Goal: Information Seeking & Learning: Learn about a topic

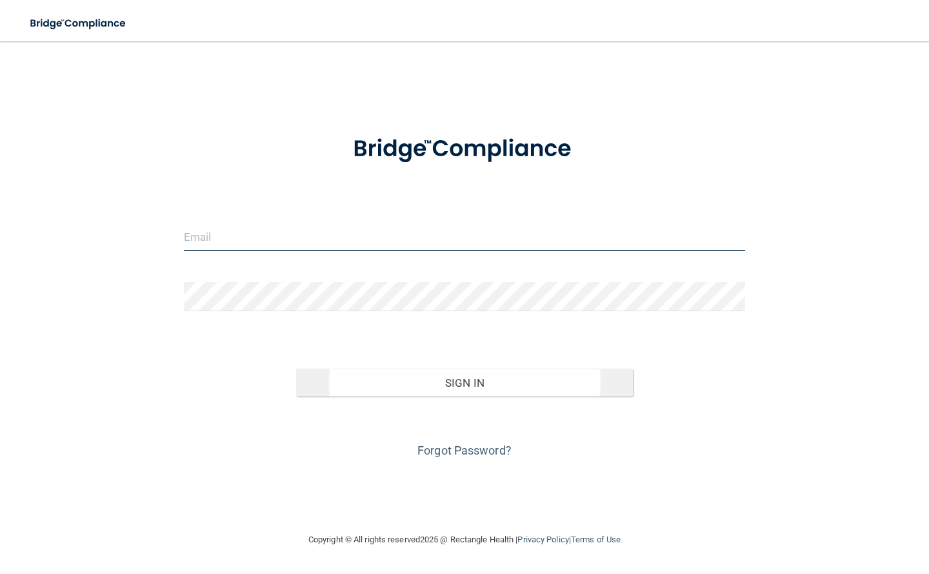
type input "[EMAIL_ADDRESS][DOMAIN_NAME]"
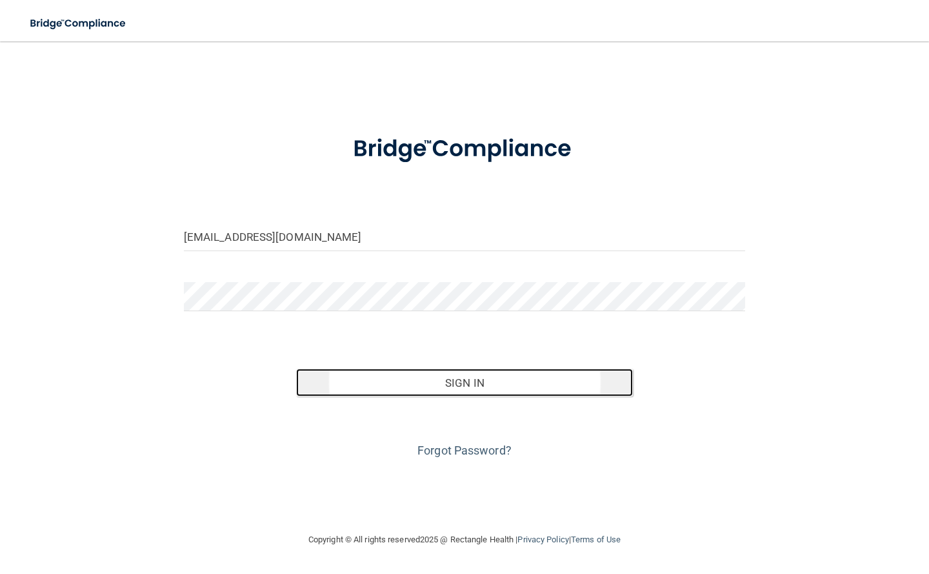
click at [481, 381] on button "Sign In" at bounding box center [464, 382] width 337 height 28
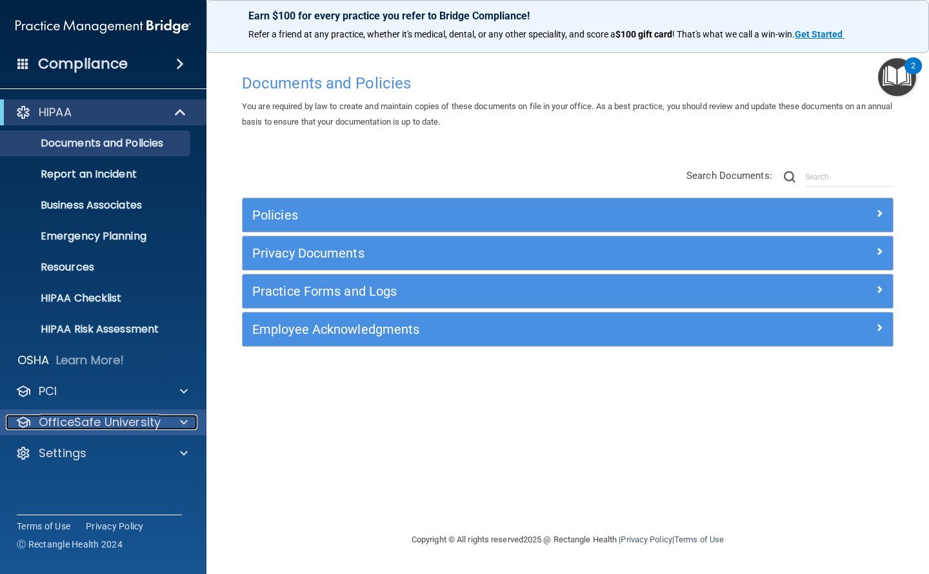
click at [186, 419] on span at bounding box center [184, 421] width 8 height 15
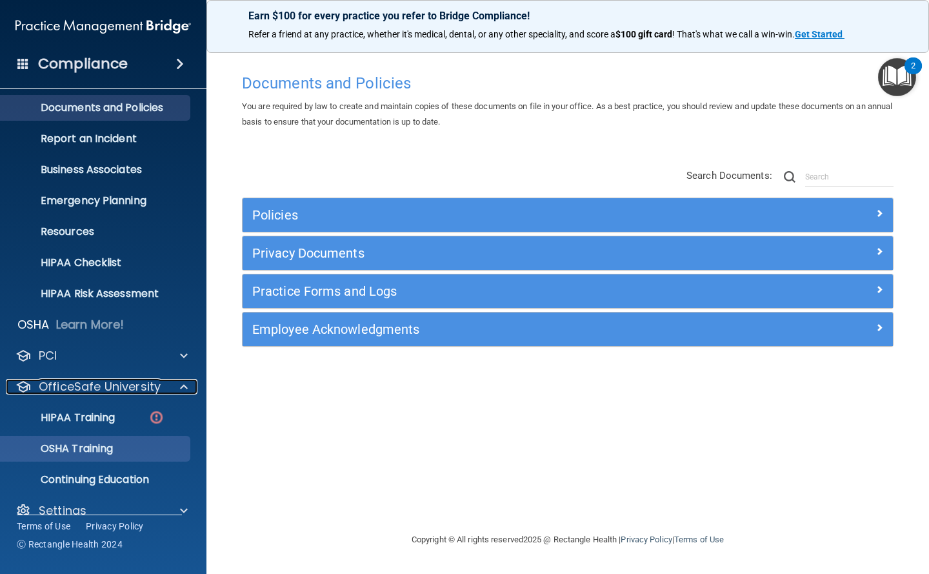
scroll to position [55, 0]
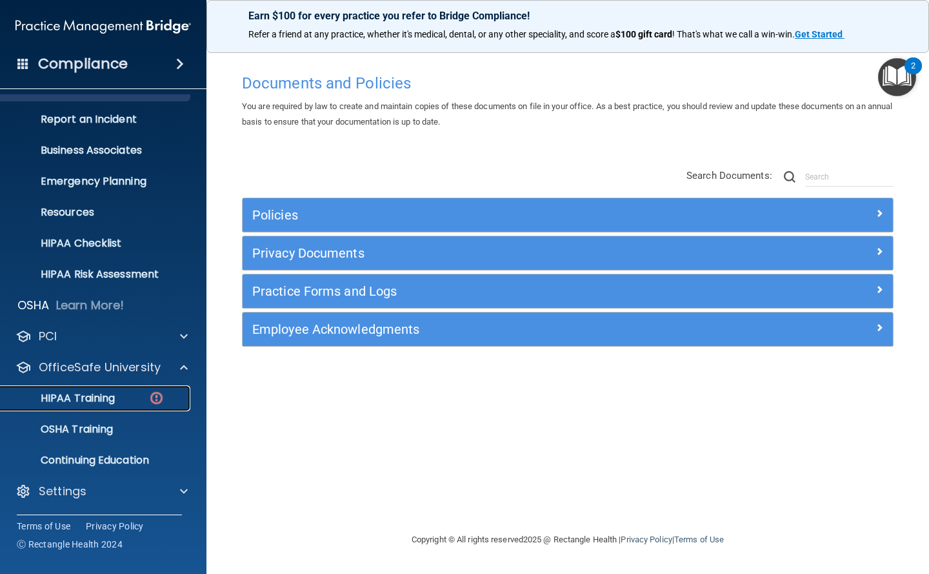
click at [74, 394] on p "HIPAA Training" at bounding box center [61, 398] width 106 height 13
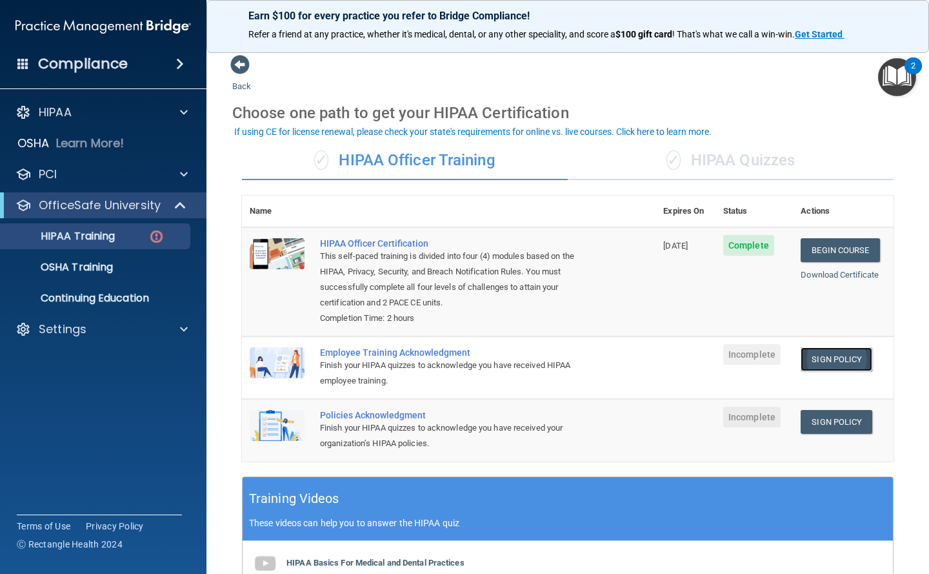
click at [830, 359] on link "Sign Policy" at bounding box center [837, 359] width 72 height 24
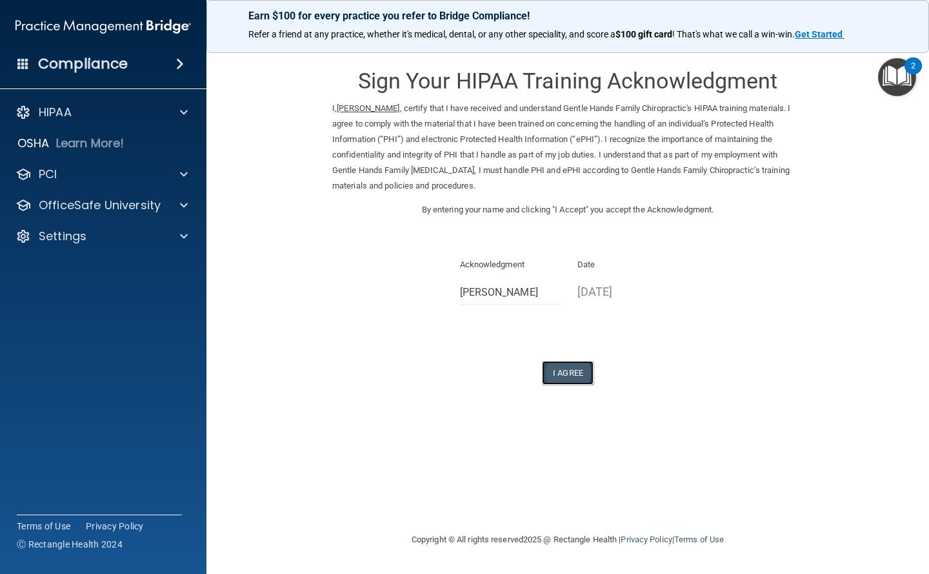
click at [577, 372] on button "I Agree" at bounding box center [568, 373] width 52 height 24
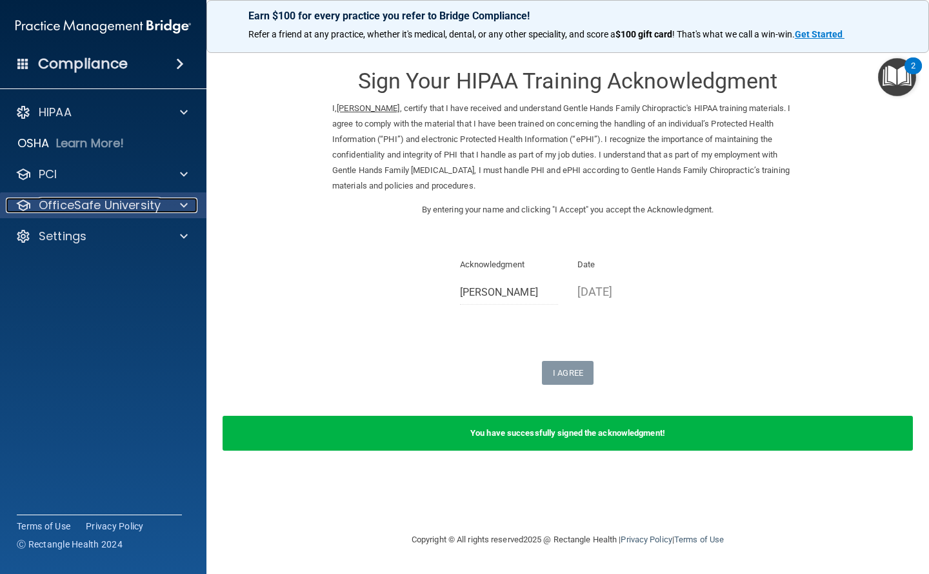
click at [183, 201] on span at bounding box center [184, 204] width 8 height 15
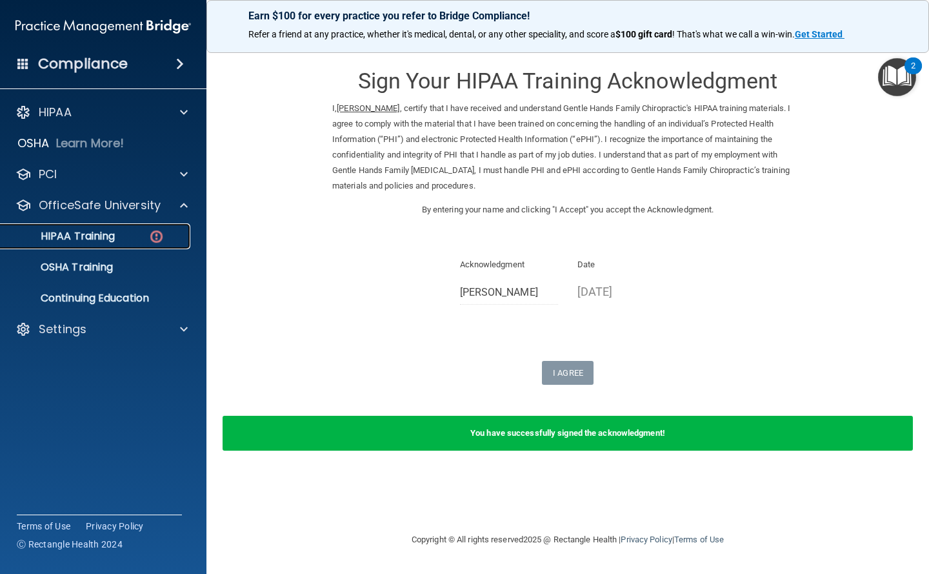
click at [89, 233] on p "HIPAA Training" at bounding box center [61, 236] width 106 height 13
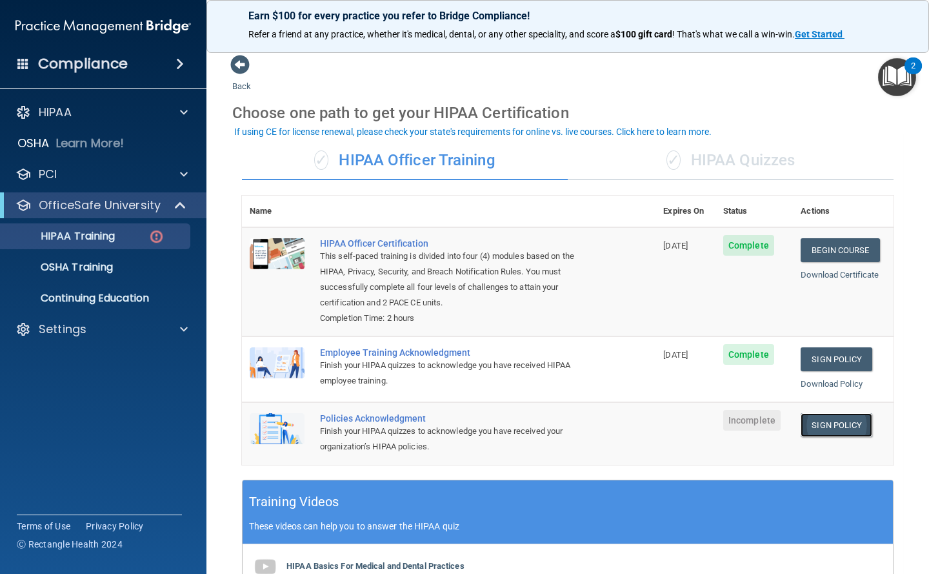
click at [821, 423] on link "Sign Policy" at bounding box center [837, 425] width 72 height 24
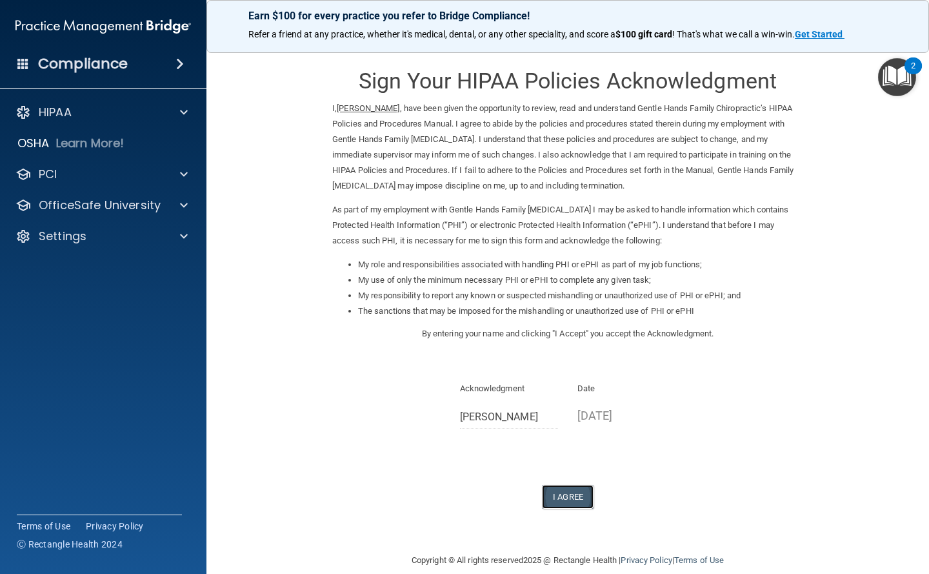
click at [570, 494] on button "I Agree" at bounding box center [568, 497] width 52 height 24
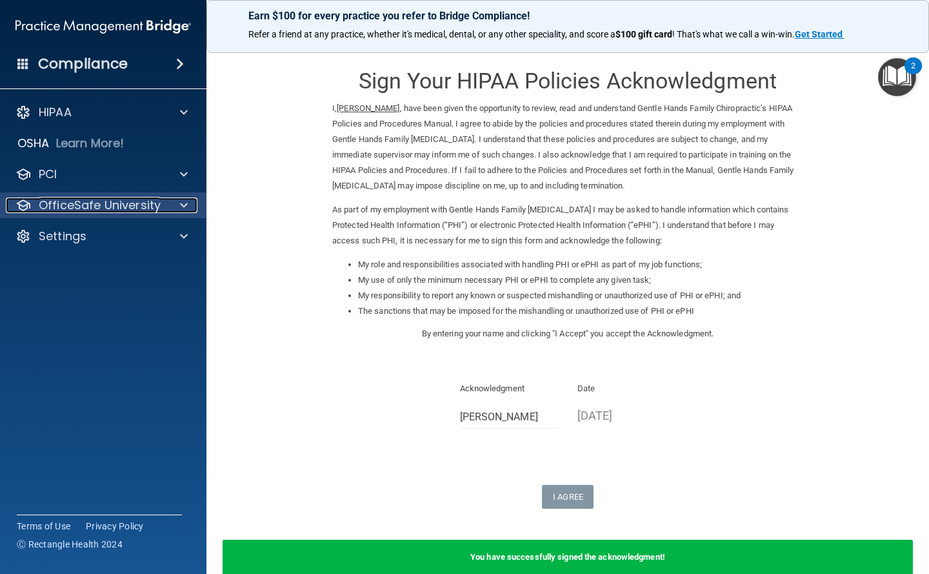
click at [73, 206] on p "OfficeSafe University" at bounding box center [100, 204] width 122 height 15
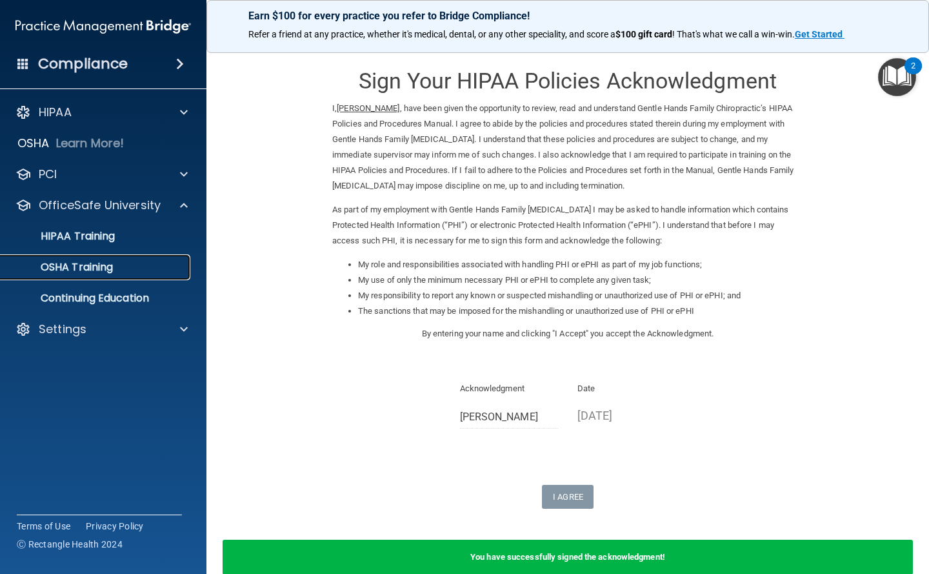
click at [74, 268] on p "OSHA Training" at bounding box center [60, 267] width 105 height 13
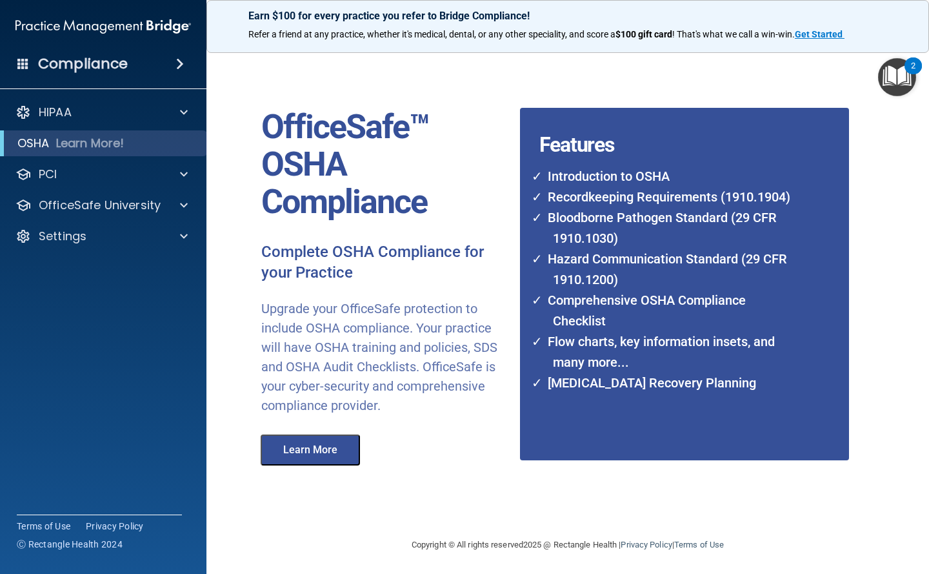
scroll to position [7, 0]
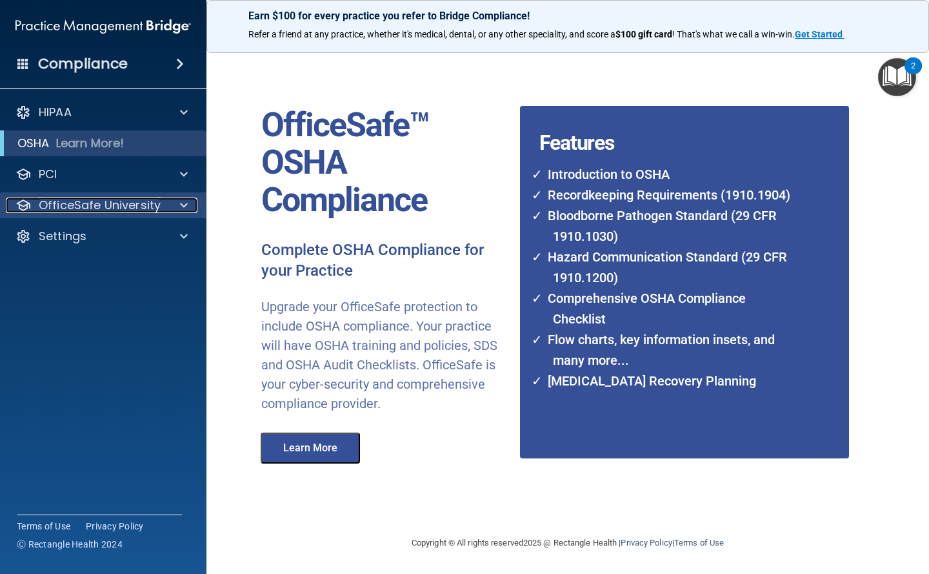
click at [140, 197] on p "OfficeSafe University" at bounding box center [100, 204] width 122 height 15
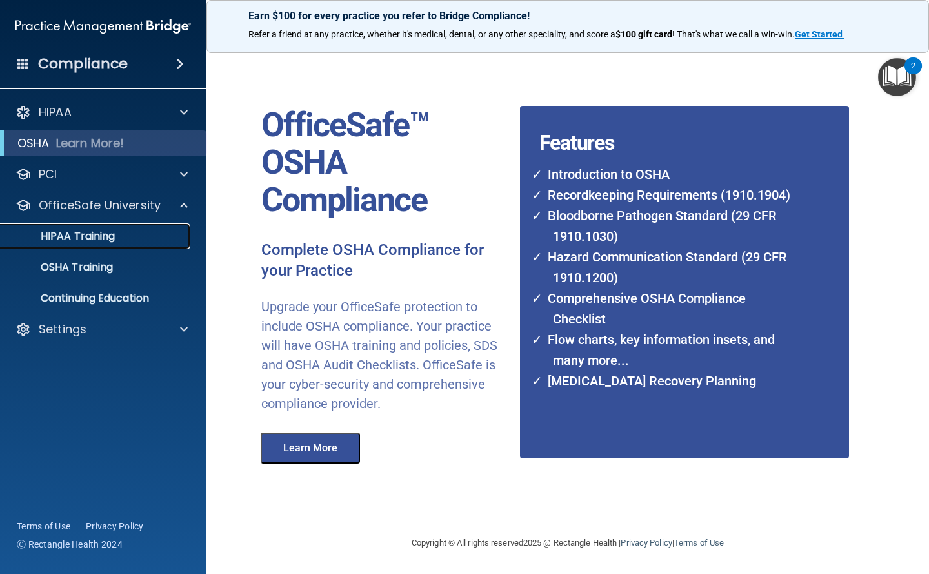
click at [81, 237] on p "HIPAA Training" at bounding box center [61, 236] width 106 height 13
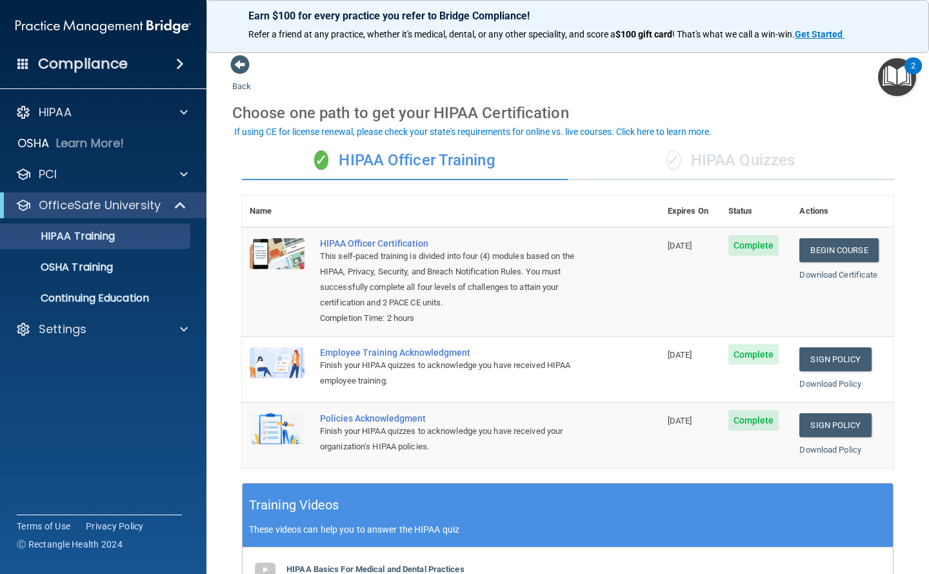
click at [732, 158] on div "✓ HIPAA Quizzes" at bounding box center [731, 160] width 326 height 39
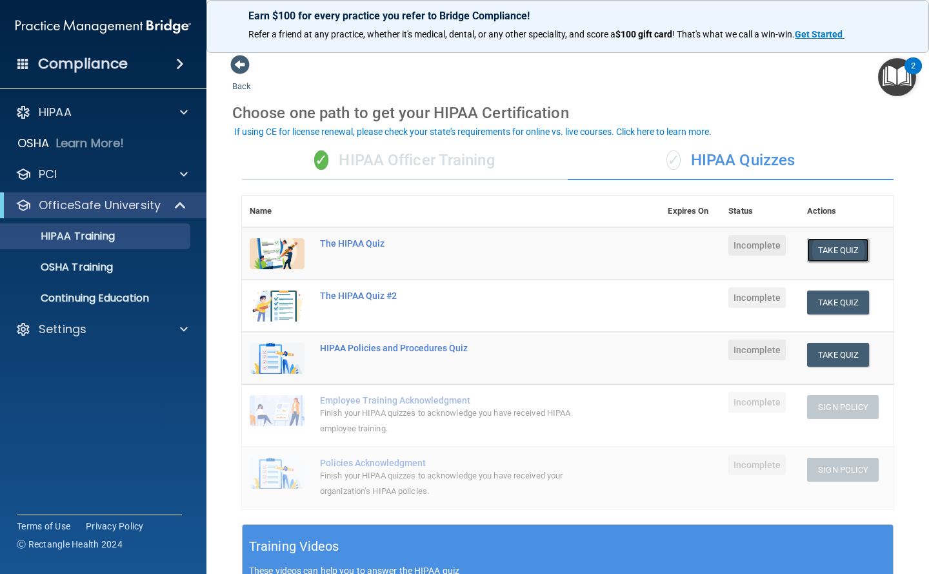
click at [834, 248] on button "Take Quiz" at bounding box center [838, 250] width 62 height 24
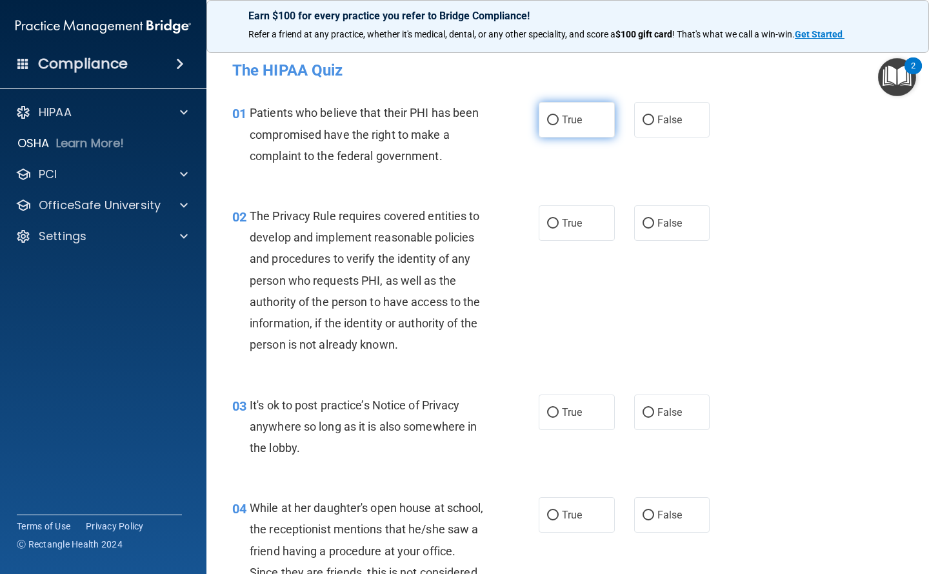
click at [547, 115] on input "True" at bounding box center [553, 120] width 12 height 10
radio input "true"
click at [549, 219] on input "True" at bounding box center [553, 224] width 12 height 10
radio input "true"
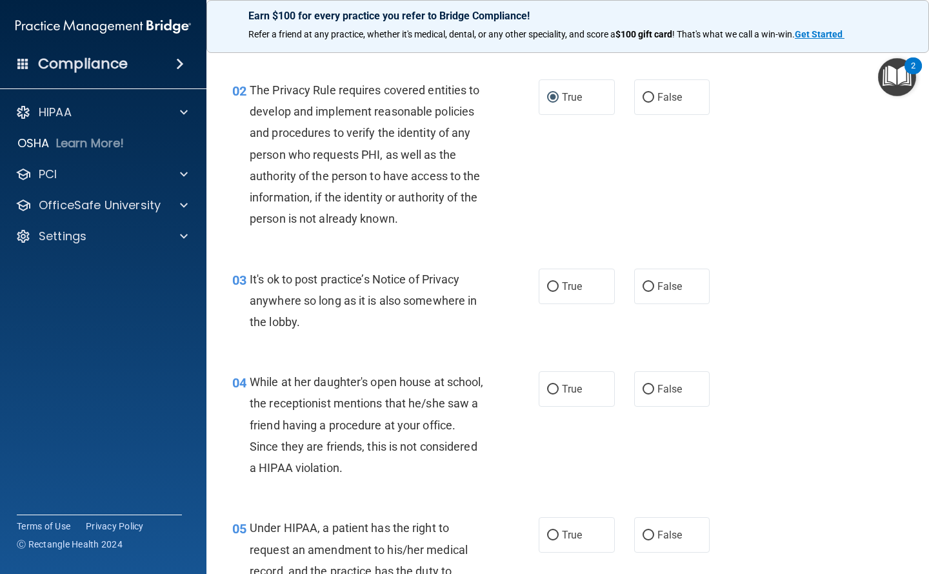
scroll to position [129, 0]
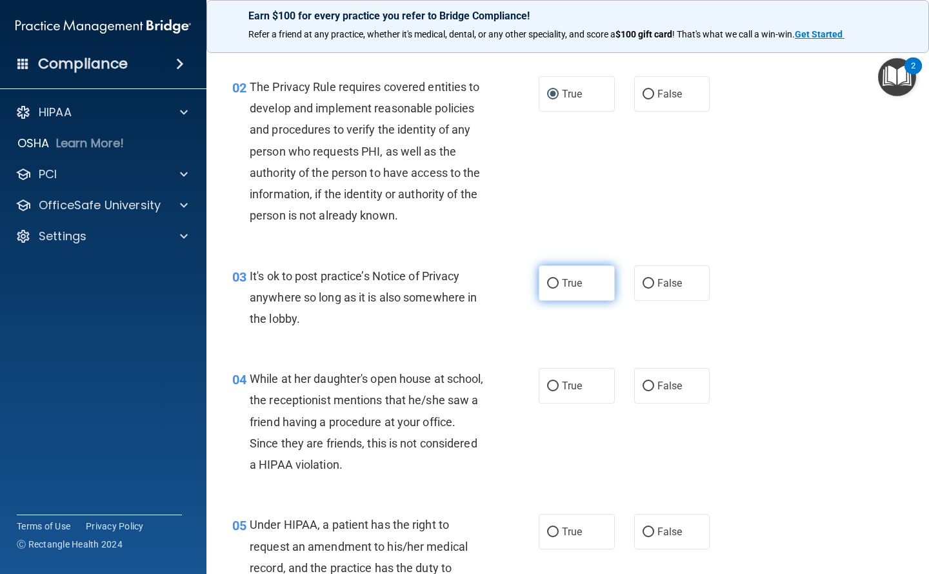
click at [548, 279] on input "True" at bounding box center [553, 284] width 12 height 10
radio input "true"
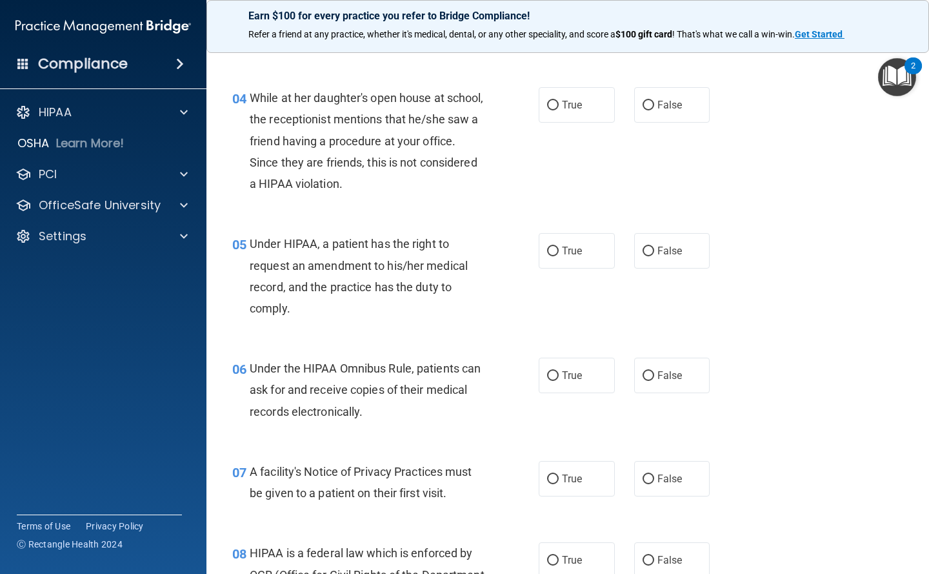
scroll to position [323, 0]
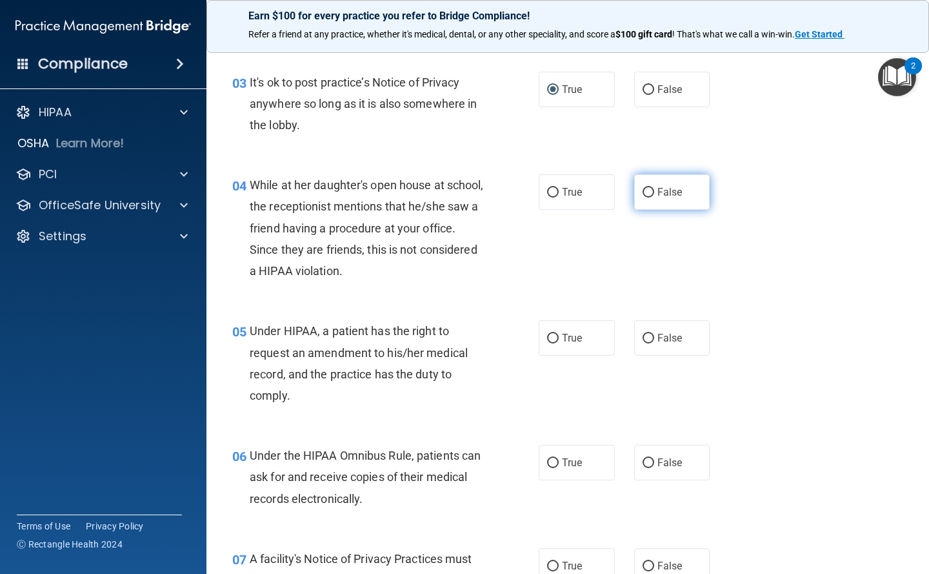
click at [637, 186] on label "False" at bounding box center [672, 191] width 76 height 35
click at [643, 188] on input "False" at bounding box center [649, 193] width 12 height 10
radio input "true"
click at [649, 330] on label "False" at bounding box center [672, 337] width 76 height 35
click at [649, 334] on input "False" at bounding box center [649, 339] width 12 height 10
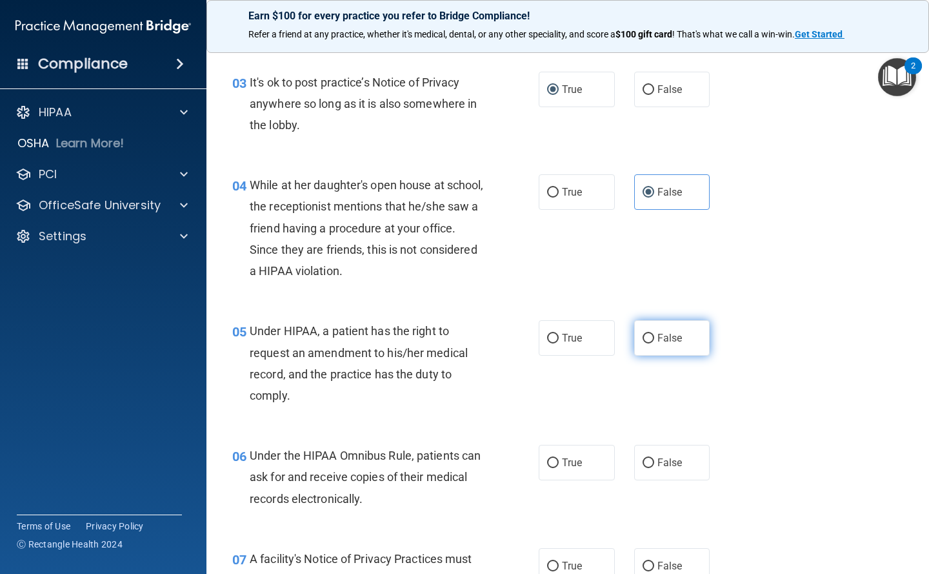
radio input "true"
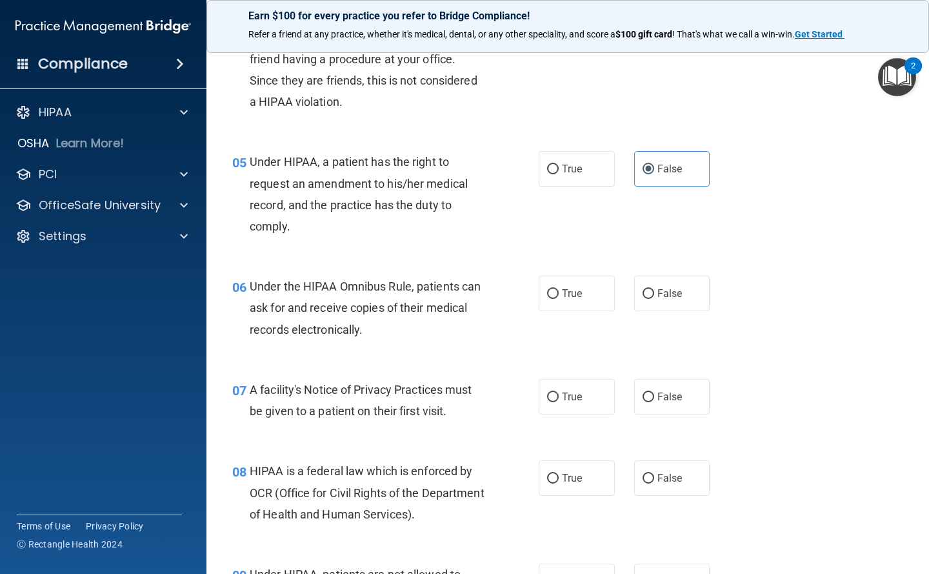
scroll to position [581, 0]
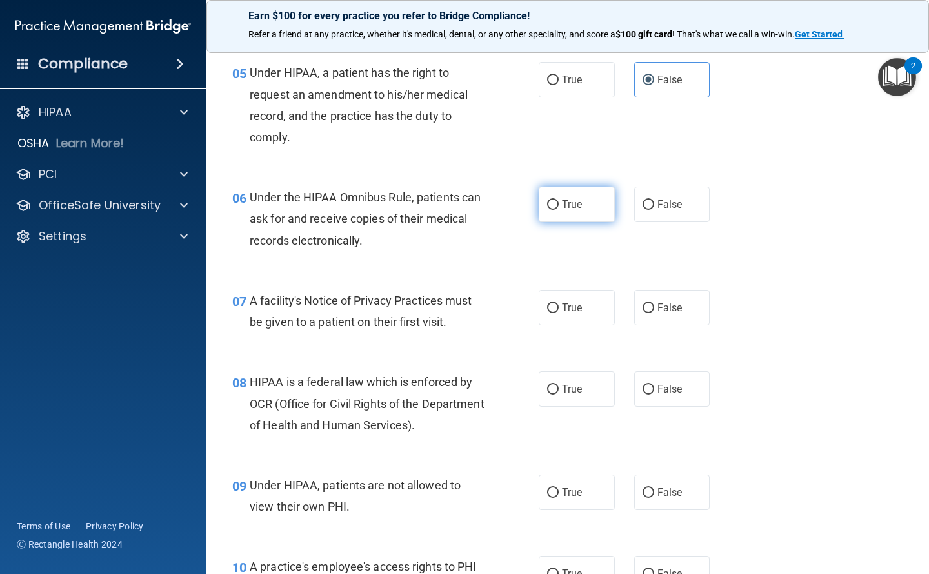
click at [554, 205] on input "True" at bounding box center [553, 205] width 12 height 10
radio input "true"
click at [547, 303] on input "True" at bounding box center [553, 308] width 12 height 10
radio input "true"
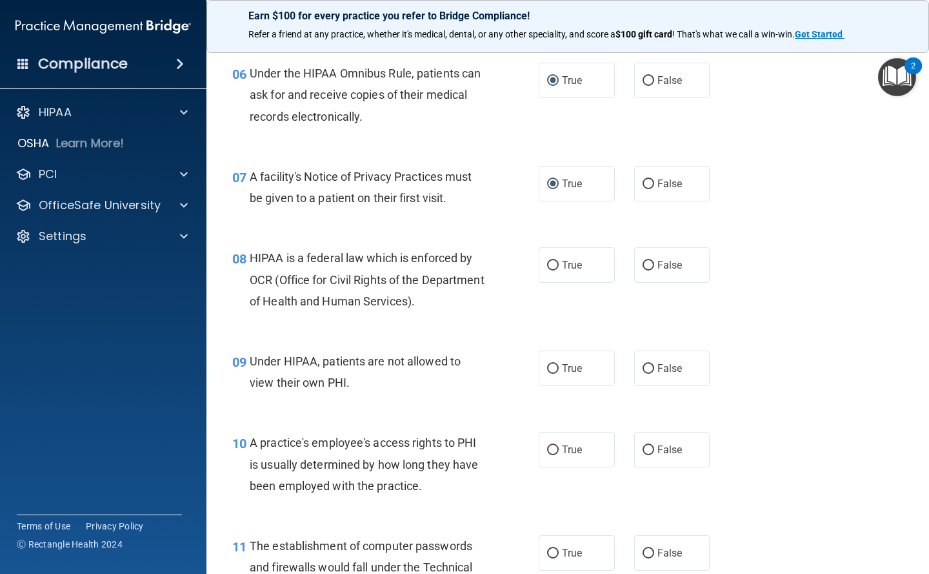
scroll to position [710, 0]
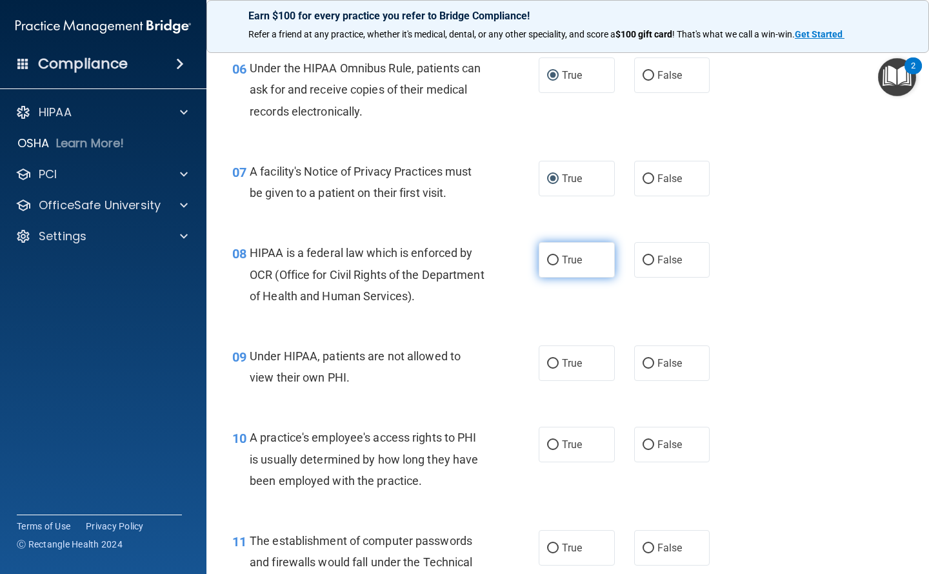
click at [563, 268] on label "True" at bounding box center [577, 259] width 76 height 35
click at [559, 265] on input "True" at bounding box center [553, 260] width 12 height 10
radio input "true"
click at [661, 361] on span "False" at bounding box center [669, 363] width 25 height 12
click at [654, 361] on input "False" at bounding box center [649, 364] width 12 height 10
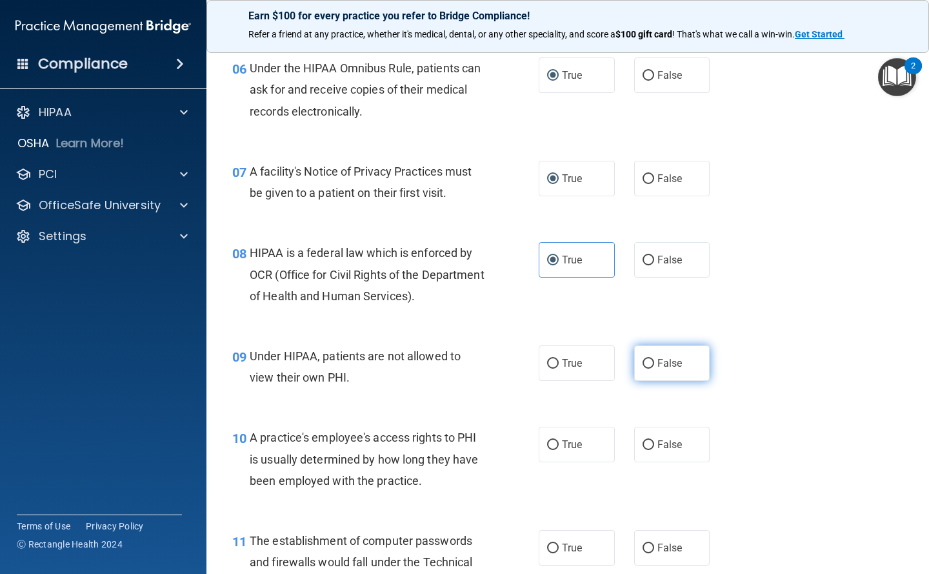
radio input "true"
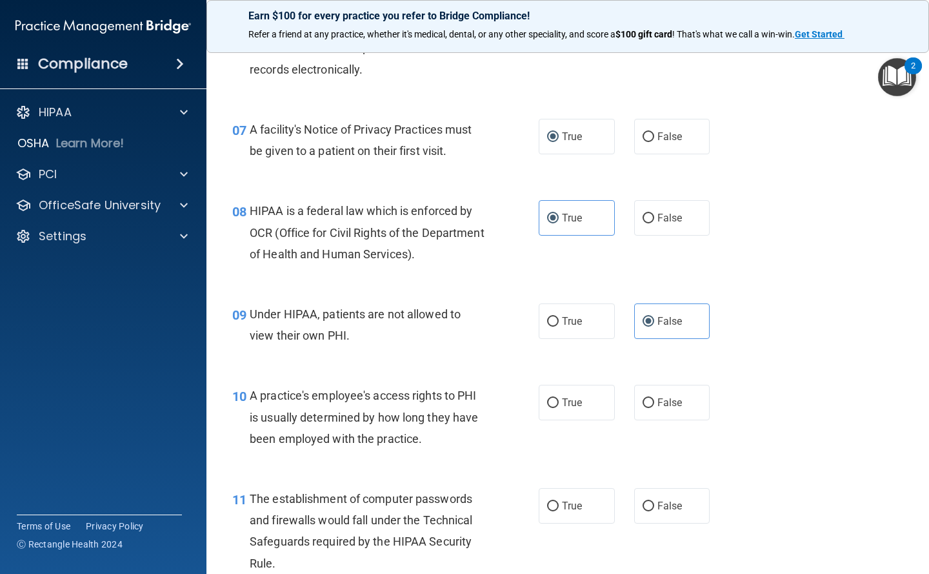
scroll to position [839, 0]
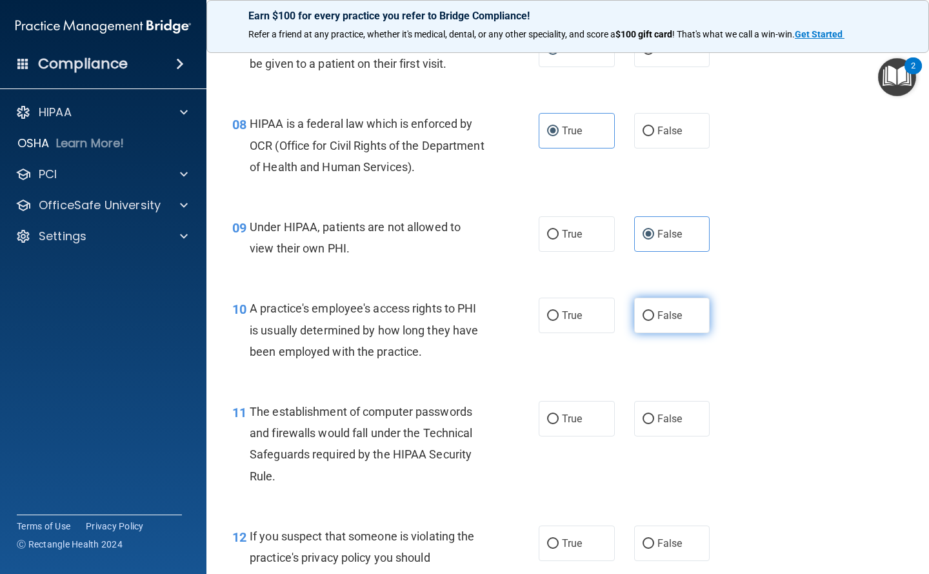
click at [657, 319] on span "False" at bounding box center [669, 315] width 25 height 12
click at [652, 319] on input "False" at bounding box center [649, 316] width 12 height 10
radio input "true"
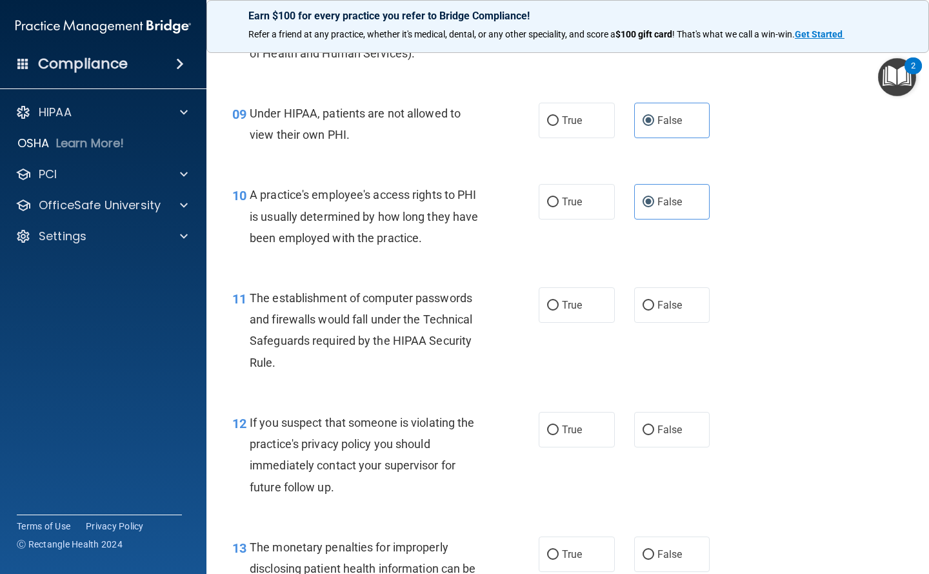
scroll to position [968, 0]
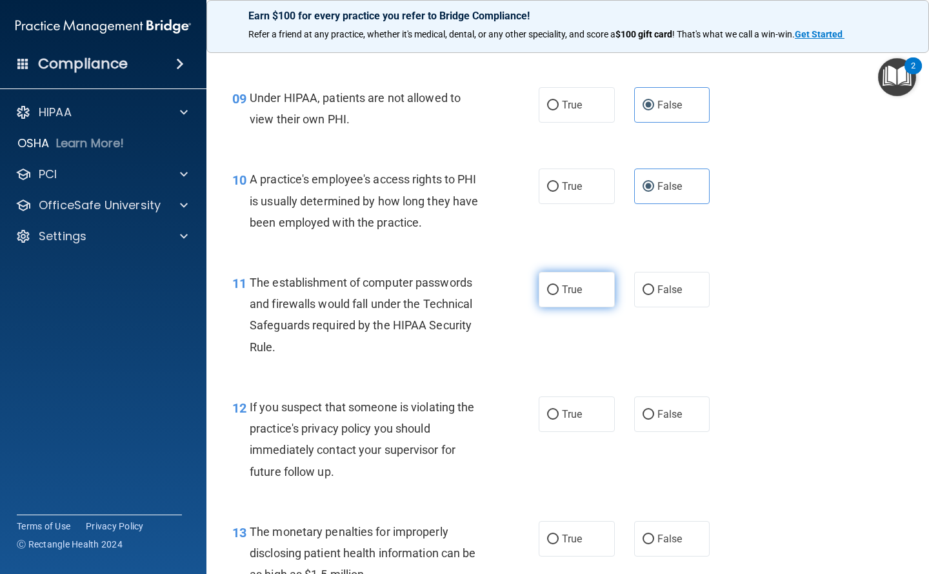
click at [547, 291] on input "True" at bounding box center [553, 290] width 12 height 10
radio input "true"
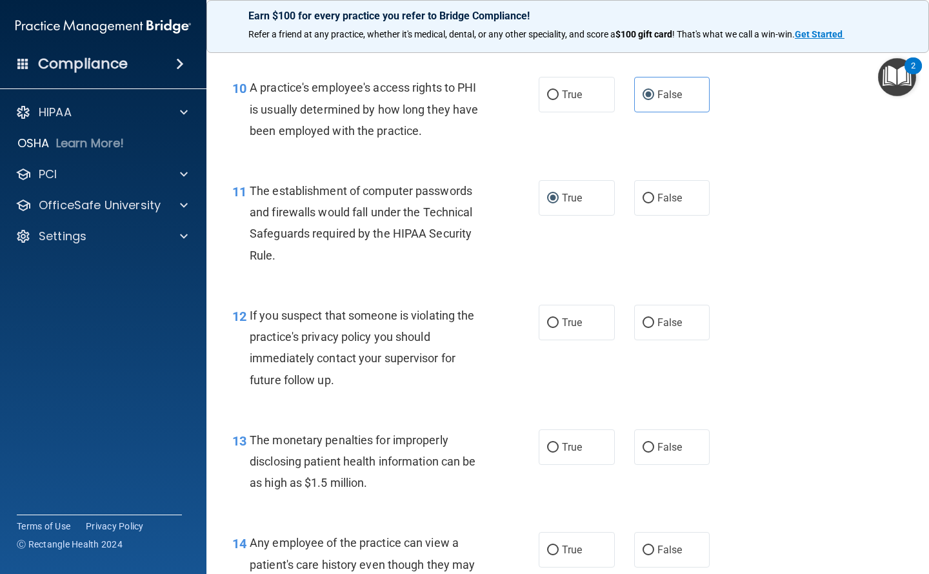
scroll to position [1161, 0]
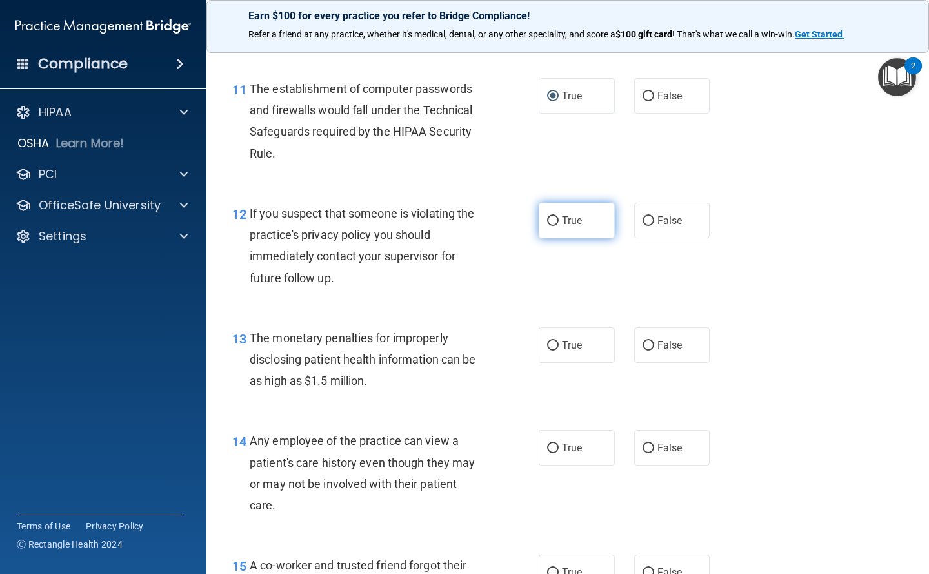
click at [552, 227] on label "True" at bounding box center [577, 220] width 76 height 35
click at [552, 226] on input "True" at bounding box center [553, 221] width 12 height 10
radio input "true"
click at [568, 338] on label "True" at bounding box center [577, 344] width 76 height 35
click at [559, 341] on input "True" at bounding box center [553, 346] width 12 height 10
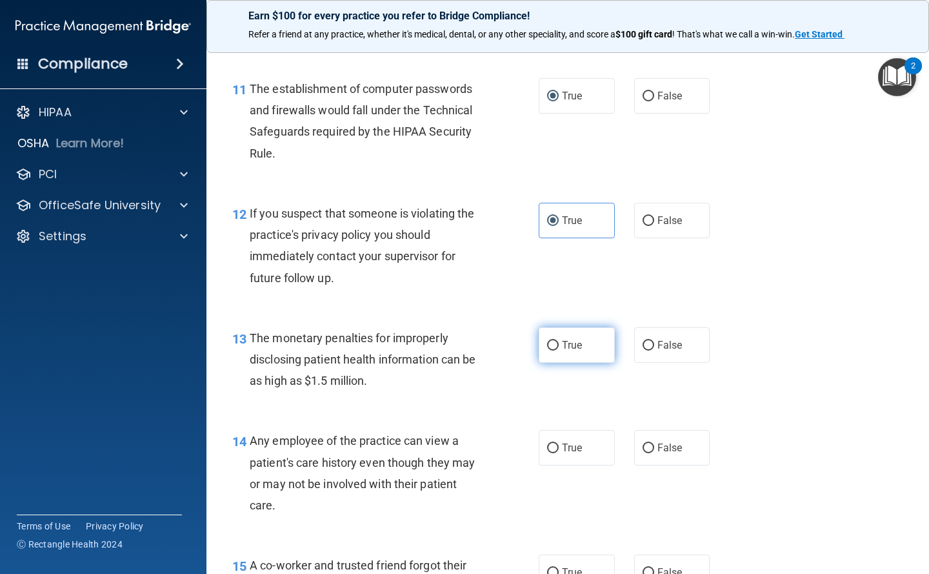
radio input "true"
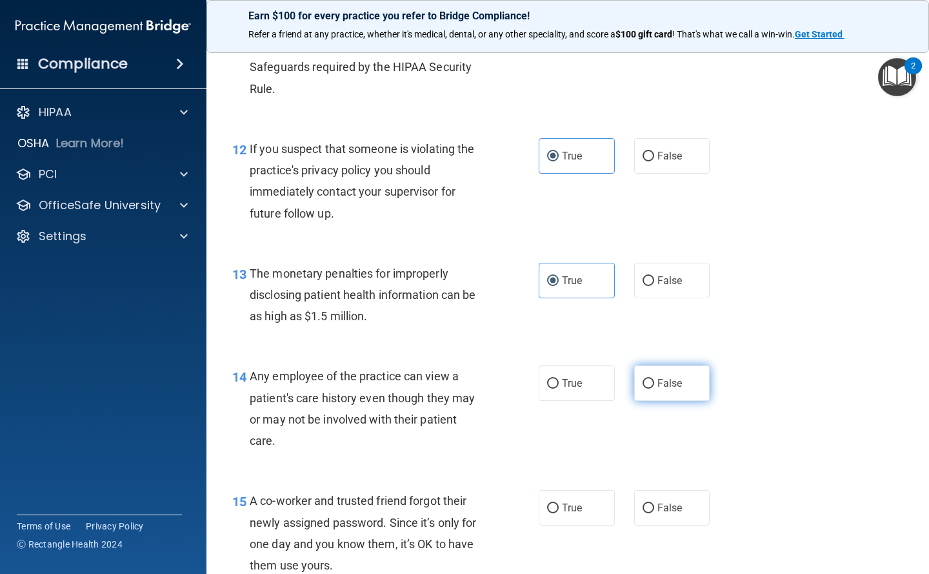
click at [676, 395] on label "False" at bounding box center [672, 382] width 76 height 35
click at [654, 388] on input "False" at bounding box center [649, 384] width 12 height 10
radio input "true"
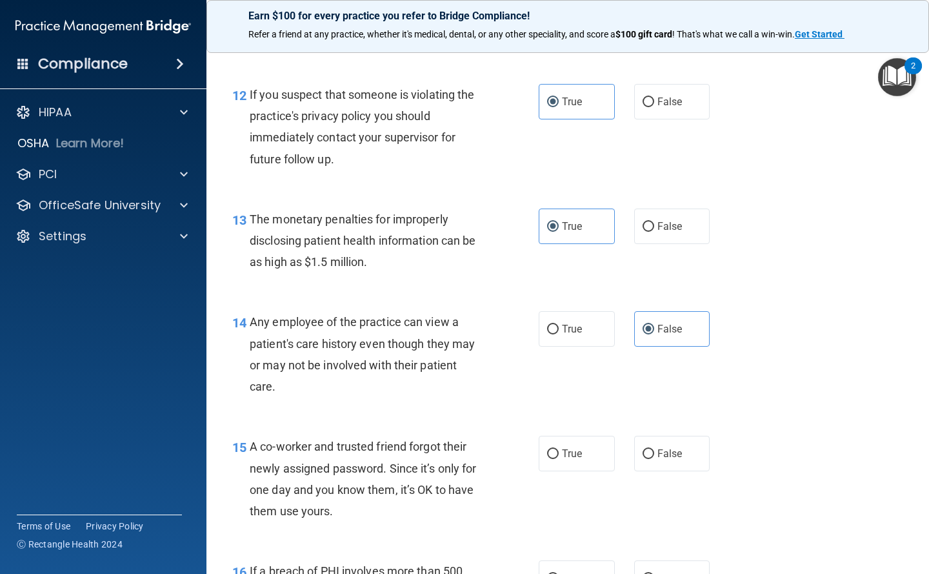
scroll to position [1355, 0]
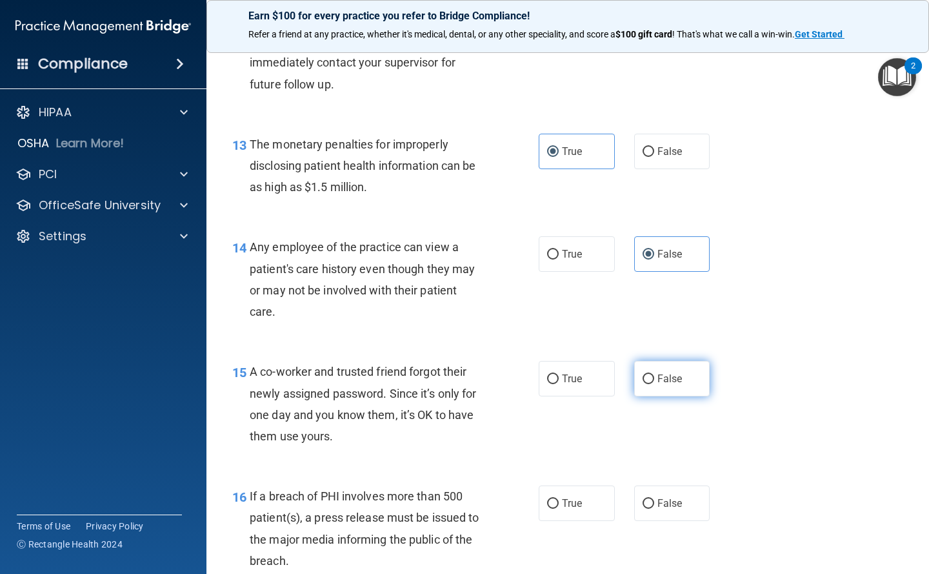
click at [670, 376] on span "False" at bounding box center [669, 378] width 25 height 12
click at [654, 376] on input "False" at bounding box center [649, 379] width 12 height 10
radio input "true"
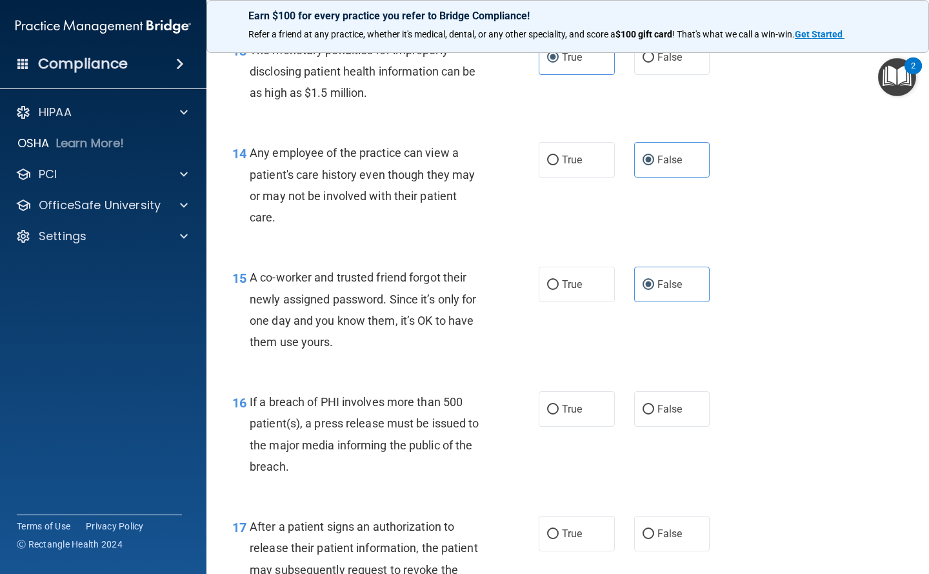
scroll to position [1484, 0]
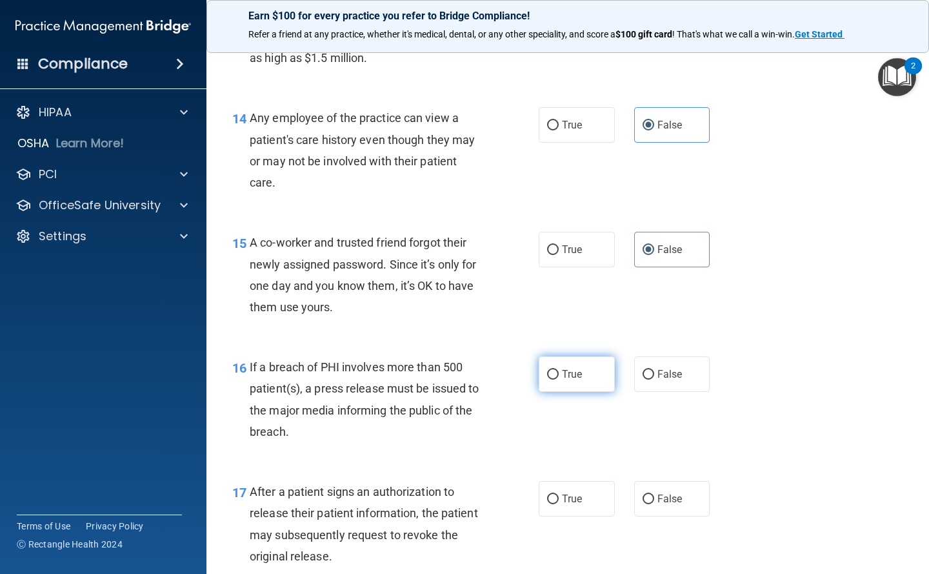
click at [581, 364] on label "True" at bounding box center [577, 373] width 76 height 35
click at [559, 370] on input "True" at bounding box center [553, 375] width 12 height 10
radio input "true"
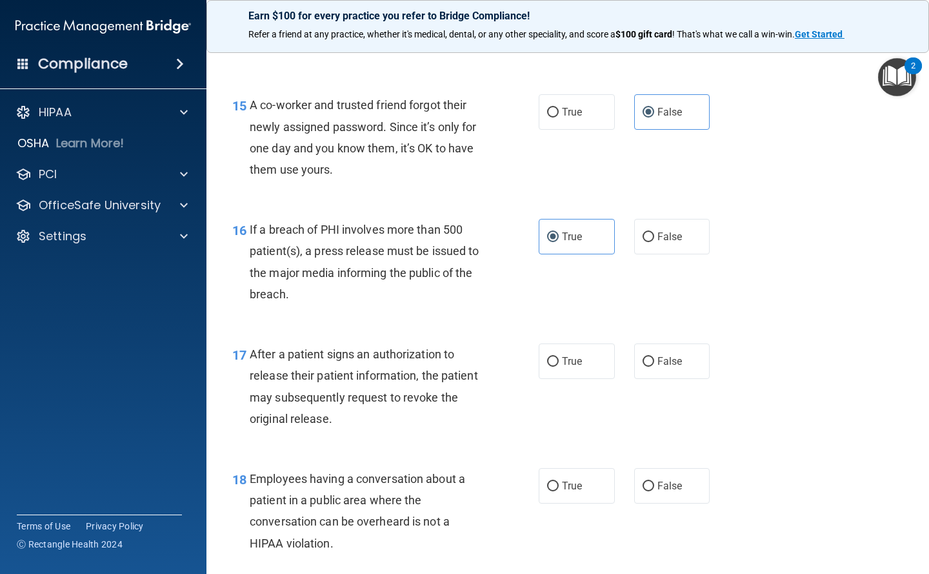
scroll to position [1677, 0]
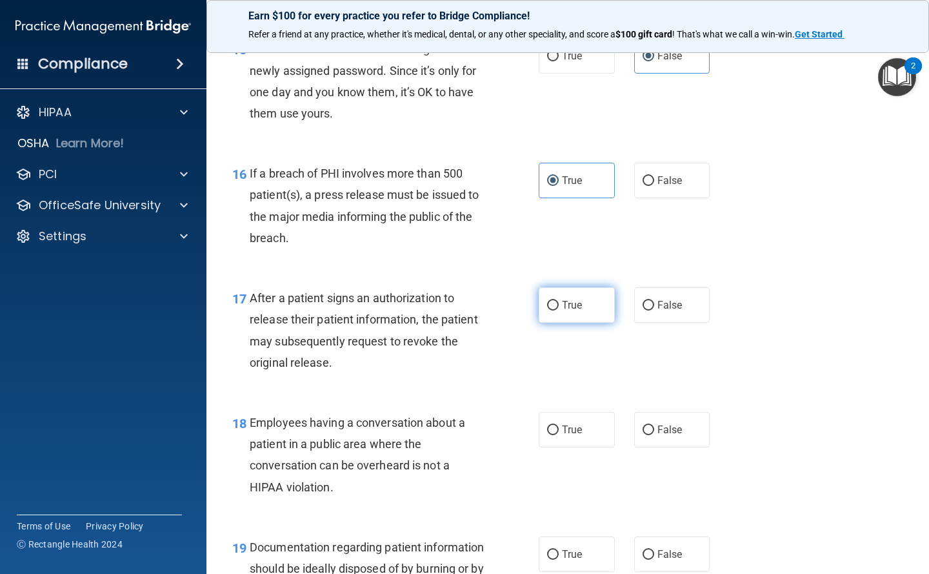
click at [553, 304] on input "True" at bounding box center [553, 306] width 12 height 10
radio input "true"
click at [667, 434] on span "False" at bounding box center [669, 429] width 25 height 12
click at [654, 434] on input "False" at bounding box center [649, 430] width 12 height 10
radio input "true"
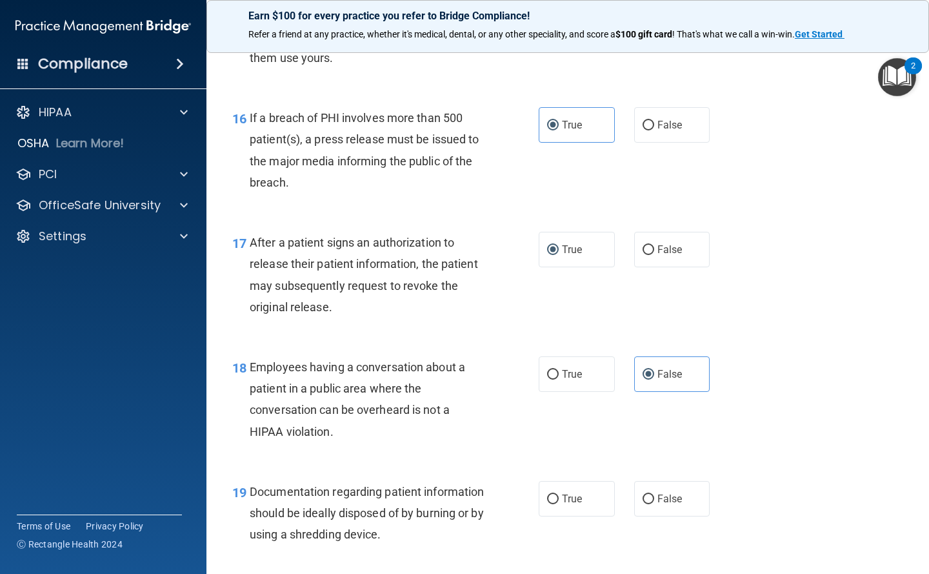
scroll to position [1935, 0]
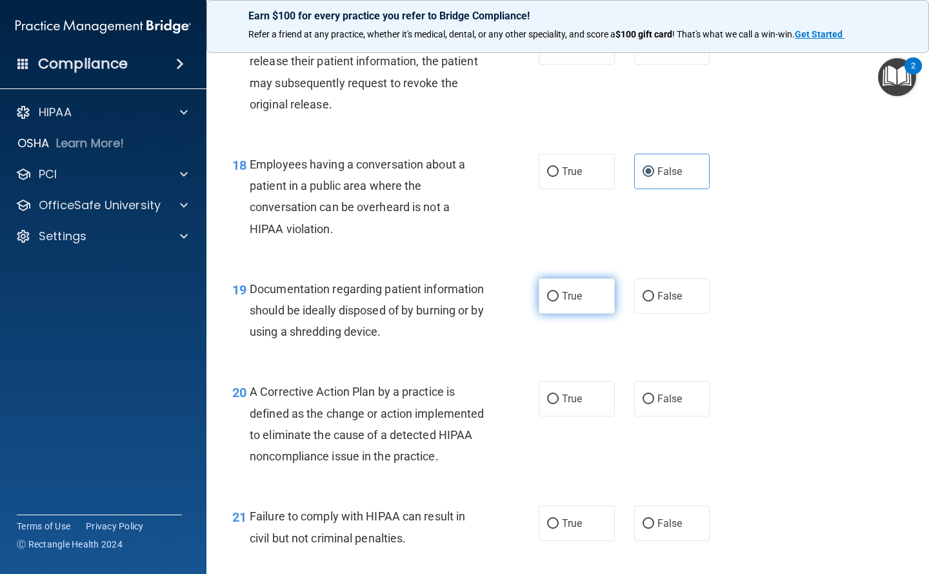
click at [556, 288] on label "True" at bounding box center [577, 295] width 76 height 35
click at [556, 292] on input "True" at bounding box center [553, 297] width 12 height 10
radio input "true"
click at [645, 394] on input "False" at bounding box center [649, 399] width 12 height 10
radio input "true"
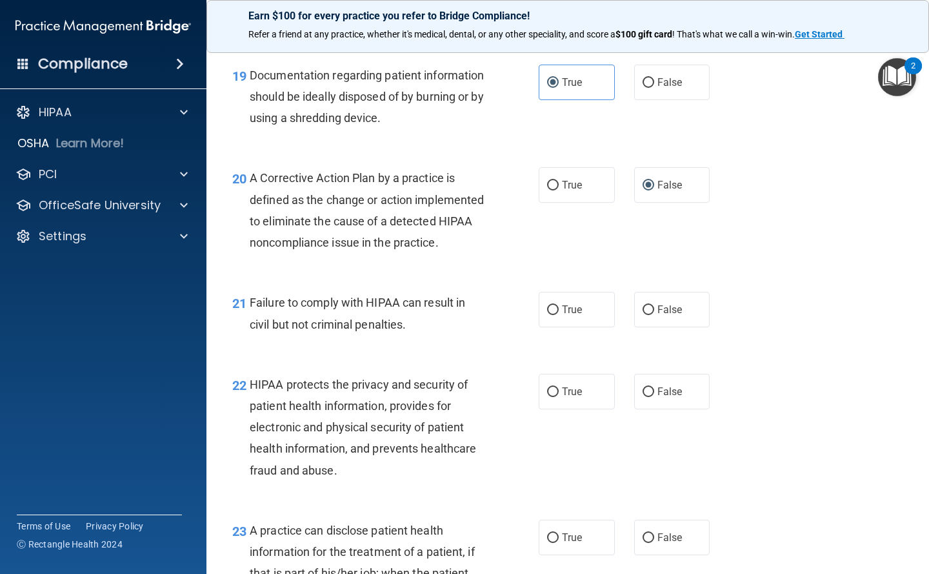
scroll to position [2194, 0]
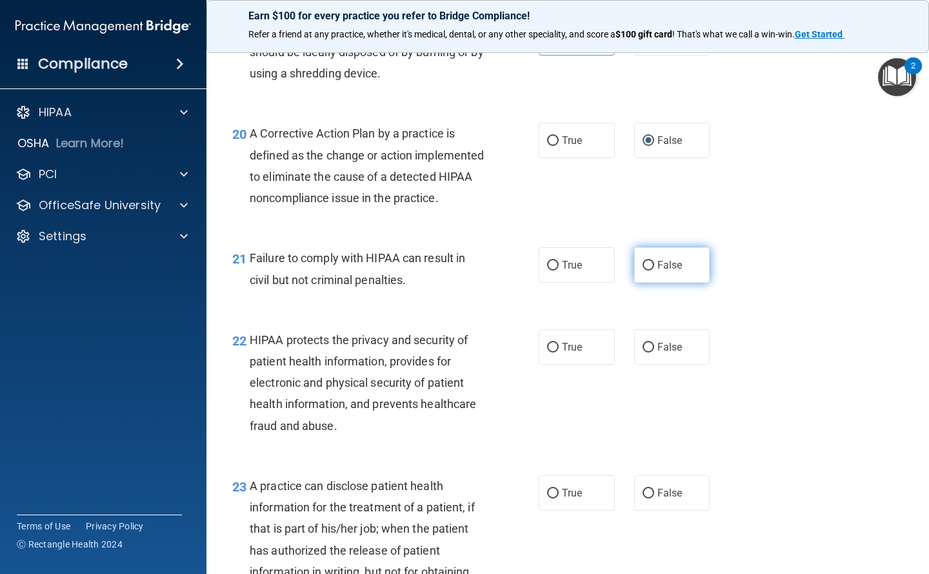
click at [657, 271] on span "False" at bounding box center [669, 265] width 25 height 12
click at [654, 270] on input "False" at bounding box center [649, 266] width 12 height 10
radio input "true"
click at [643, 352] on input "False" at bounding box center [649, 348] width 12 height 10
radio input "true"
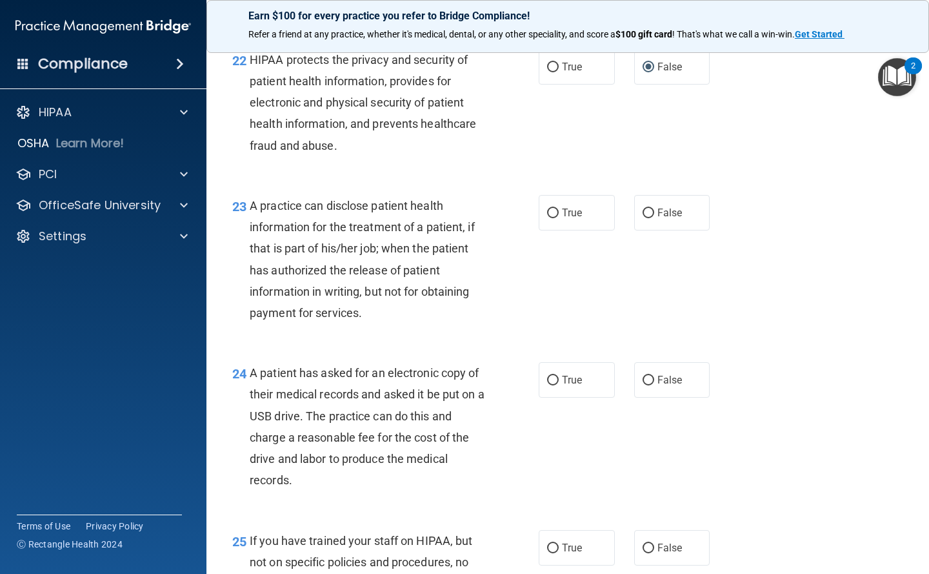
scroll to position [2516, 0]
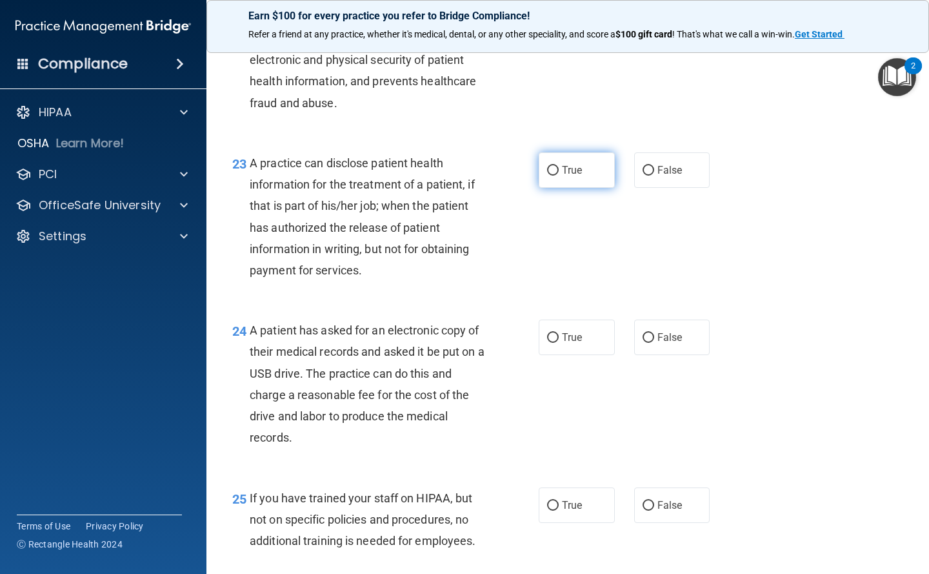
click at [552, 185] on label "True" at bounding box center [577, 169] width 76 height 35
click at [552, 175] on input "True" at bounding box center [553, 171] width 12 height 10
radio input "true"
click at [554, 343] on input "True" at bounding box center [553, 338] width 12 height 10
radio input "true"
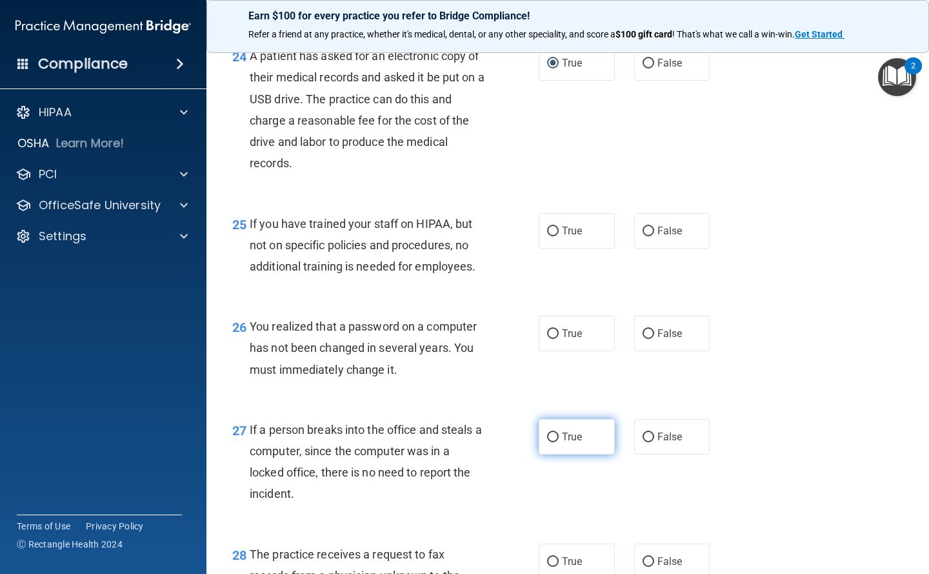
scroll to position [2774, 0]
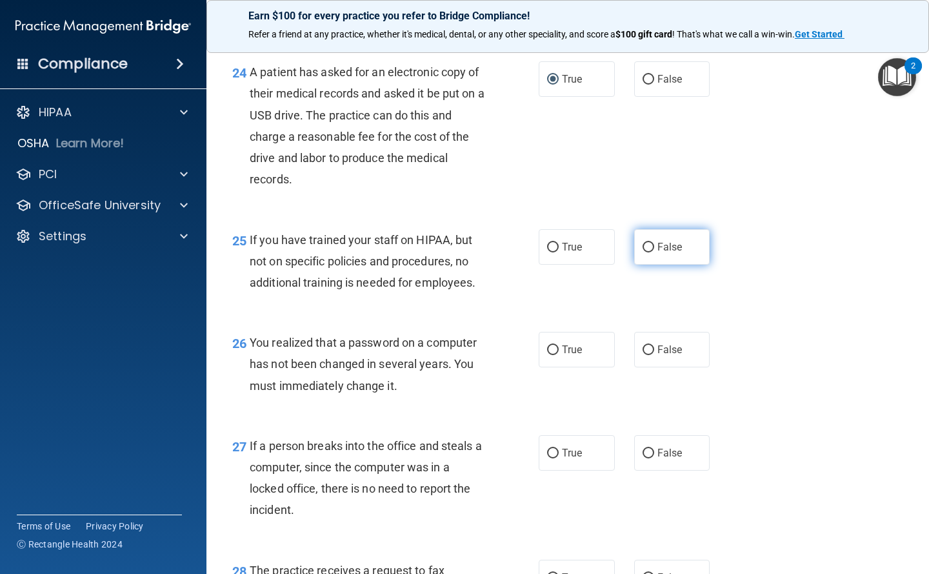
click at [657, 253] on span "False" at bounding box center [669, 247] width 25 height 12
click at [653, 252] on input "False" at bounding box center [649, 248] width 12 height 10
radio input "true"
click at [575, 355] on span "True" at bounding box center [572, 349] width 20 height 12
click at [559, 355] on input "True" at bounding box center [553, 350] width 12 height 10
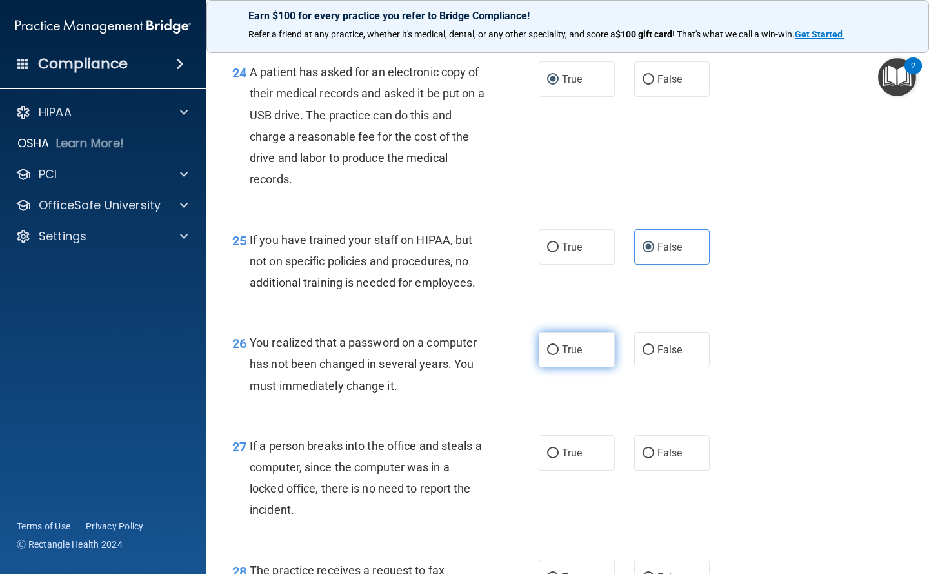
radio input "true"
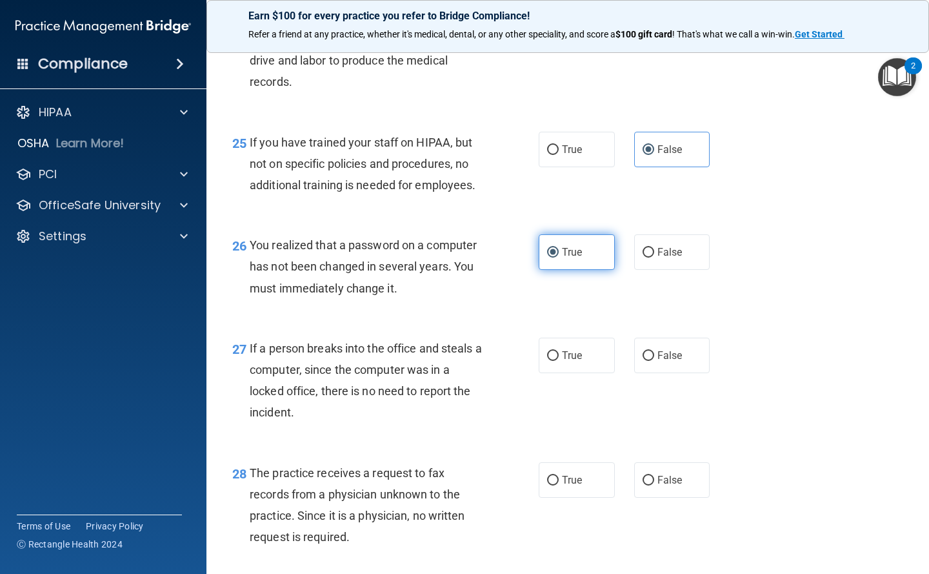
scroll to position [2903, 0]
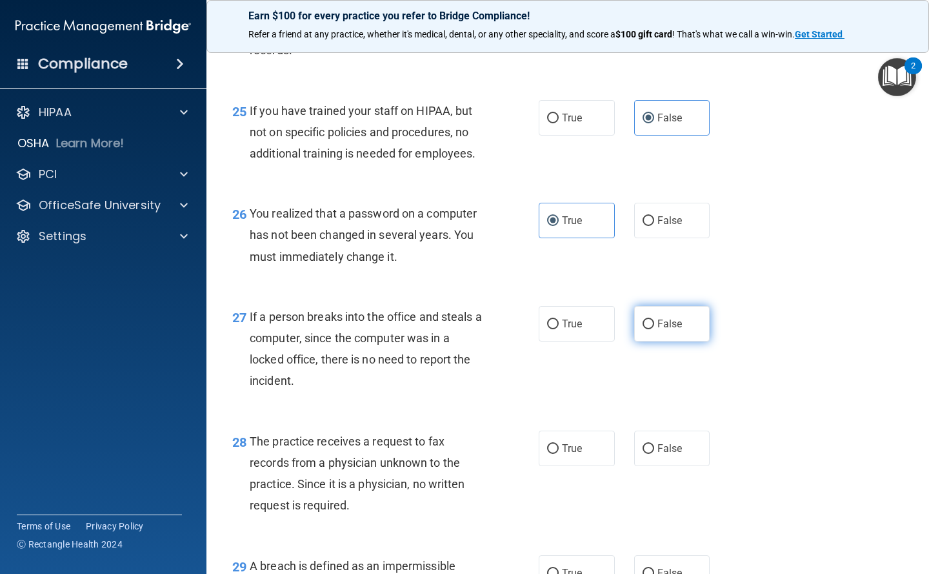
click at [668, 338] on label "False" at bounding box center [672, 323] width 76 height 35
click at [654, 329] on input "False" at bounding box center [649, 324] width 12 height 10
radio input "true"
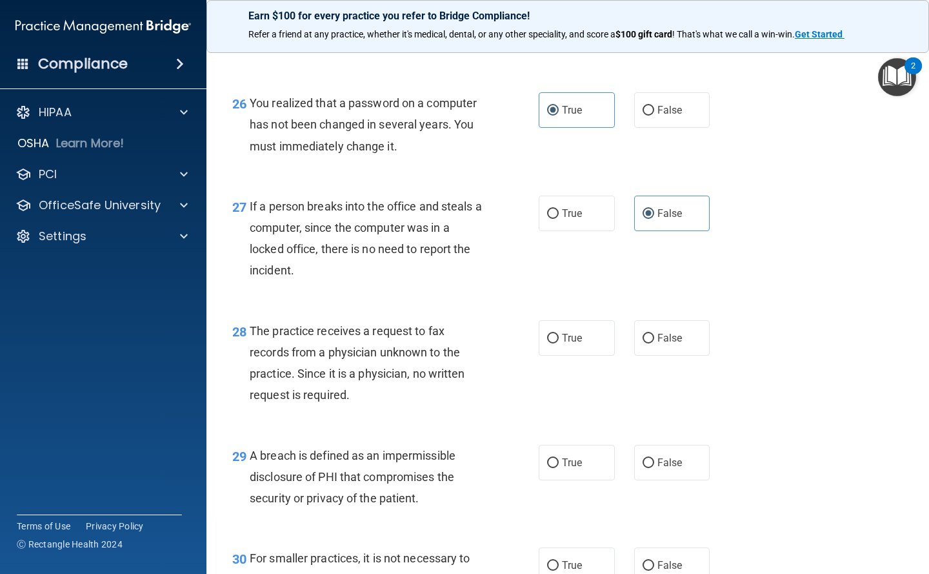
scroll to position [3032, 0]
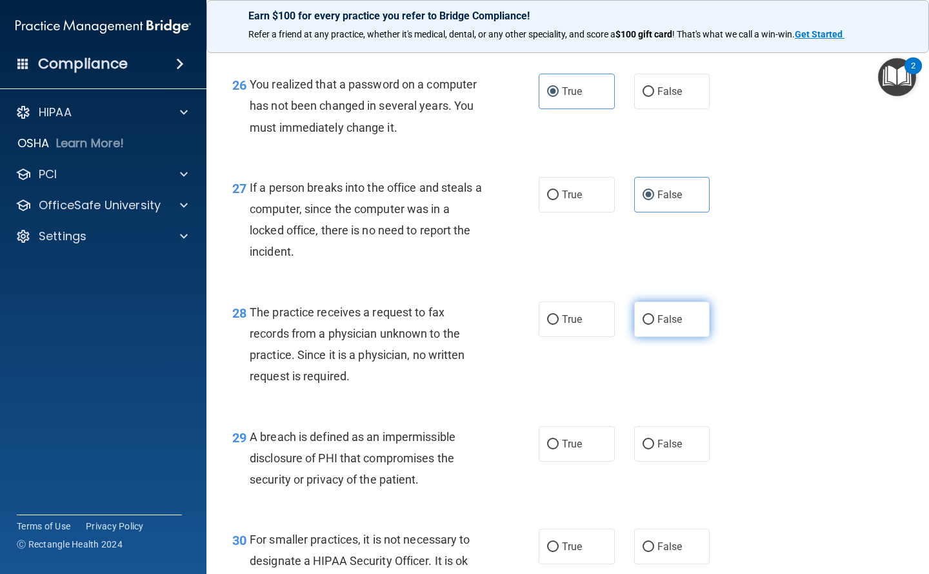
click at [676, 334] on label "False" at bounding box center [672, 318] width 76 height 35
click at [654, 325] on input "False" at bounding box center [649, 320] width 12 height 10
radio input "true"
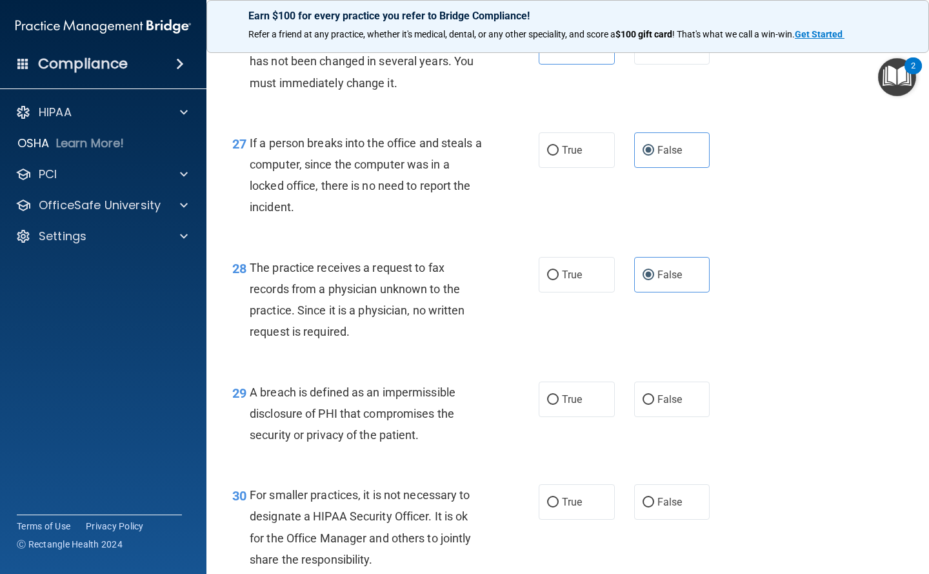
scroll to position [3161, 0]
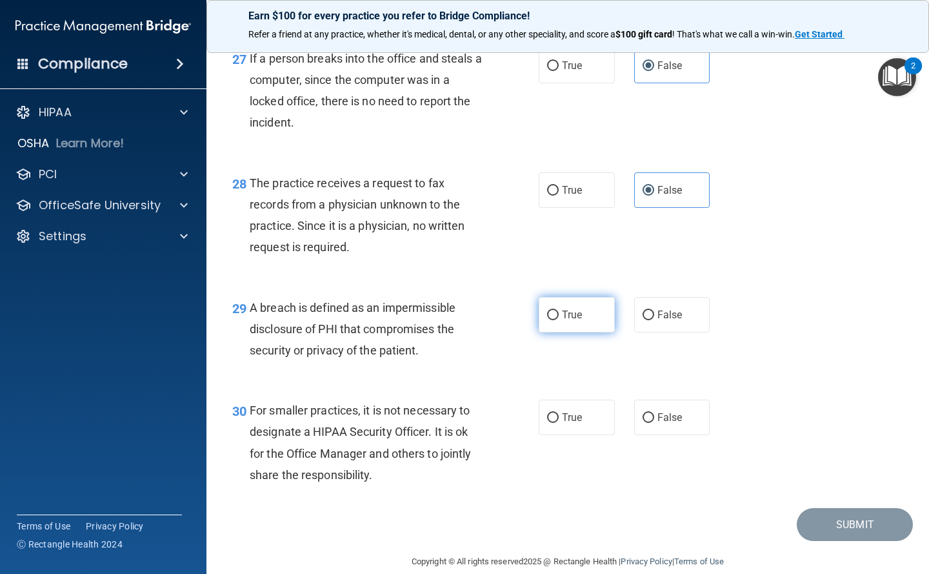
click at [570, 321] on span "True" at bounding box center [572, 314] width 20 height 12
click at [559, 320] on input "True" at bounding box center [553, 315] width 12 height 10
radio input "true"
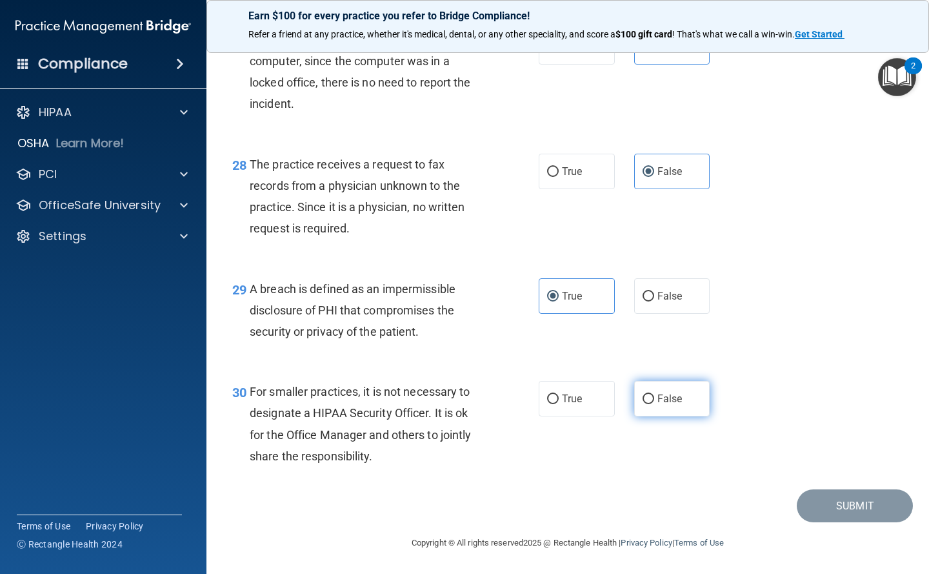
click at [660, 394] on span "False" at bounding box center [669, 398] width 25 height 12
click at [654, 394] on input "False" at bounding box center [649, 399] width 12 height 10
radio input "true"
click at [851, 503] on button "Submit" at bounding box center [855, 505] width 116 height 33
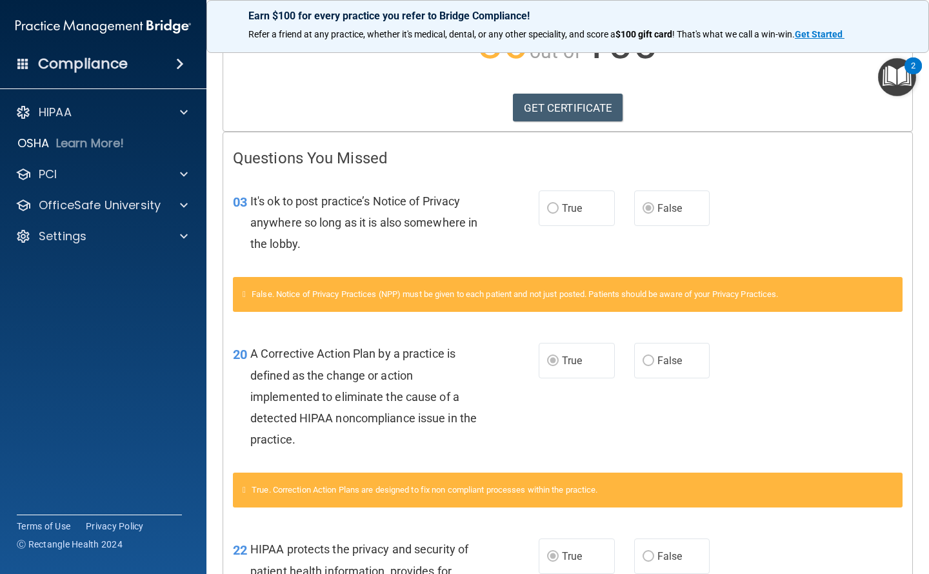
scroll to position [144, 0]
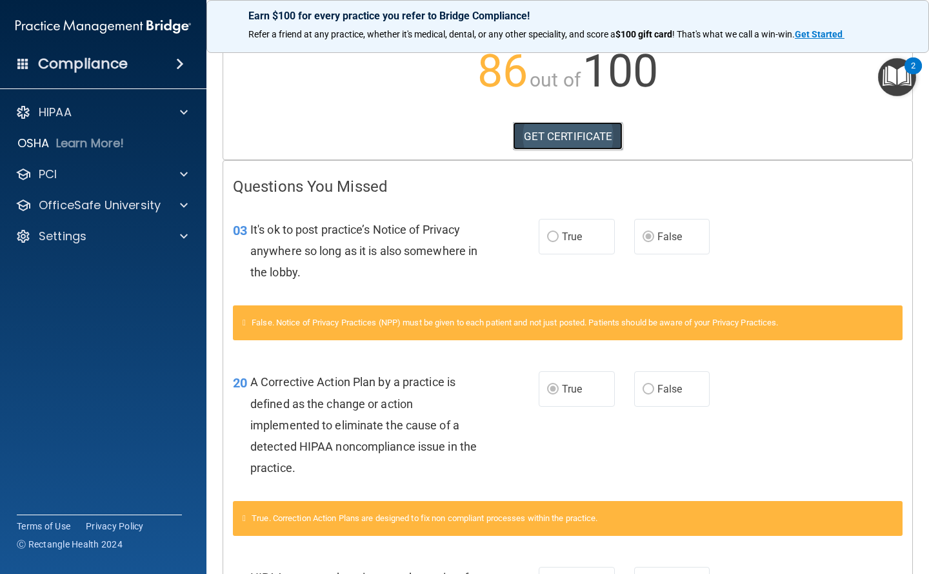
click at [545, 135] on link "GET CERTIFICATE" at bounding box center [568, 136] width 110 height 28
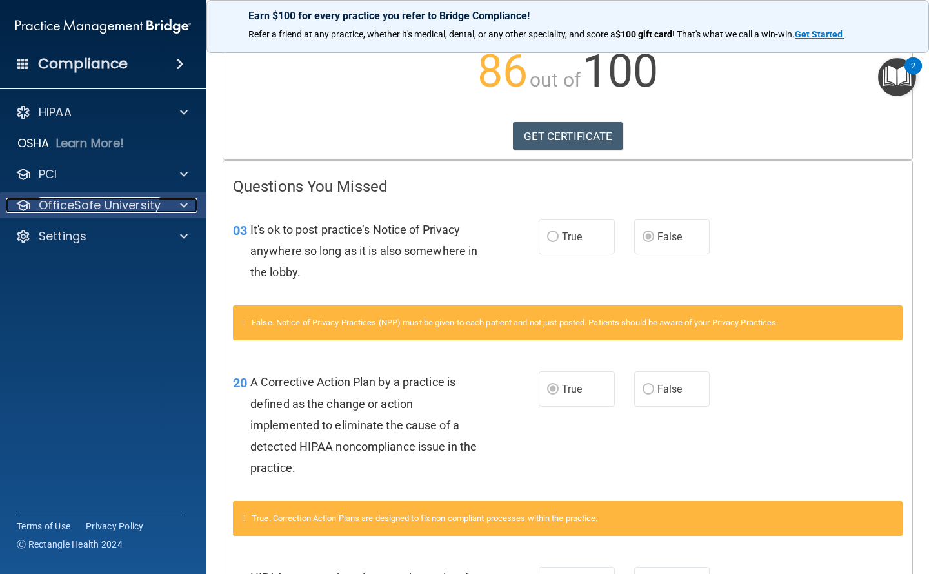
click at [110, 208] on p "OfficeSafe University" at bounding box center [100, 204] width 122 height 15
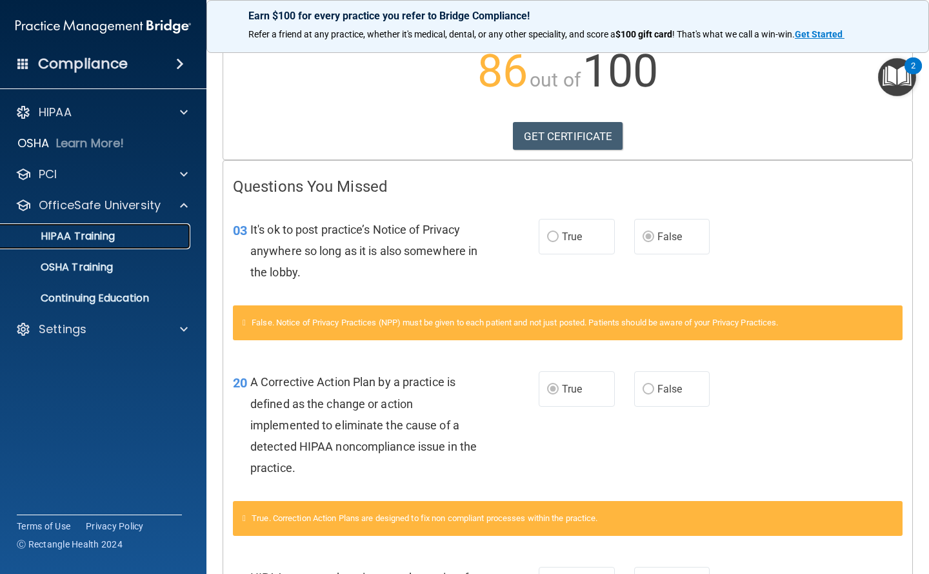
click at [103, 234] on p "HIPAA Training" at bounding box center [61, 236] width 106 height 13
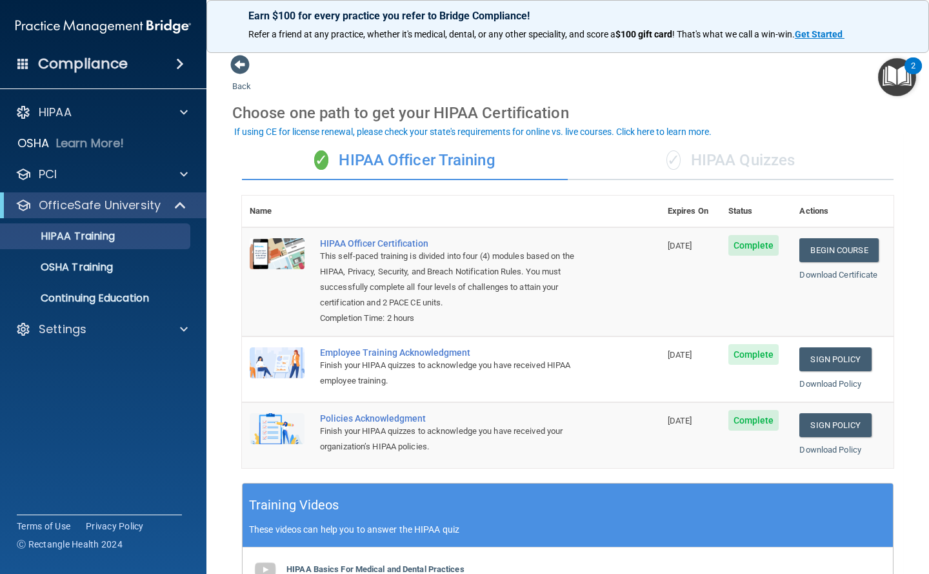
click at [739, 155] on div "✓ HIPAA Quizzes" at bounding box center [731, 160] width 326 height 39
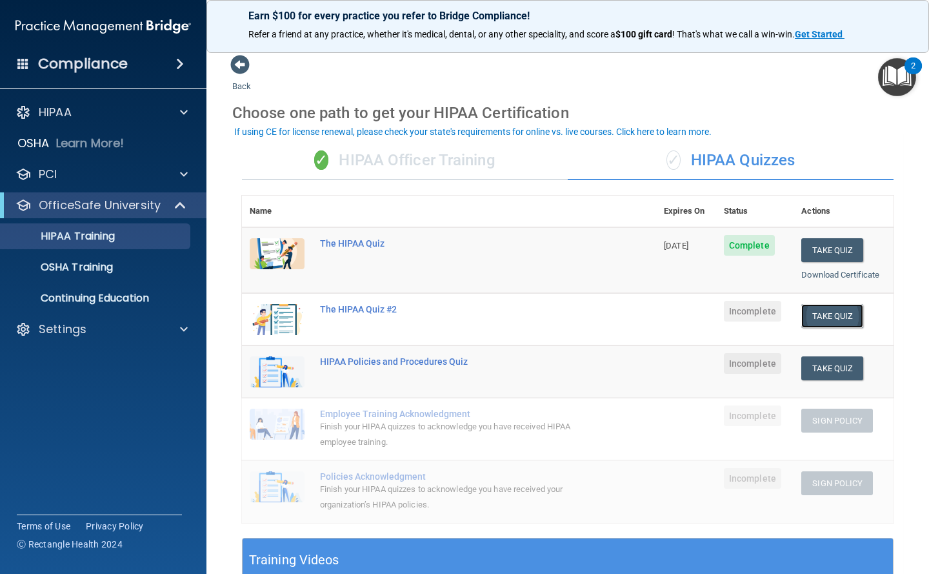
click at [823, 321] on button "Take Quiz" at bounding box center [832, 316] width 62 height 24
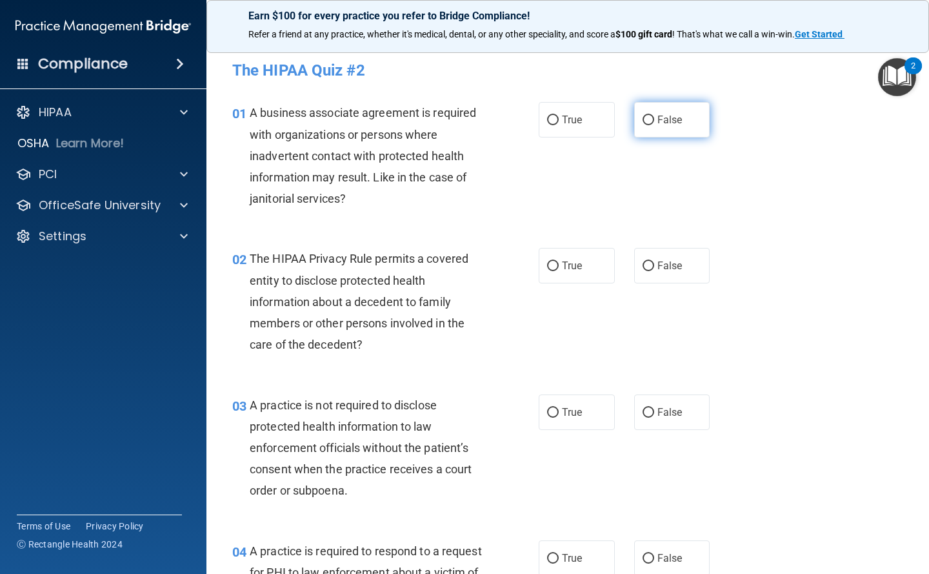
click at [647, 120] on input "False" at bounding box center [649, 120] width 12 height 10
radio input "true"
click at [569, 268] on span "True" at bounding box center [572, 265] width 20 height 12
click at [559, 268] on input "True" at bounding box center [553, 266] width 12 height 10
radio input "true"
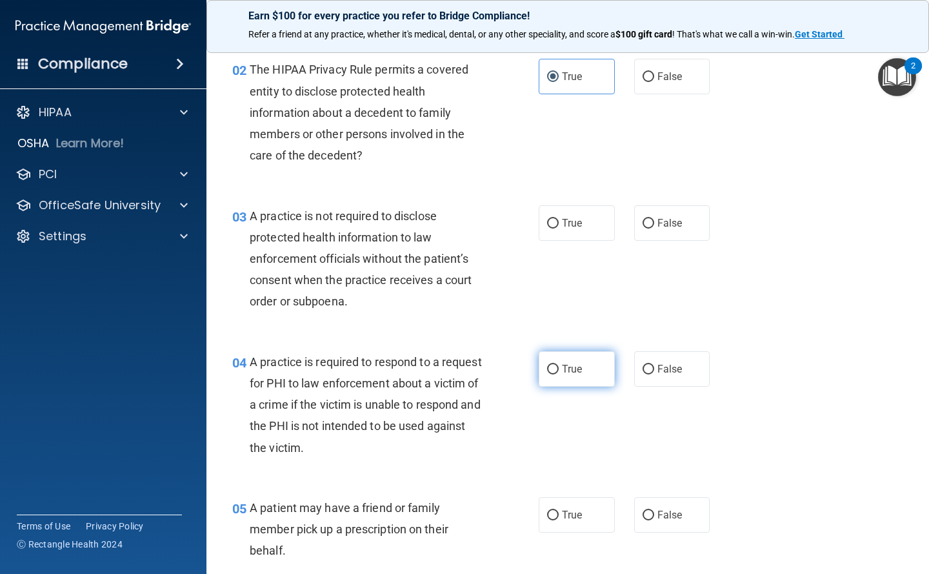
scroll to position [194, 0]
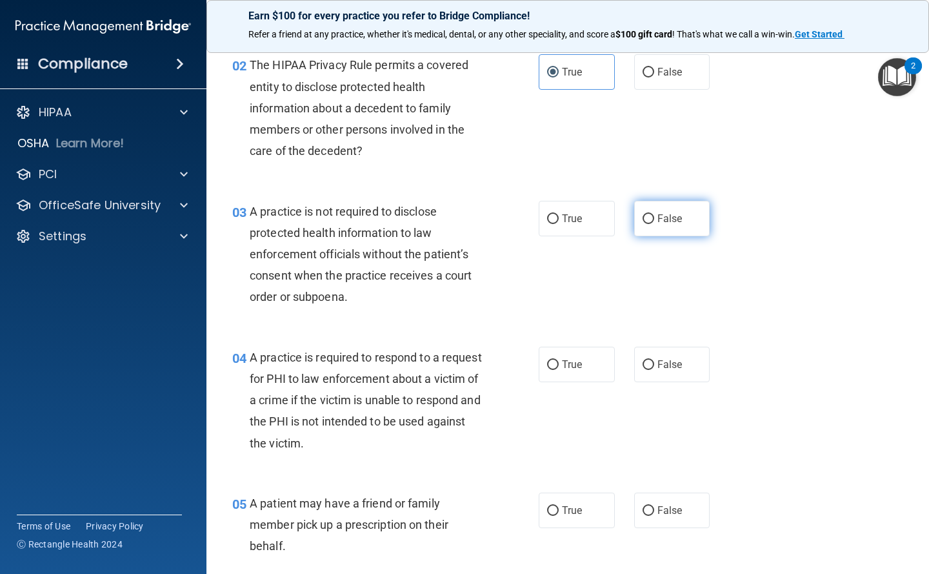
click at [657, 214] on span "False" at bounding box center [669, 218] width 25 height 12
click at [652, 214] on input "False" at bounding box center [649, 219] width 12 height 10
radio input "true"
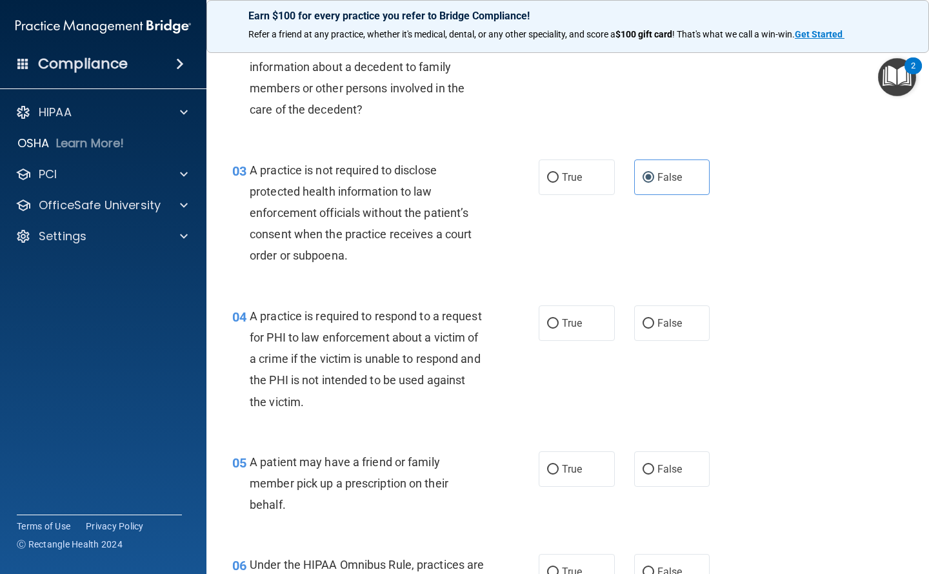
scroll to position [323, 0]
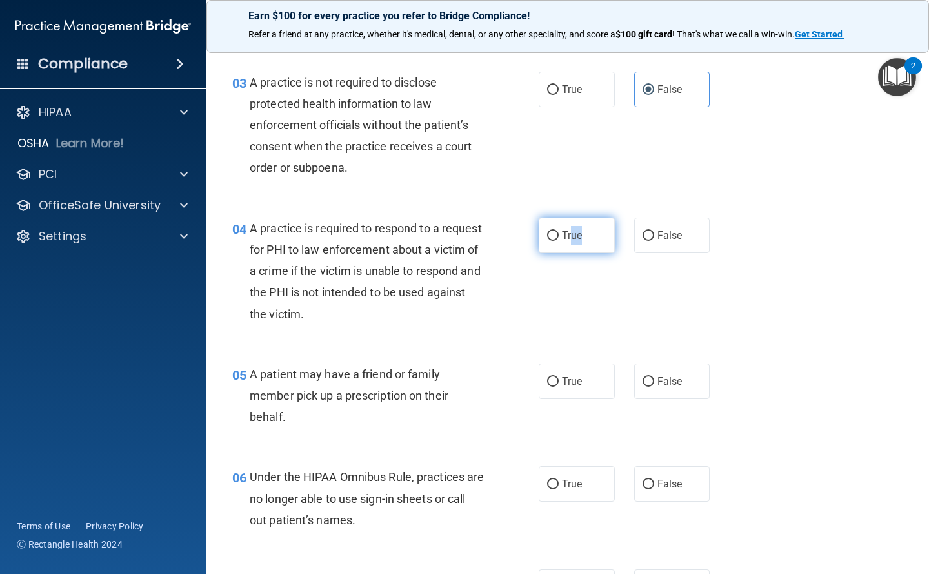
click at [596, 252] on label "True" at bounding box center [577, 234] width 76 height 35
drag, startPoint x: 596, startPoint y: 252, endPoint x: 548, endPoint y: 235, distance: 51.2
click at [548, 235] on input "True" at bounding box center [553, 236] width 12 height 10
radio input "true"
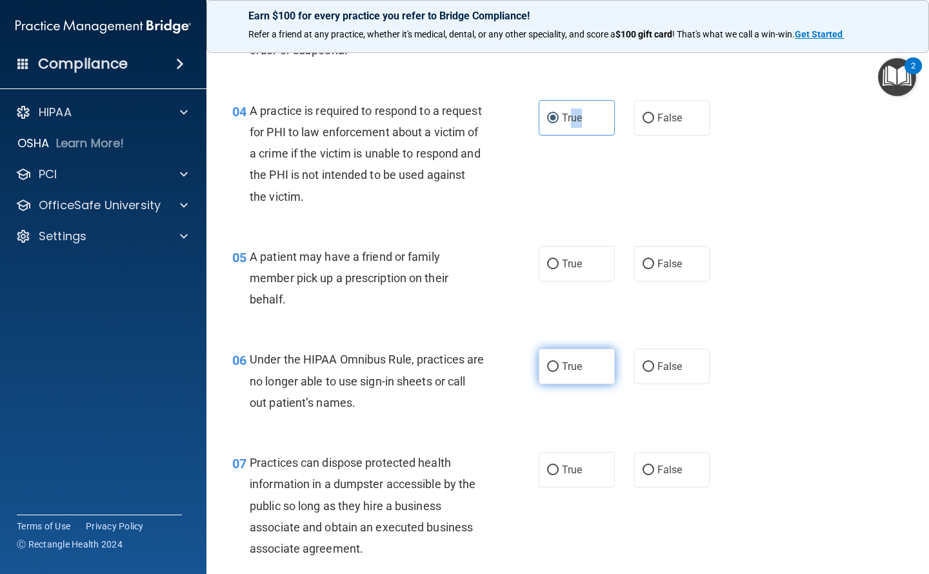
scroll to position [516, 0]
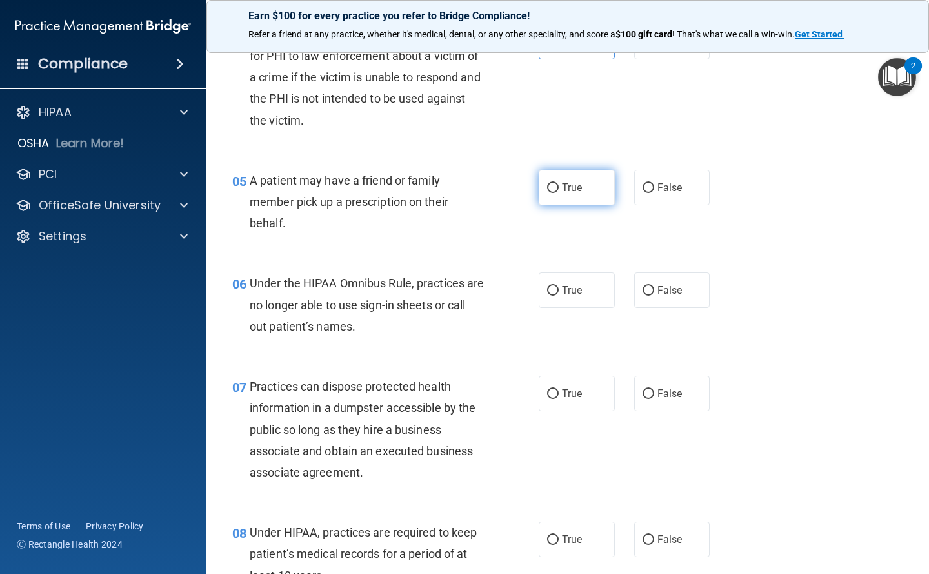
click at [550, 183] on input "True" at bounding box center [553, 188] width 12 height 10
radio input "true"
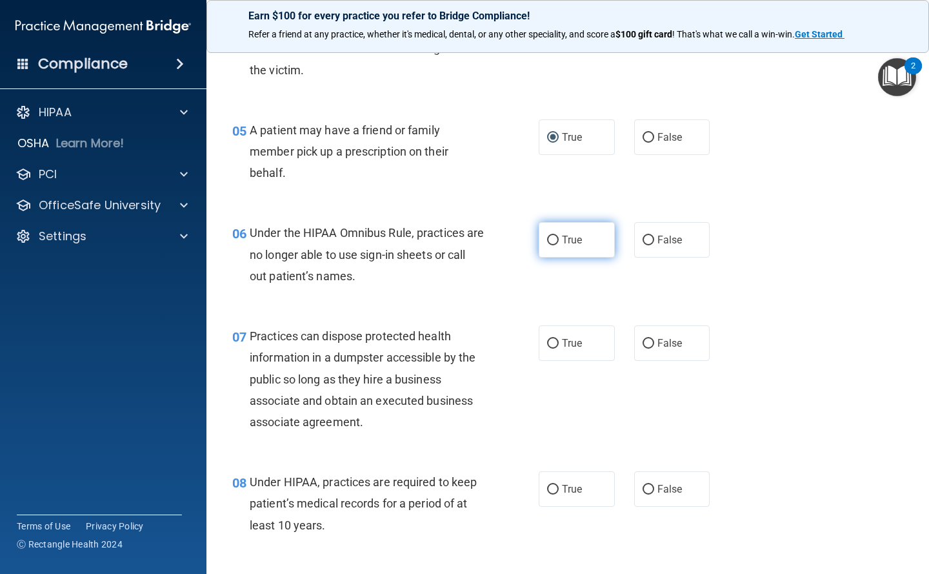
scroll to position [645, 0]
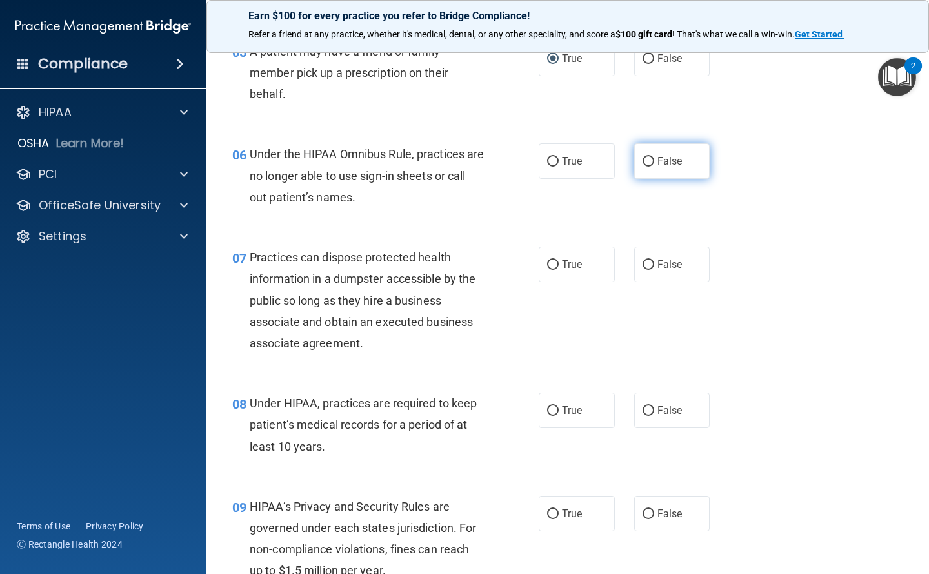
click at [650, 163] on label "False" at bounding box center [672, 160] width 76 height 35
click at [650, 163] on input "False" at bounding box center [649, 162] width 12 height 10
radio input "true"
click at [657, 258] on span "False" at bounding box center [669, 264] width 25 height 12
click at [654, 260] on input "False" at bounding box center [649, 265] width 12 height 10
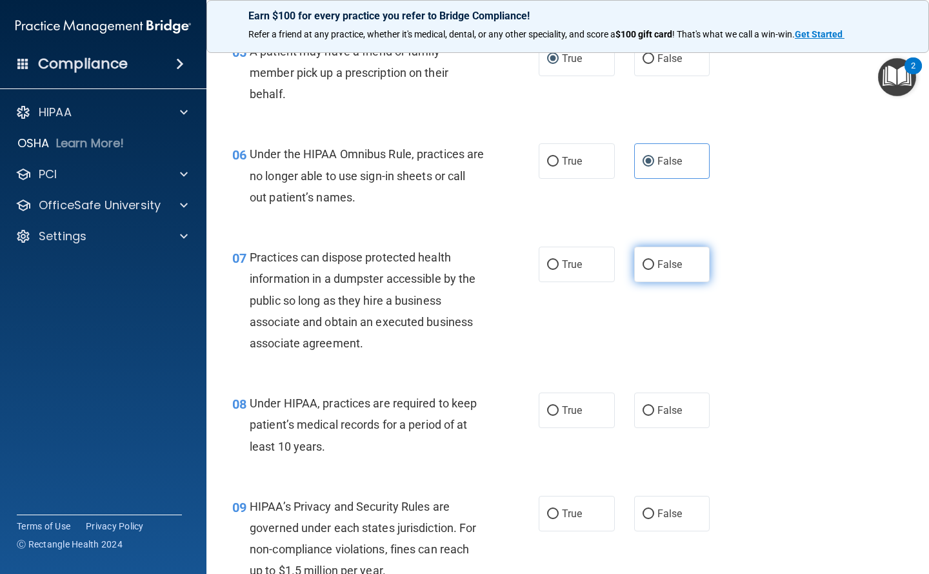
radio input "true"
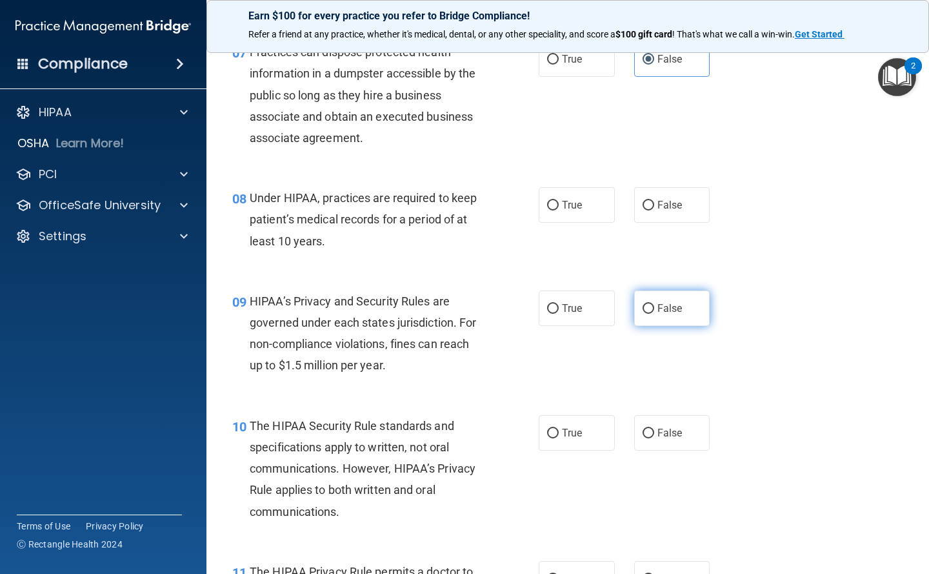
scroll to position [903, 0]
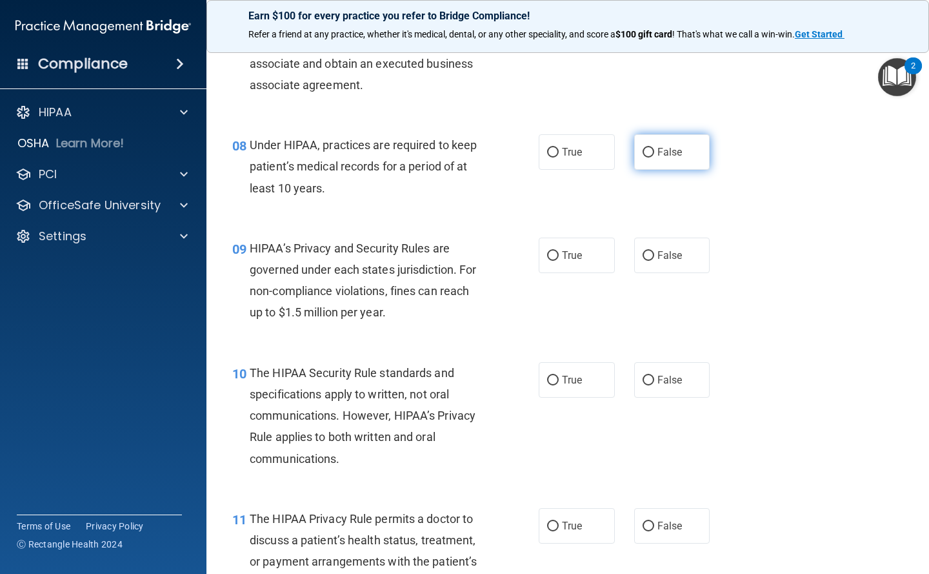
click at [657, 153] on span "False" at bounding box center [669, 152] width 25 height 12
click at [654, 153] on input "False" at bounding box center [649, 153] width 12 height 10
radio input "true"
click at [576, 265] on label "True" at bounding box center [577, 254] width 76 height 35
click at [559, 261] on input "True" at bounding box center [553, 256] width 12 height 10
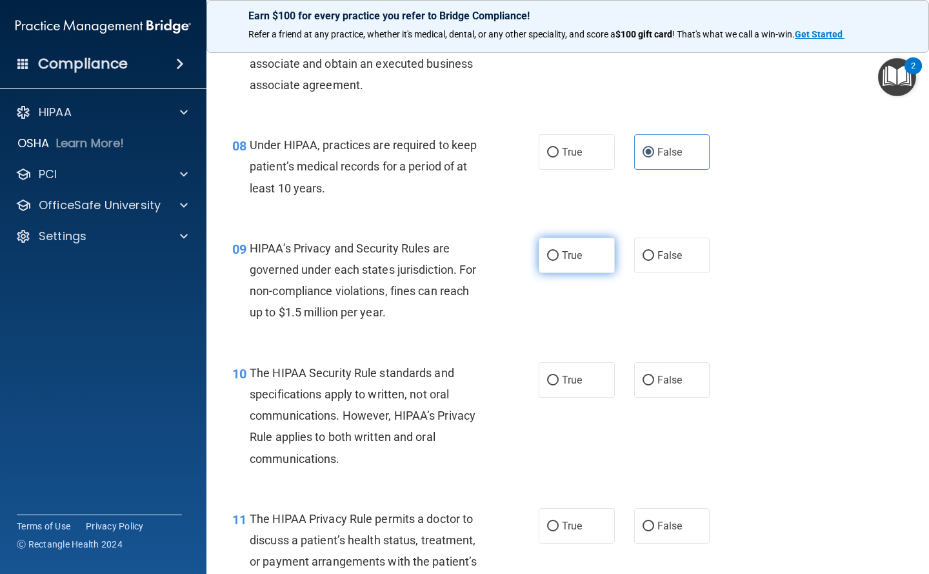
radio input "true"
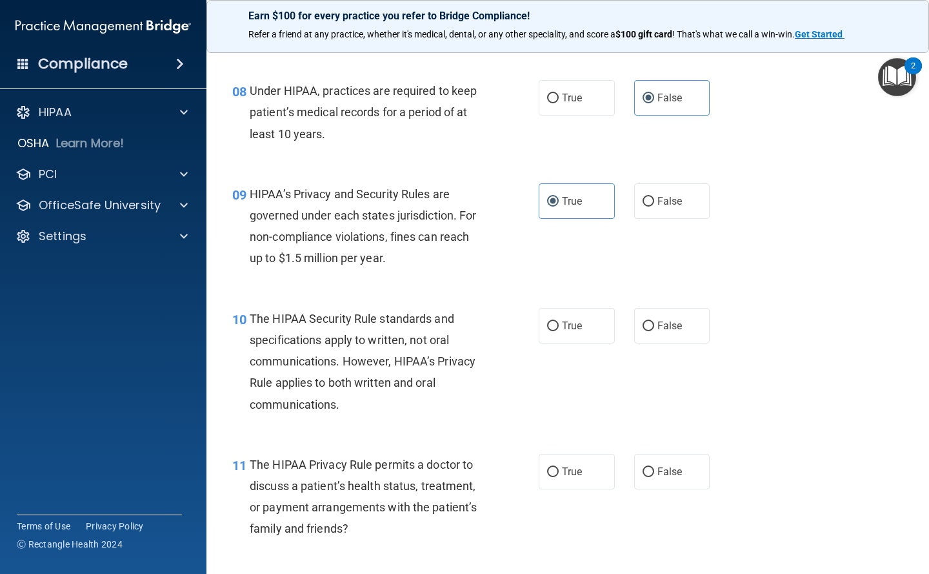
scroll to position [1032, 0]
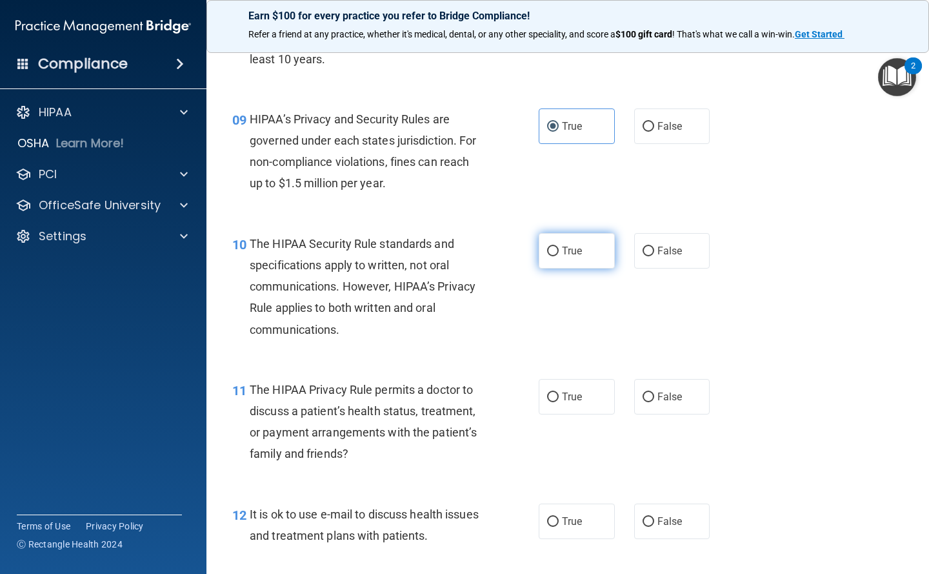
click at [557, 257] on label "True" at bounding box center [577, 250] width 76 height 35
click at [557, 256] on input "True" at bounding box center [553, 251] width 12 height 10
radio input "true"
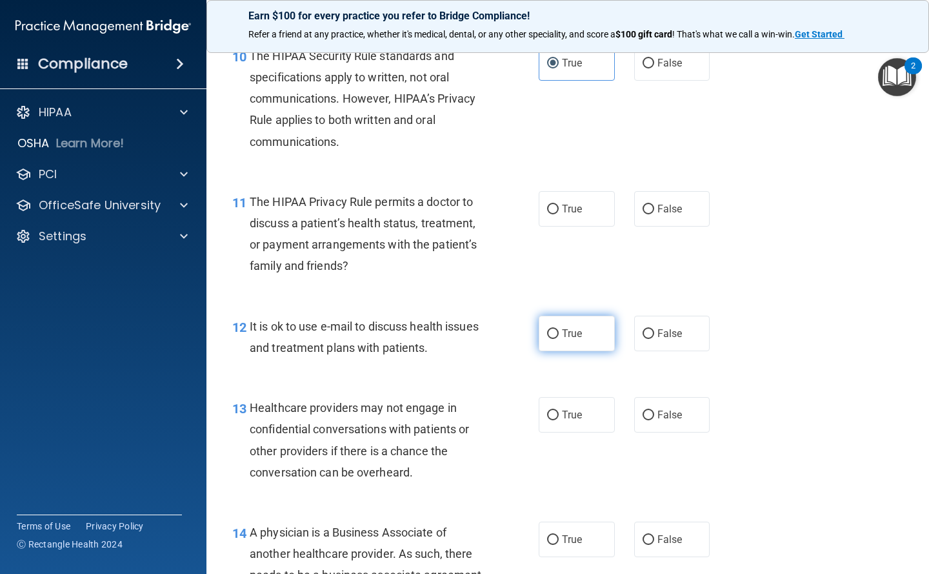
scroll to position [1226, 0]
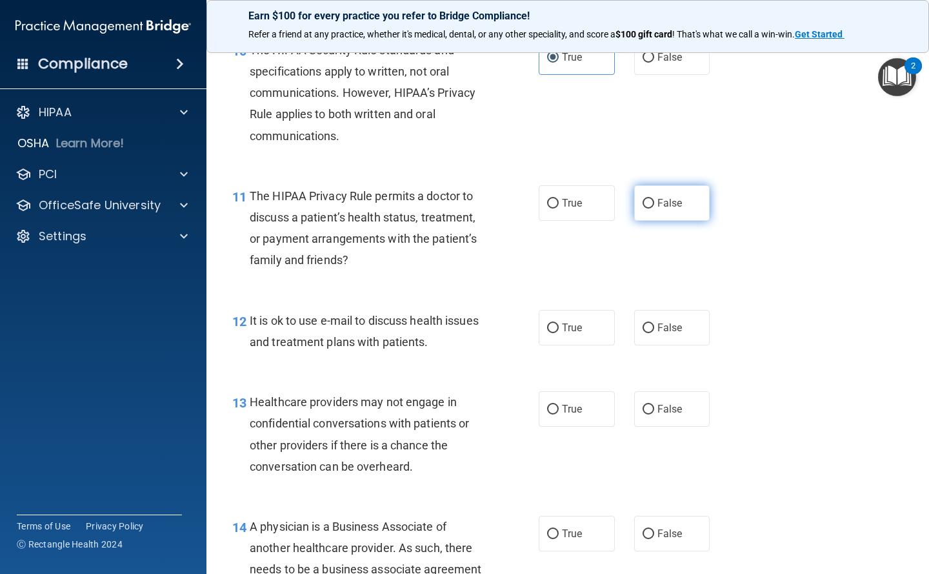
click at [650, 199] on label "False" at bounding box center [672, 202] width 76 height 35
click at [650, 199] on input "False" at bounding box center [649, 204] width 12 height 10
radio input "true"
click at [657, 323] on span "False" at bounding box center [669, 327] width 25 height 12
click at [654, 323] on input "False" at bounding box center [649, 328] width 12 height 10
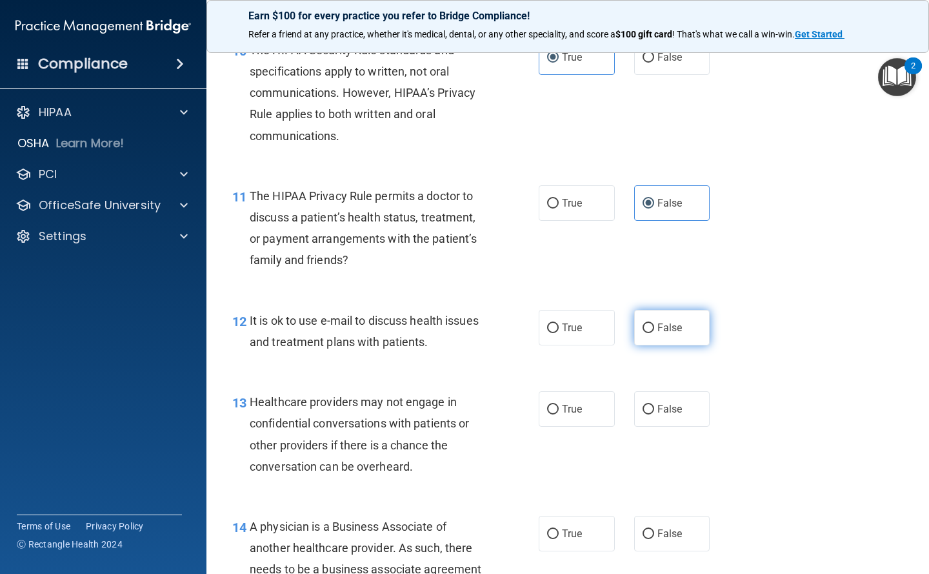
radio input "true"
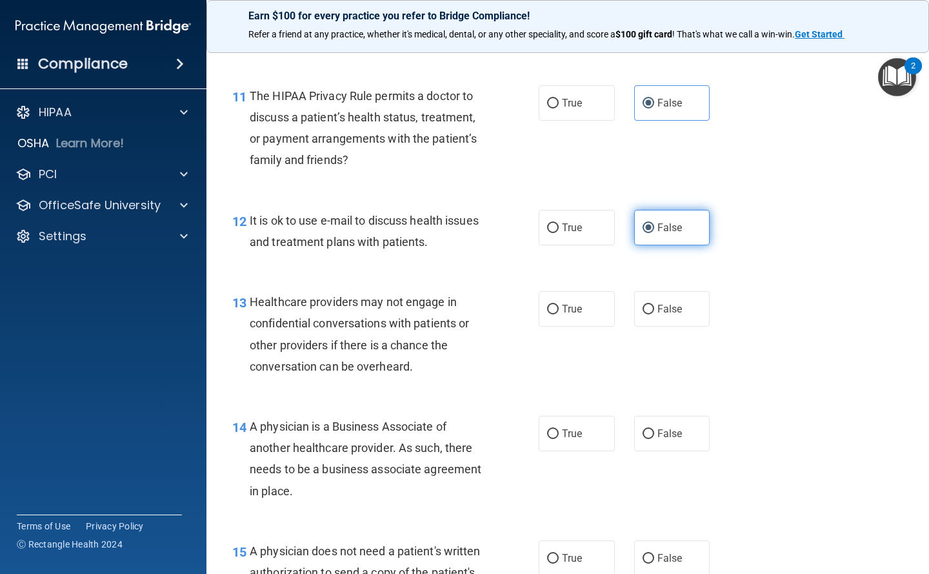
scroll to position [1355, 0]
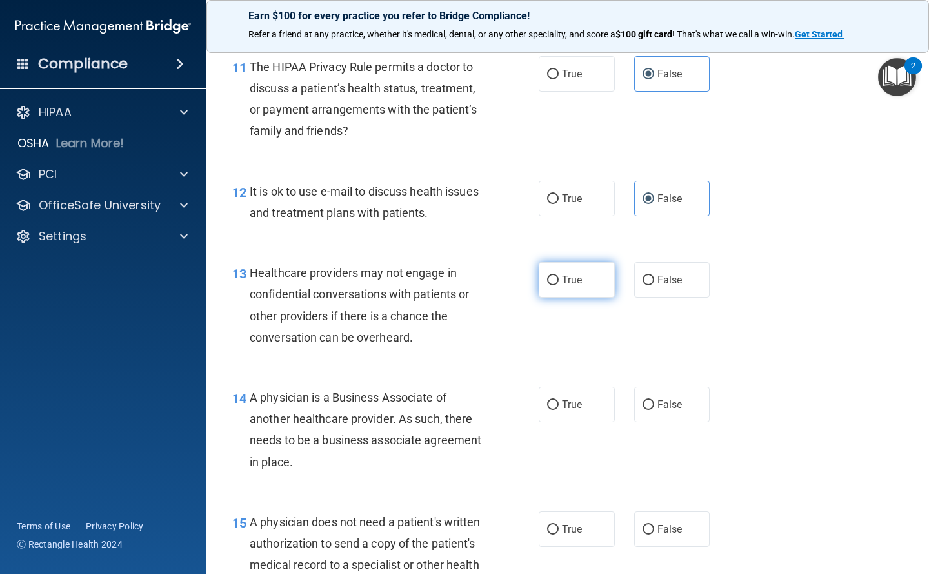
click at [570, 277] on span "True" at bounding box center [572, 280] width 20 height 12
click at [559, 277] on input "True" at bounding box center [553, 280] width 12 height 10
radio input "true"
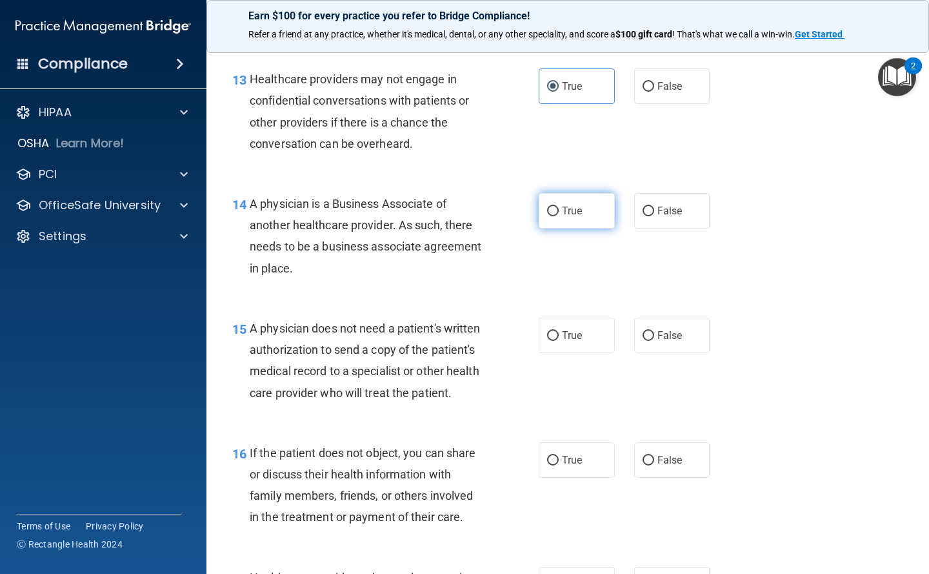
scroll to position [1613, 0]
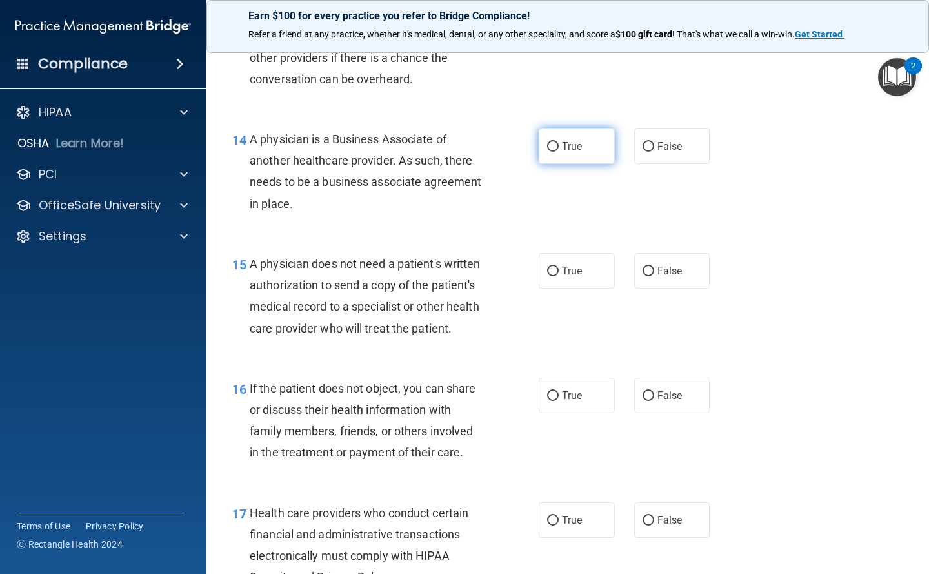
click at [572, 147] on span "True" at bounding box center [572, 146] width 20 height 12
click at [559, 147] on input "True" at bounding box center [553, 147] width 12 height 10
radio input "true"
click at [577, 268] on span "True" at bounding box center [572, 271] width 20 height 12
click at [559, 268] on input "True" at bounding box center [553, 271] width 12 height 10
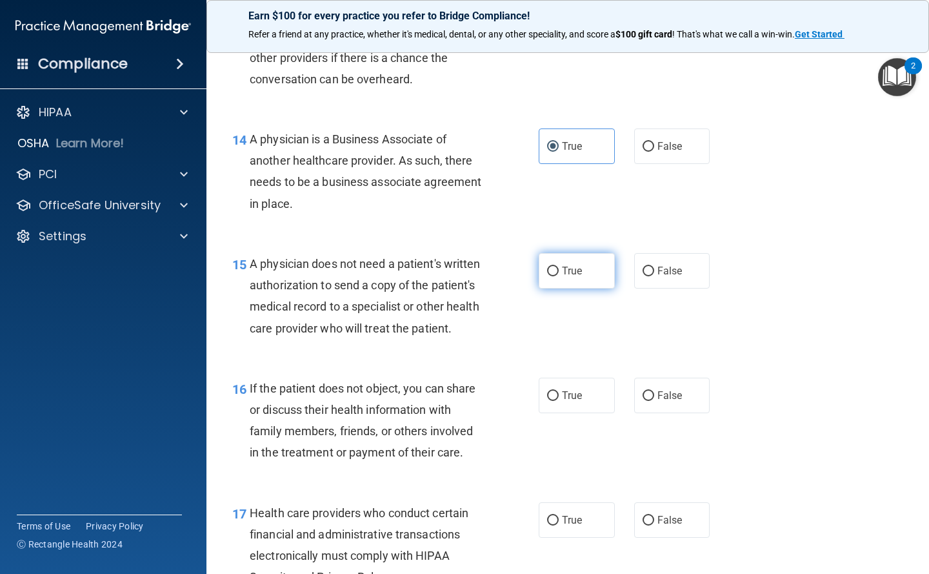
radio input "true"
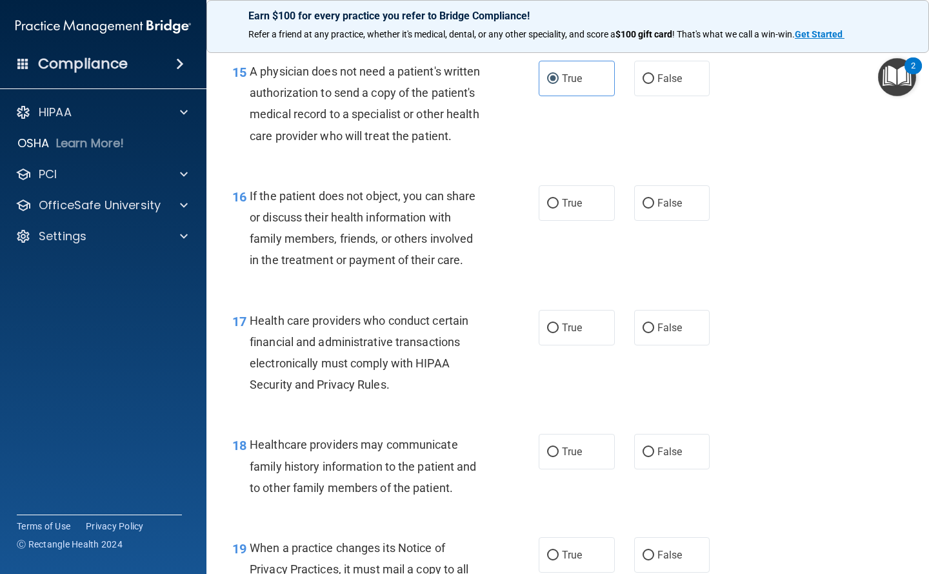
scroll to position [1806, 0]
click at [555, 219] on label "True" at bounding box center [577, 201] width 76 height 35
click at [555, 207] on input "True" at bounding box center [553, 202] width 12 height 10
radio input "true"
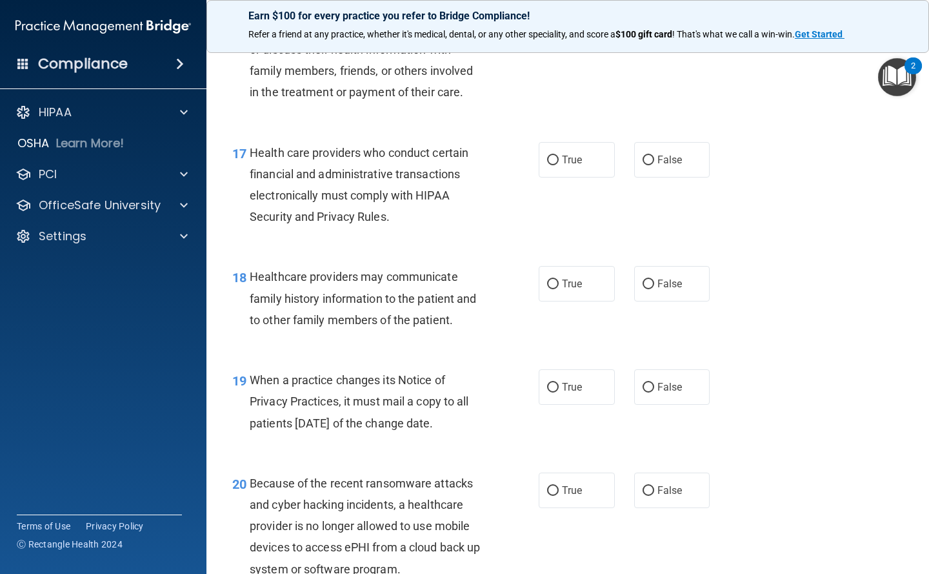
scroll to position [2000, 0]
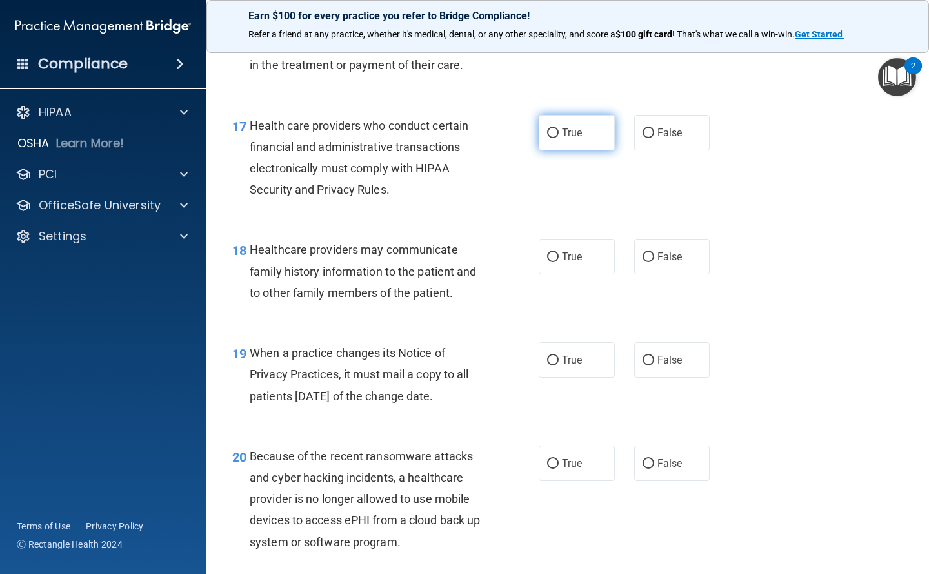
click at [550, 138] on input "True" at bounding box center [553, 133] width 12 height 10
radio input "true"
click at [561, 274] on label "True" at bounding box center [577, 256] width 76 height 35
click at [559, 262] on input "True" at bounding box center [553, 257] width 12 height 10
radio input "true"
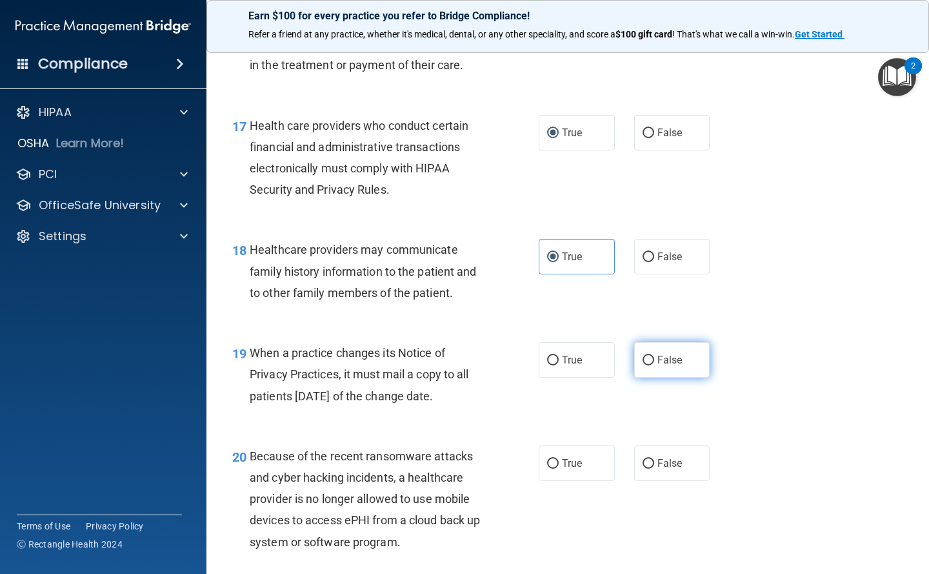
click at [646, 365] on input "False" at bounding box center [649, 360] width 12 height 10
radio input "true"
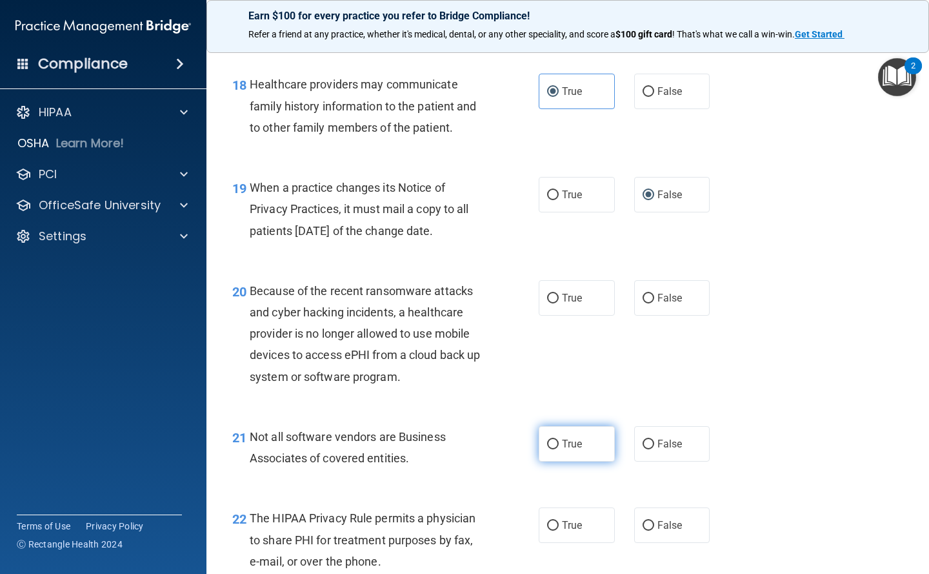
scroll to position [2194, 0]
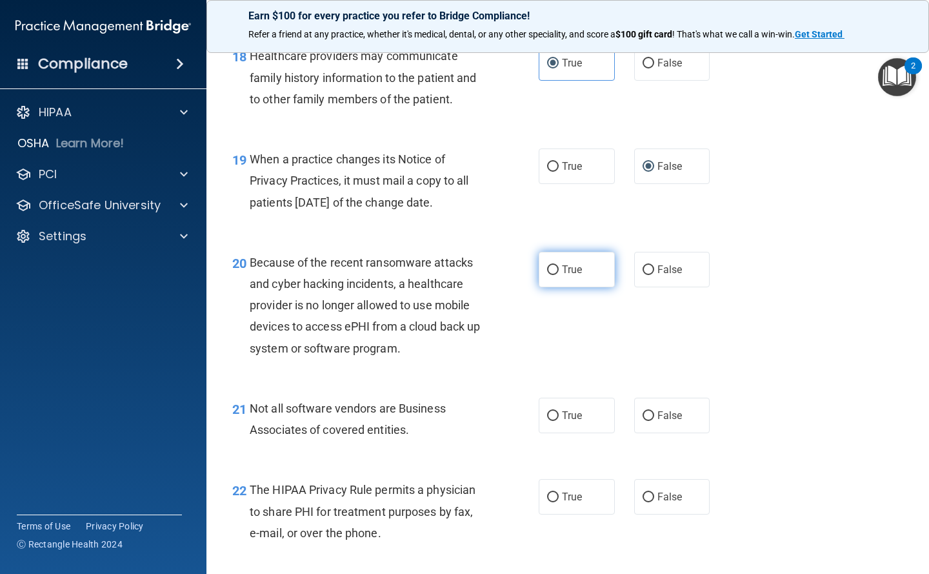
click at [566, 275] on span "True" at bounding box center [572, 269] width 20 height 12
click at [559, 275] on input "True" at bounding box center [553, 270] width 12 height 10
radio input "true"
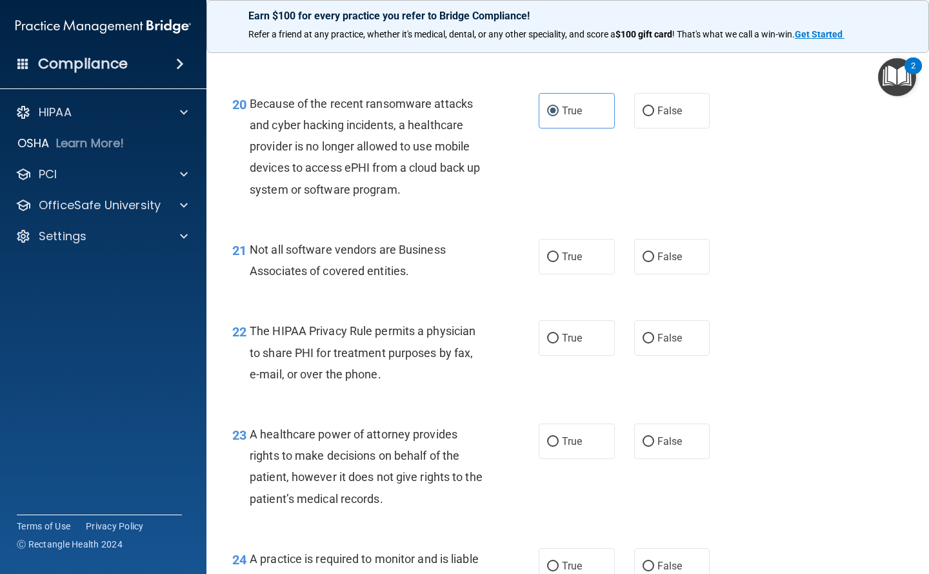
scroll to position [2387, 0]
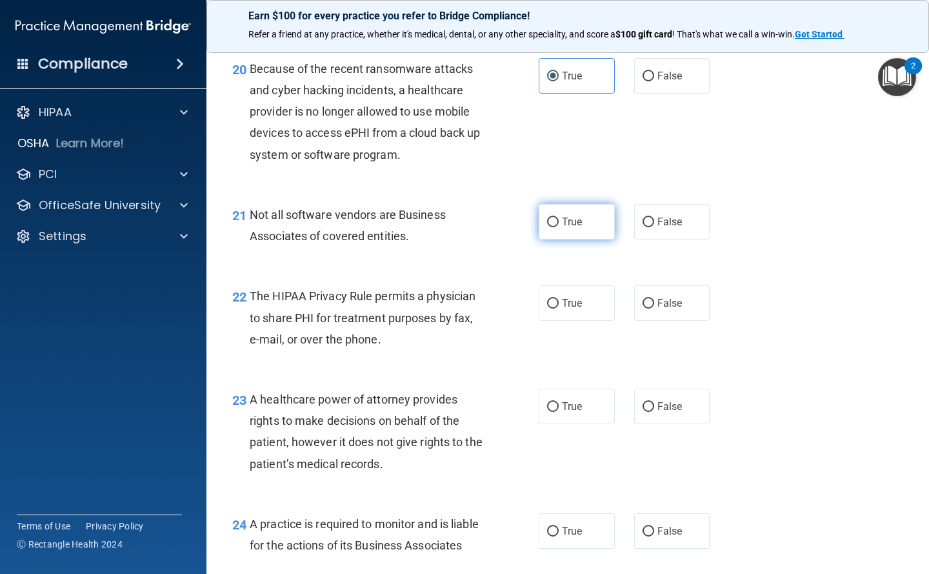
click at [564, 228] on span "True" at bounding box center [572, 221] width 20 height 12
click at [559, 227] on input "True" at bounding box center [553, 222] width 12 height 10
radio input "true"
click at [550, 315] on label "True" at bounding box center [577, 302] width 76 height 35
click at [550, 308] on input "True" at bounding box center [553, 304] width 12 height 10
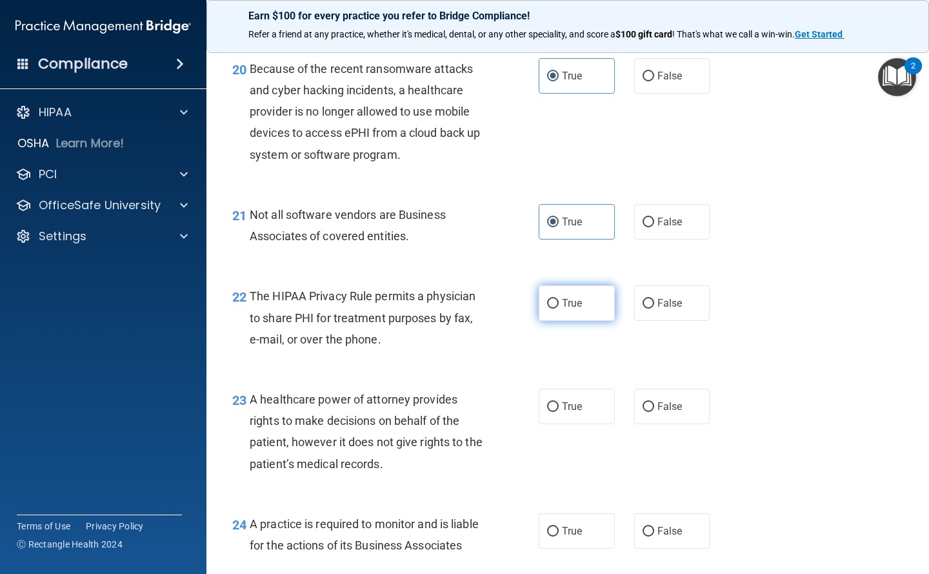
radio input "true"
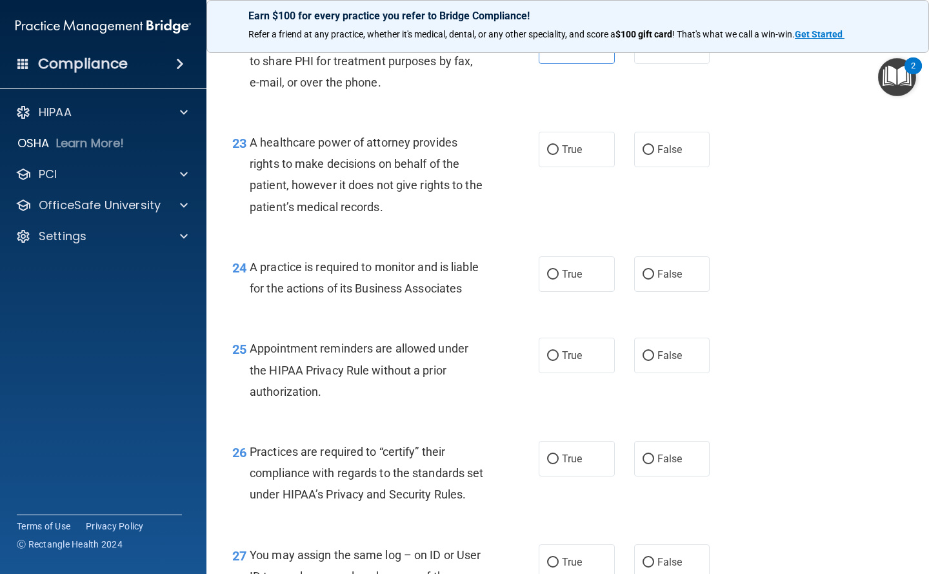
scroll to position [2645, 0]
click at [647, 154] on input "False" at bounding box center [649, 149] width 12 height 10
radio input "true"
click at [649, 290] on label "False" at bounding box center [672, 272] width 76 height 35
click at [649, 278] on input "False" at bounding box center [649, 273] width 12 height 10
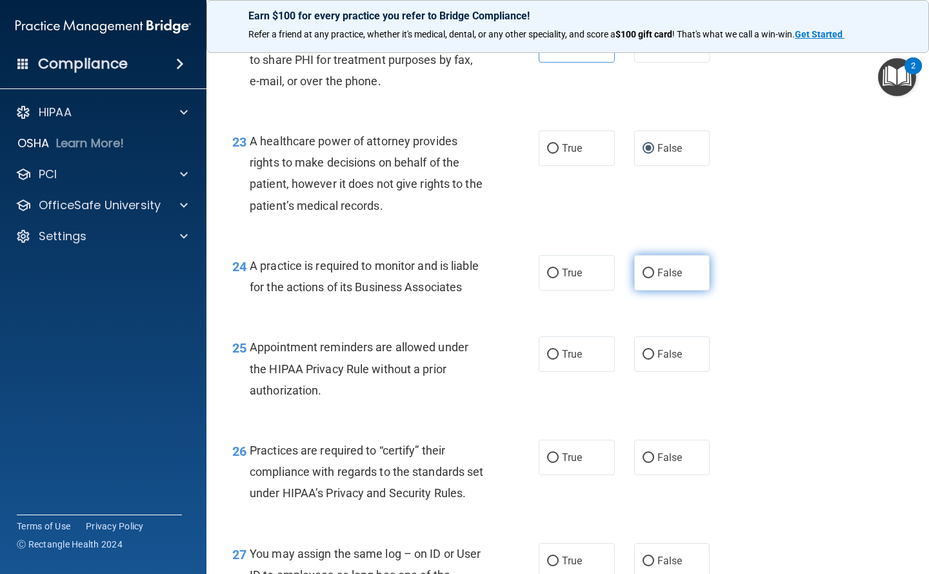
radio input "true"
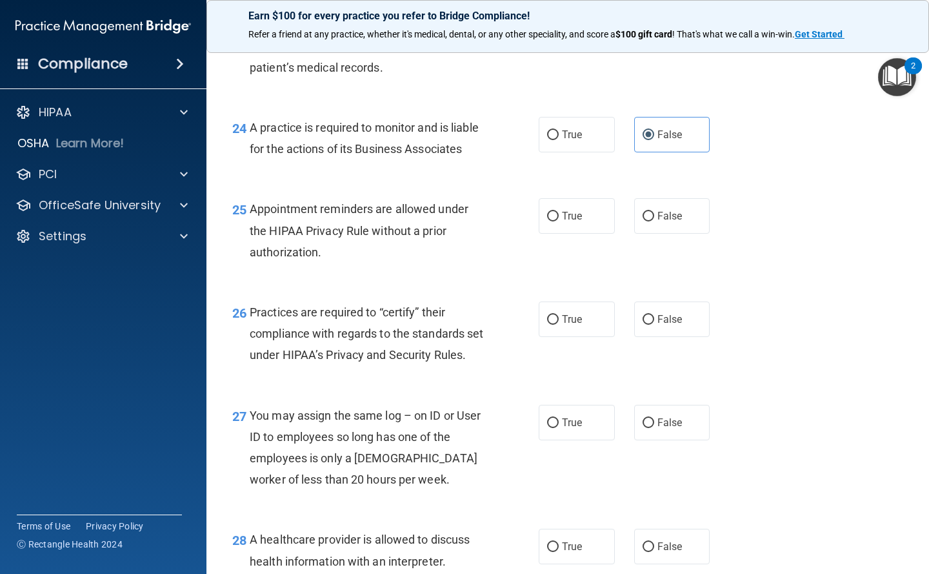
scroll to position [2839, 0]
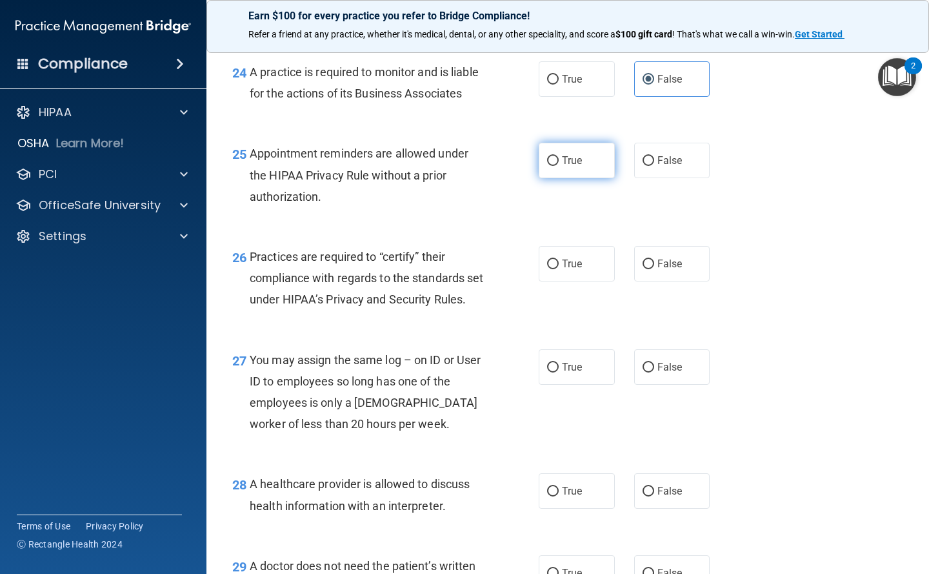
click at [570, 178] on label "True" at bounding box center [577, 160] width 76 height 35
click at [559, 166] on input "True" at bounding box center [553, 161] width 12 height 10
radio input "true"
click at [557, 281] on label "True" at bounding box center [577, 263] width 76 height 35
click at [557, 269] on input "True" at bounding box center [553, 264] width 12 height 10
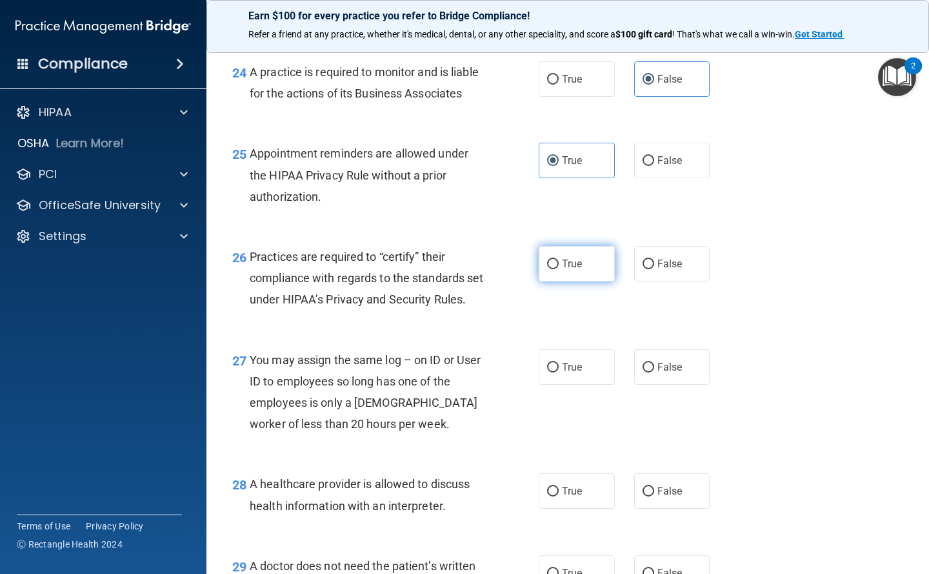
radio input "true"
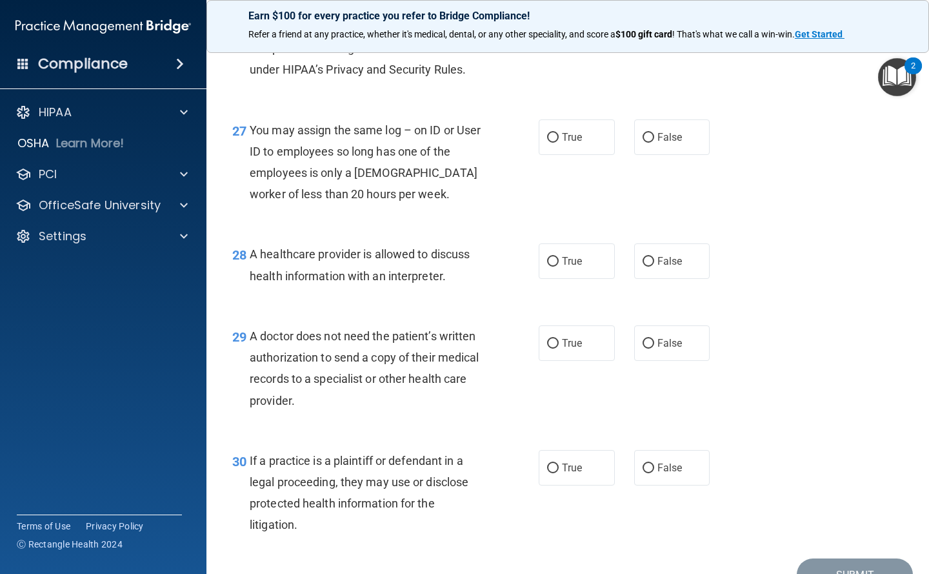
scroll to position [3032, 0]
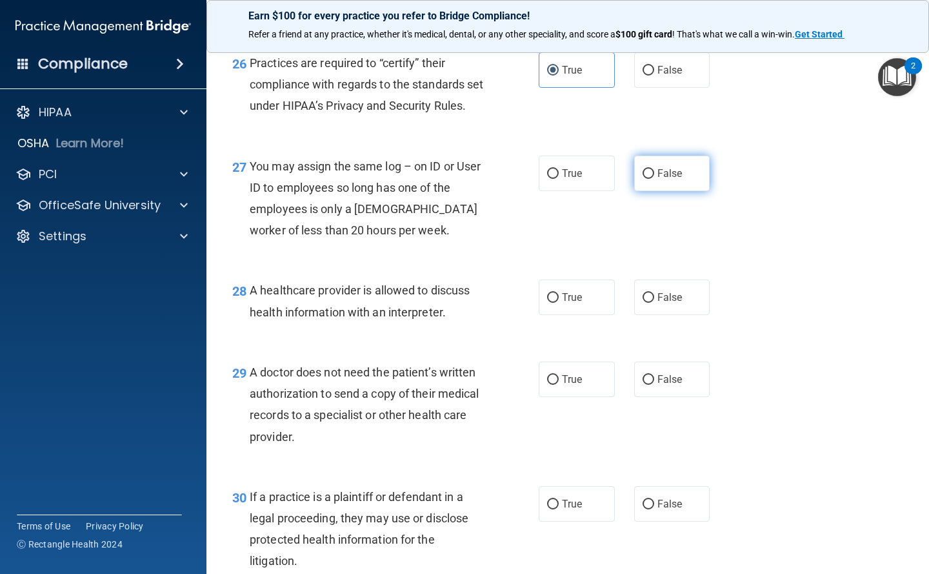
click at [643, 179] on input "False" at bounding box center [649, 174] width 12 height 10
radio input "true"
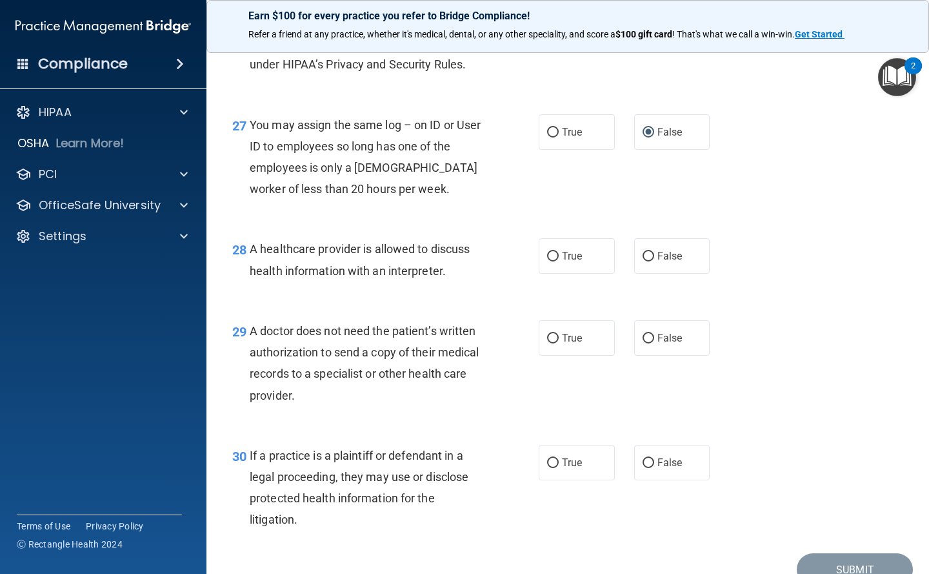
scroll to position [3097, 0]
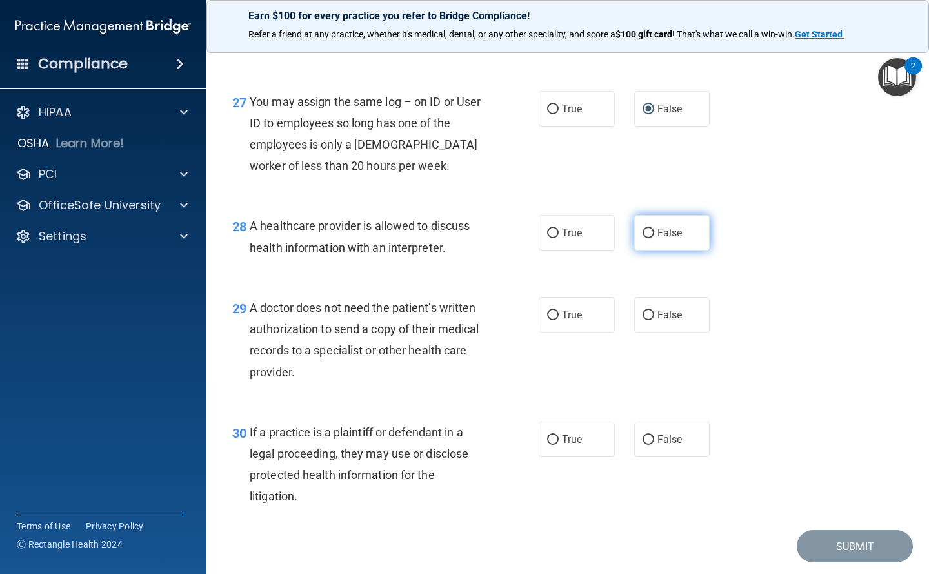
click at [657, 239] on span "False" at bounding box center [669, 232] width 25 height 12
click at [654, 238] on input "False" at bounding box center [649, 233] width 12 height 10
radio input "true"
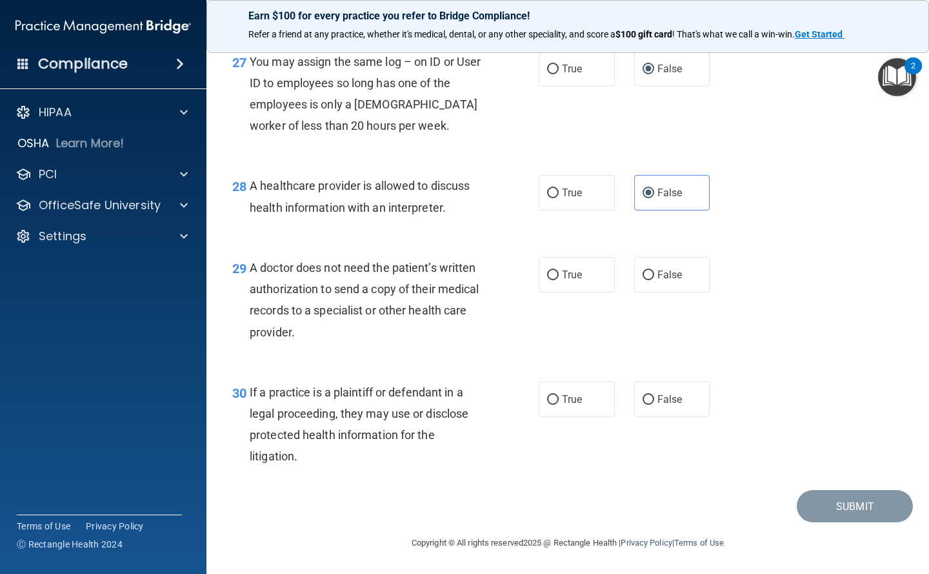
scroll to position [3201, 0]
click at [557, 266] on label "True" at bounding box center [577, 274] width 76 height 35
click at [557, 270] on input "True" at bounding box center [553, 275] width 12 height 10
radio input "true"
click at [572, 397] on span "True" at bounding box center [572, 399] width 20 height 12
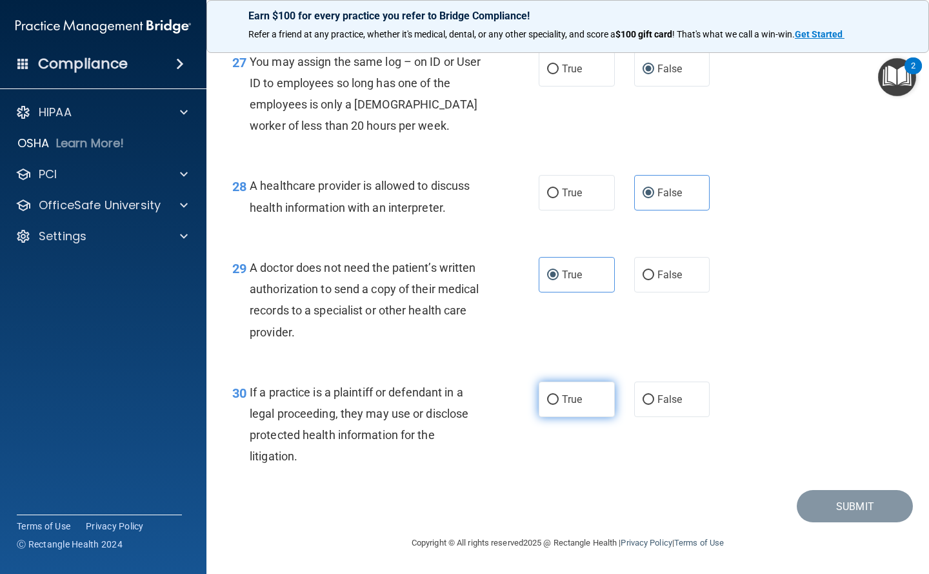
click at [559, 397] on input "True" at bounding box center [553, 400] width 12 height 10
radio input "true"
click at [845, 504] on button "Submit" at bounding box center [855, 506] width 116 height 33
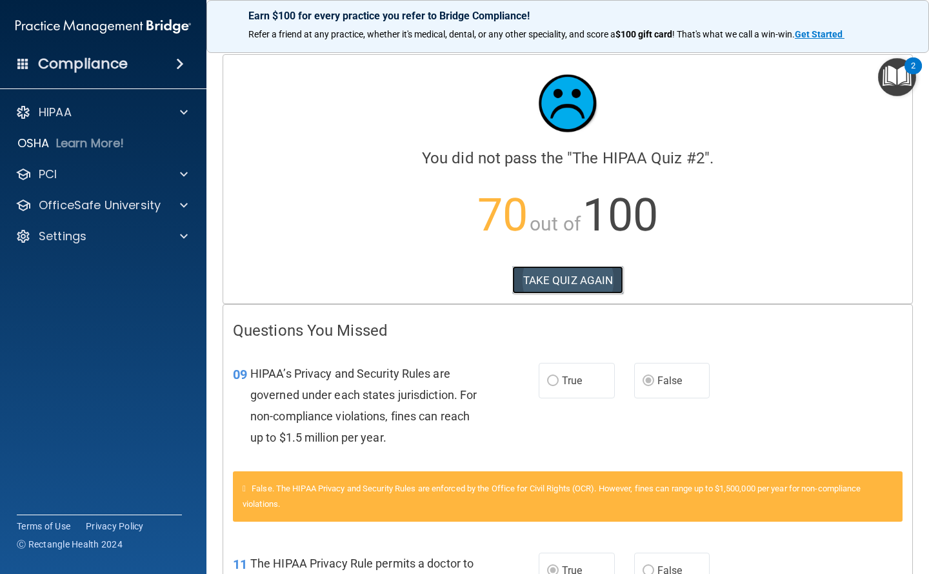
click at [563, 271] on button "TAKE QUIZ AGAIN" at bounding box center [568, 280] width 112 height 28
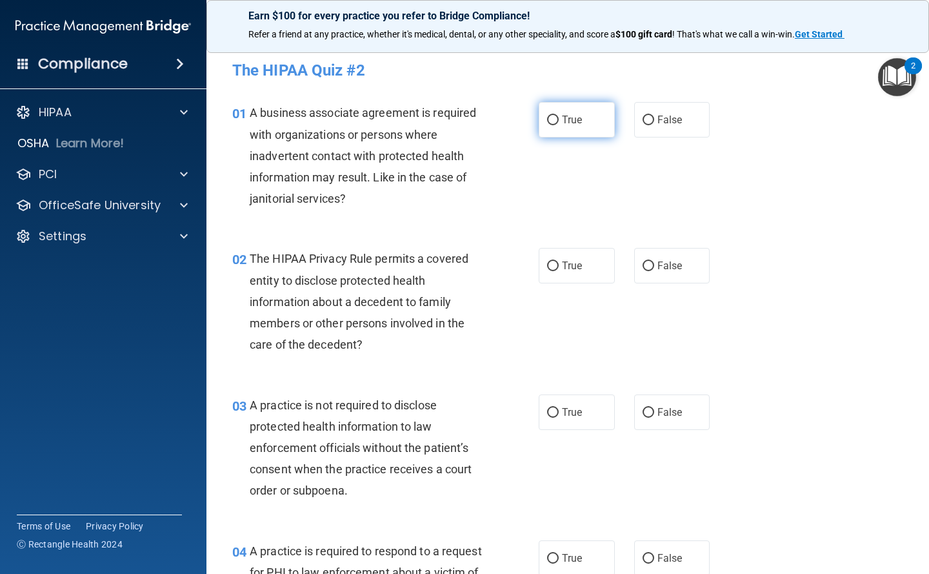
click at [547, 117] on input "True" at bounding box center [553, 120] width 12 height 10
radio input "true"
click at [570, 272] on label "True" at bounding box center [577, 265] width 76 height 35
click at [559, 271] on input "True" at bounding box center [553, 266] width 12 height 10
radio input "true"
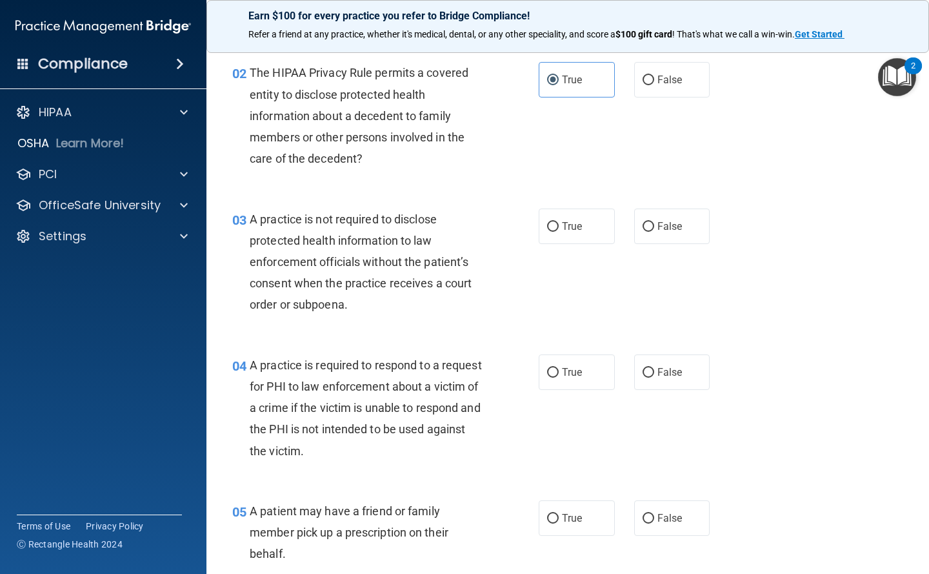
scroll to position [194, 0]
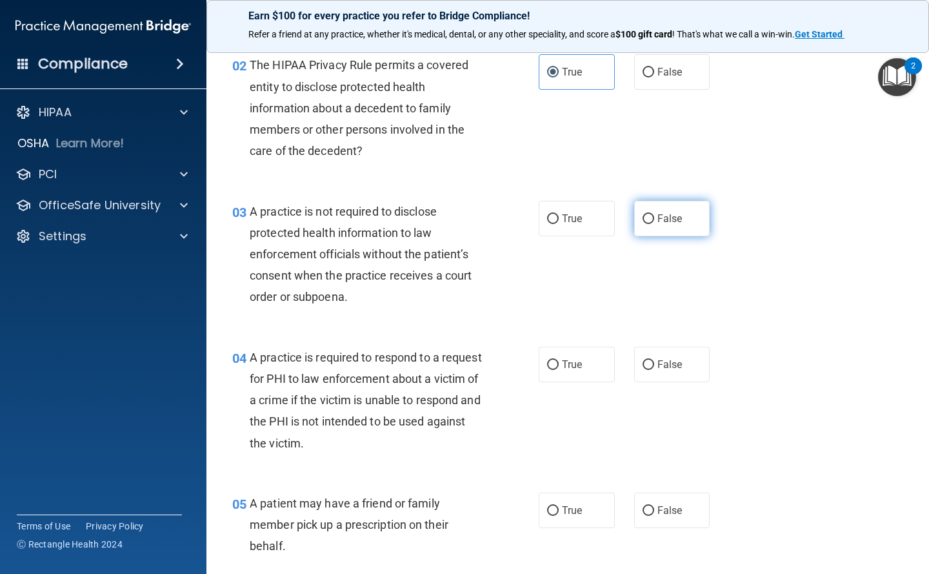
click at [657, 222] on span "False" at bounding box center [669, 218] width 25 height 12
click at [654, 222] on input "False" at bounding box center [649, 219] width 12 height 10
radio input "true"
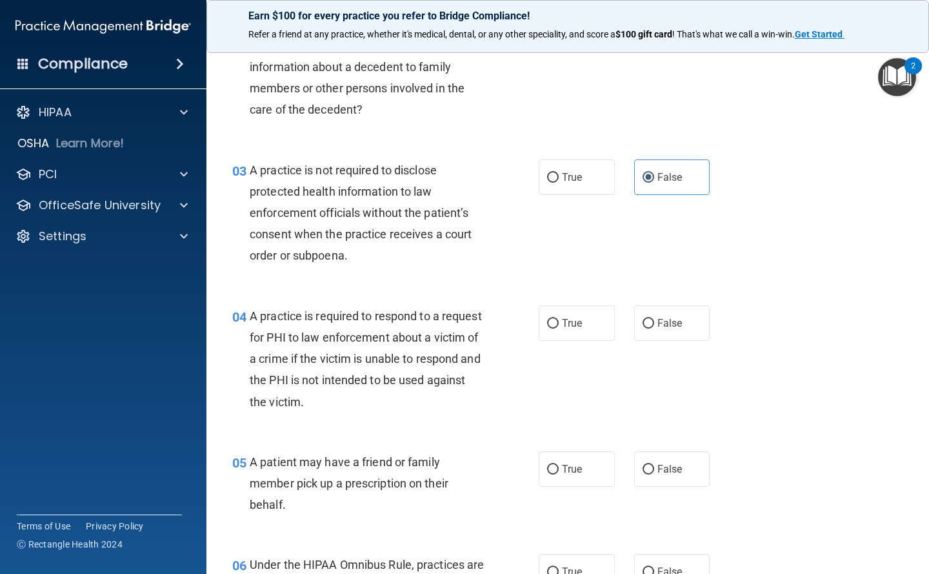
scroll to position [258, 0]
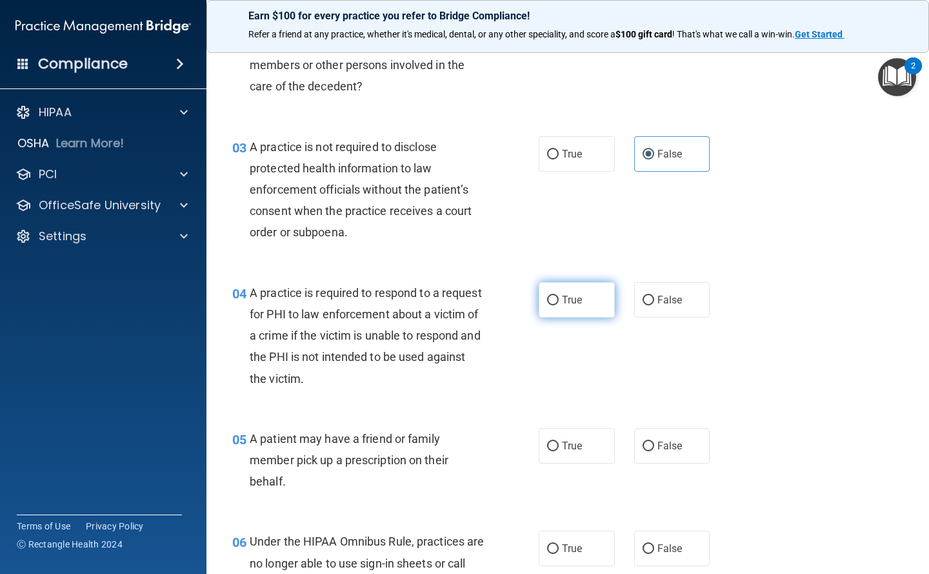
click at [553, 294] on label "True" at bounding box center [577, 299] width 76 height 35
click at [553, 295] on input "True" at bounding box center [553, 300] width 12 height 10
radio input "true"
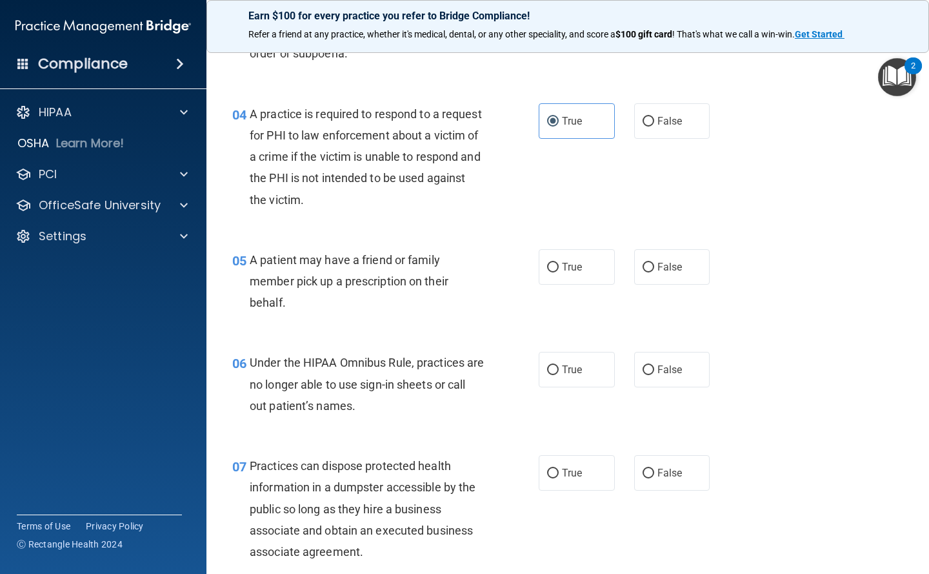
scroll to position [452, 0]
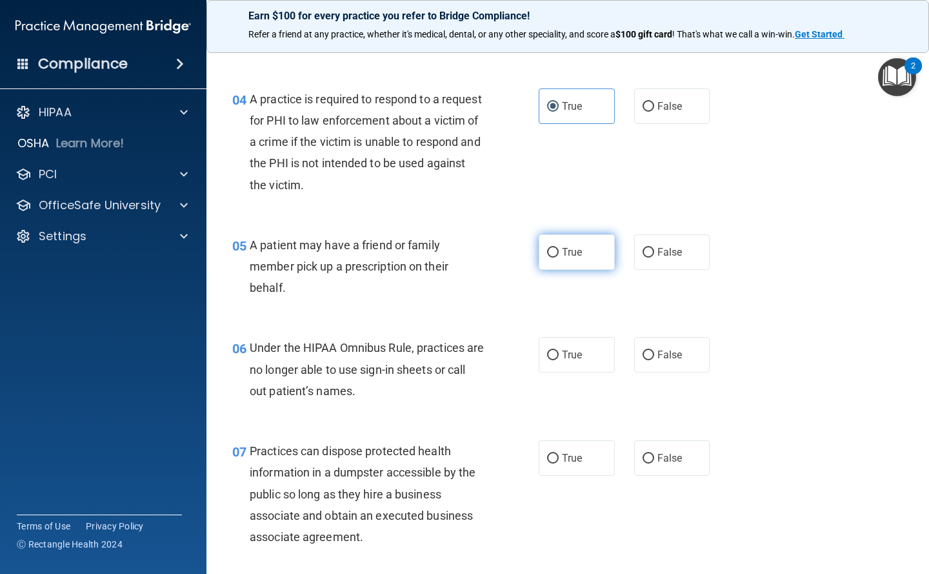
click at [587, 248] on label "True" at bounding box center [577, 251] width 76 height 35
click at [559, 248] on input "True" at bounding box center [553, 253] width 12 height 10
radio input "true"
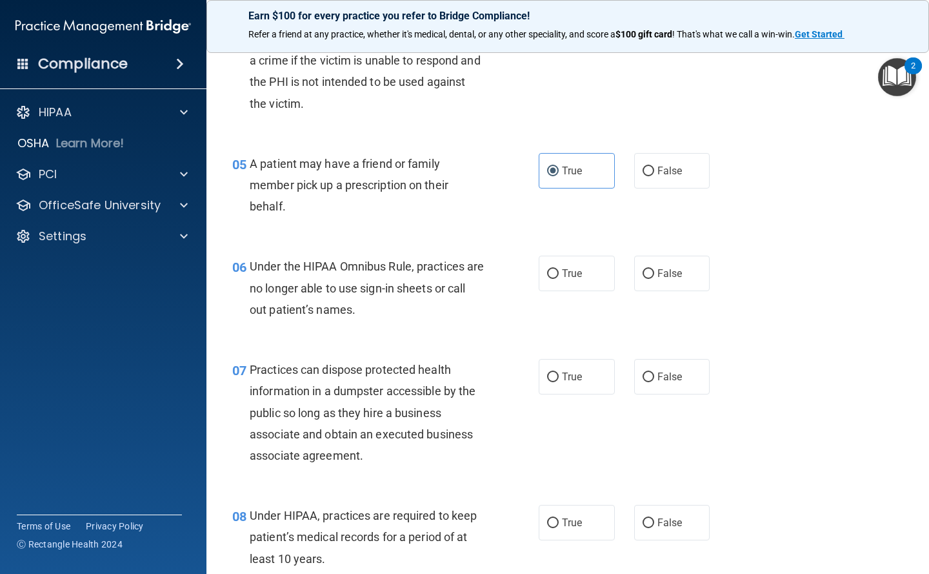
scroll to position [710, 0]
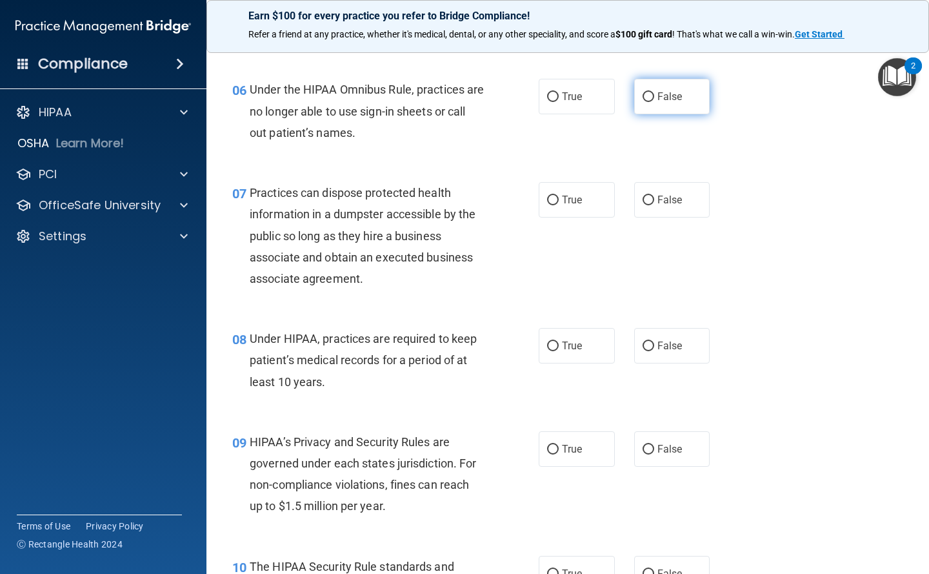
click at [668, 85] on label "False" at bounding box center [672, 96] width 76 height 35
click at [654, 92] on input "False" at bounding box center [649, 97] width 12 height 10
radio input "true"
click at [657, 199] on span "False" at bounding box center [669, 200] width 25 height 12
click at [652, 199] on input "False" at bounding box center [649, 200] width 12 height 10
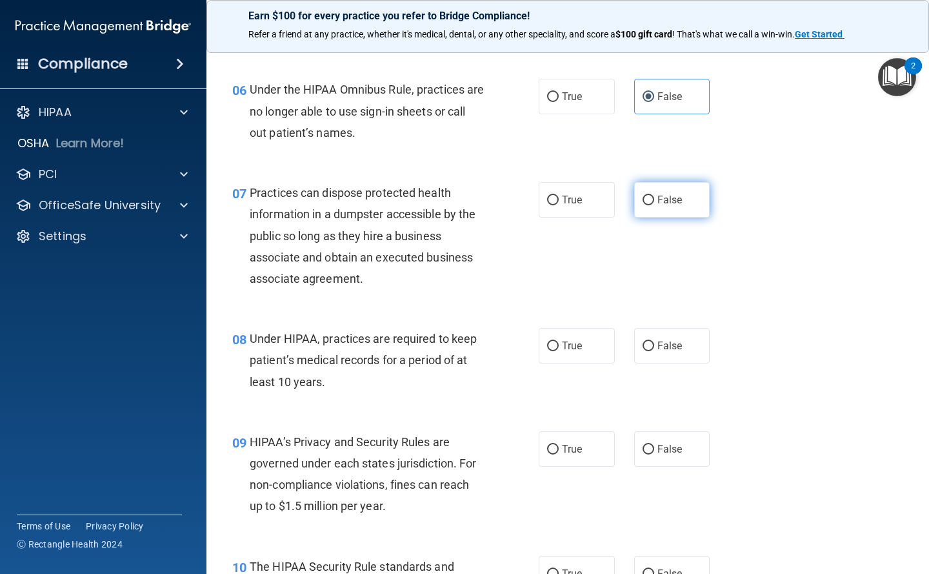
radio input "true"
click at [657, 343] on span "False" at bounding box center [669, 345] width 25 height 12
click at [654, 343] on input "False" at bounding box center [649, 346] width 12 height 10
radio input "true"
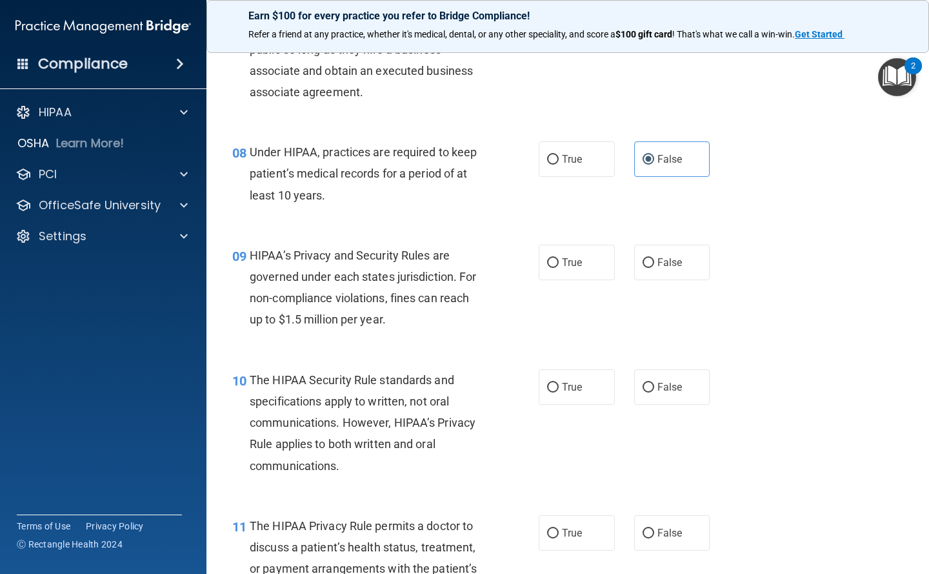
scroll to position [903, 0]
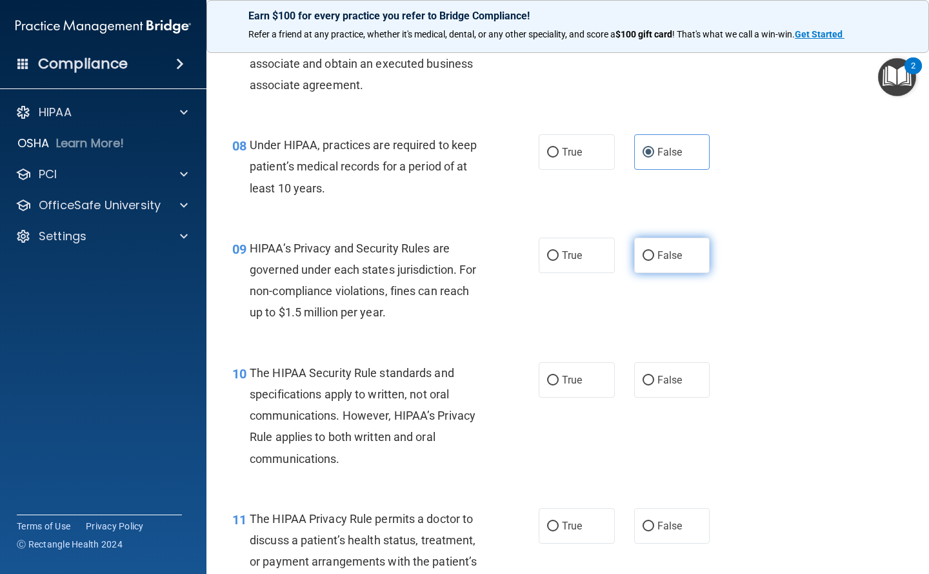
click at [667, 254] on span "False" at bounding box center [669, 255] width 25 height 12
click at [654, 254] on input "False" at bounding box center [649, 256] width 12 height 10
radio input "true"
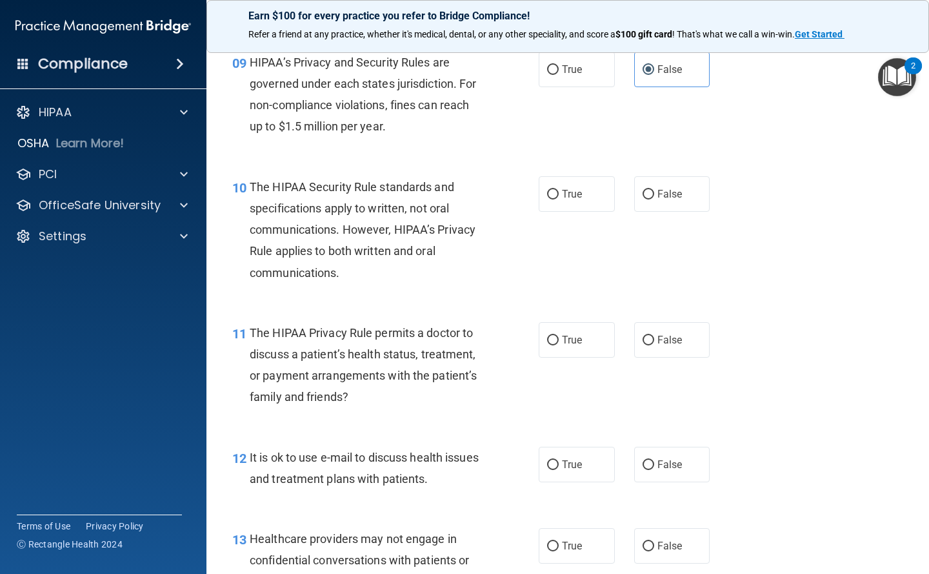
scroll to position [1097, 0]
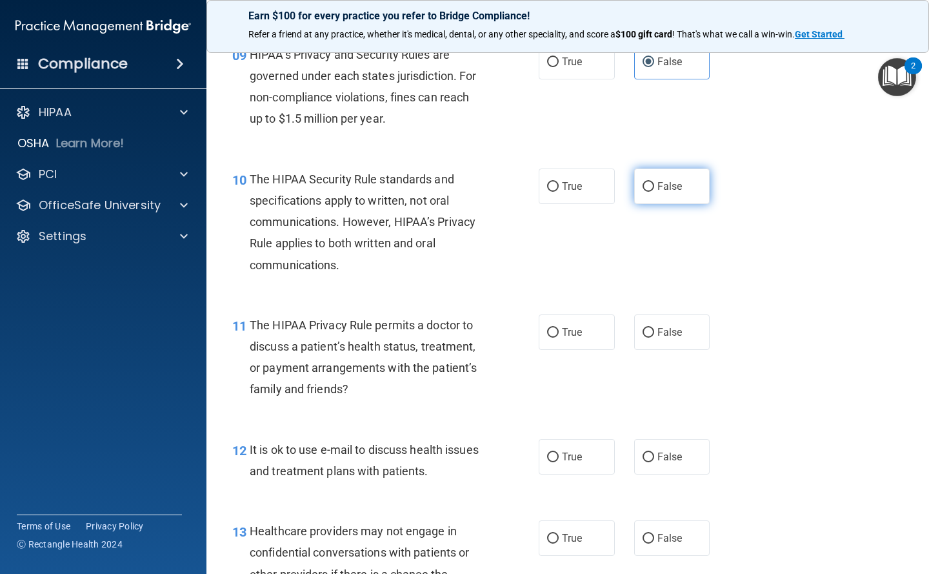
drag, startPoint x: 648, startPoint y: 179, endPoint x: 637, endPoint y: 201, distance: 24.2
click at [648, 179] on label "False" at bounding box center [672, 185] width 76 height 35
click at [648, 182] on input "False" at bounding box center [649, 187] width 12 height 10
radio input "true"
click at [562, 183] on span "True" at bounding box center [572, 186] width 20 height 12
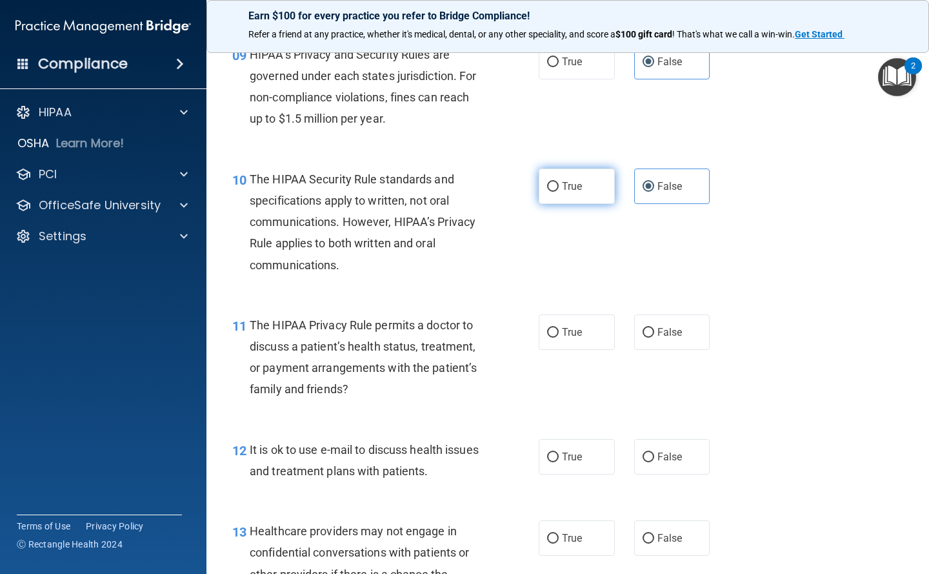
click at [559, 183] on input "True" at bounding box center [553, 187] width 12 height 10
radio input "true"
radio input "false"
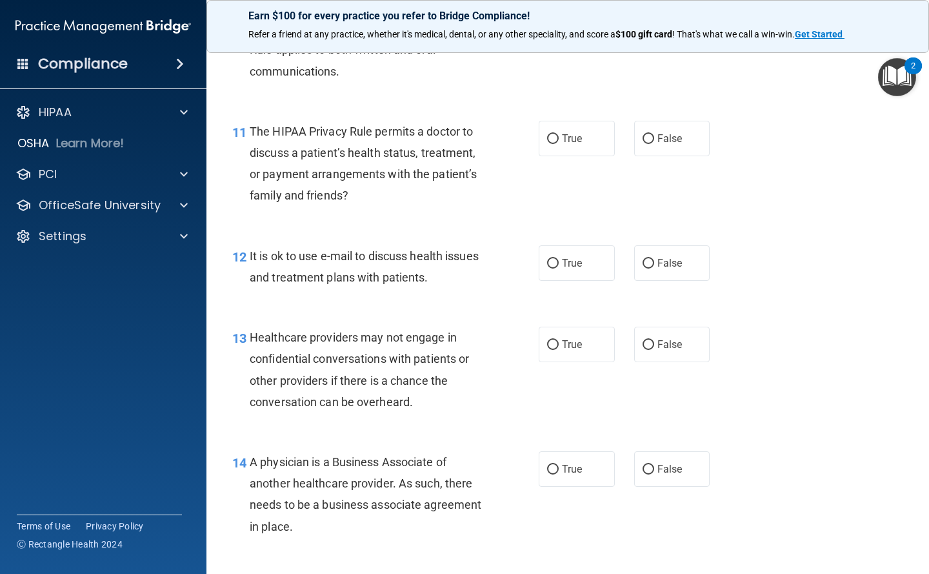
scroll to position [1226, 0]
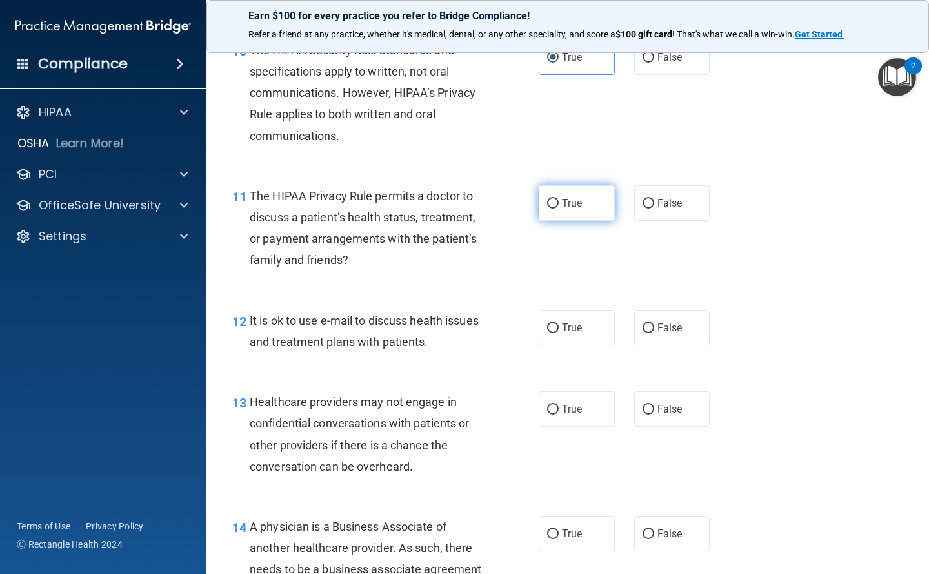
click at [552, 203] on input "True" at bounding box center [553, 204] width 12 height 10
radio input "true"
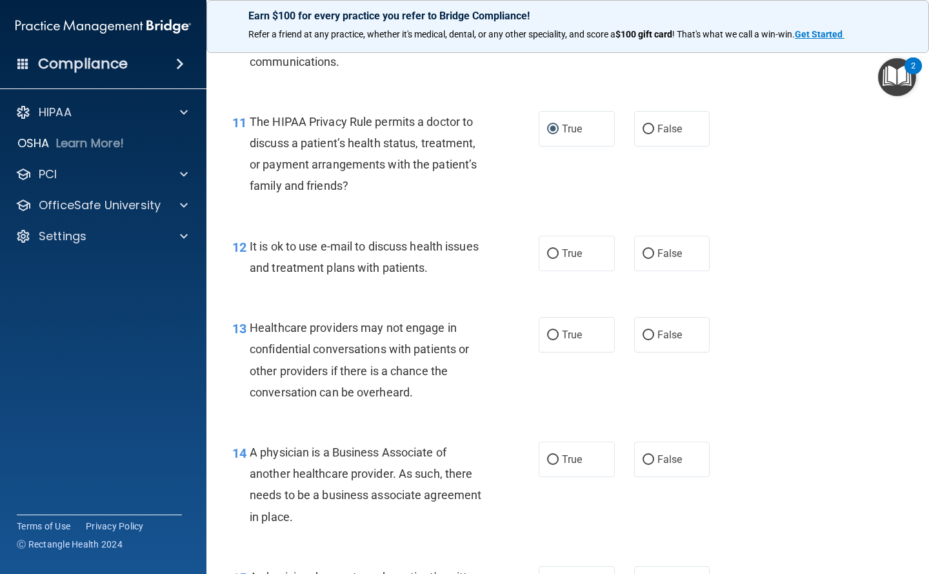
scroll to position [1419, 0]
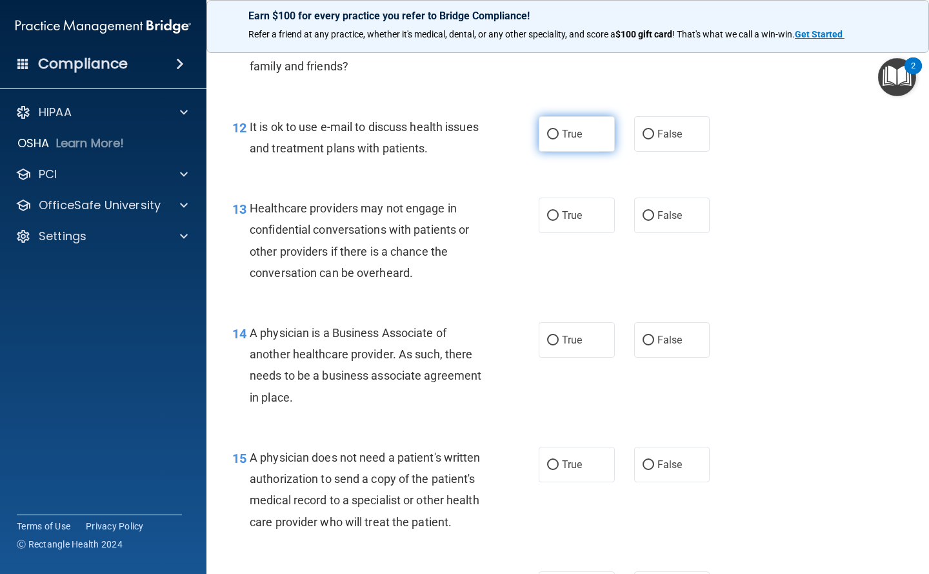
click at [584, 116] on label "True" at bounding box center [577, 133] width 76 height 35
click at [559, 130] on input "True" at bounding box center [553, 135] width 12 height 10
radio input "true"
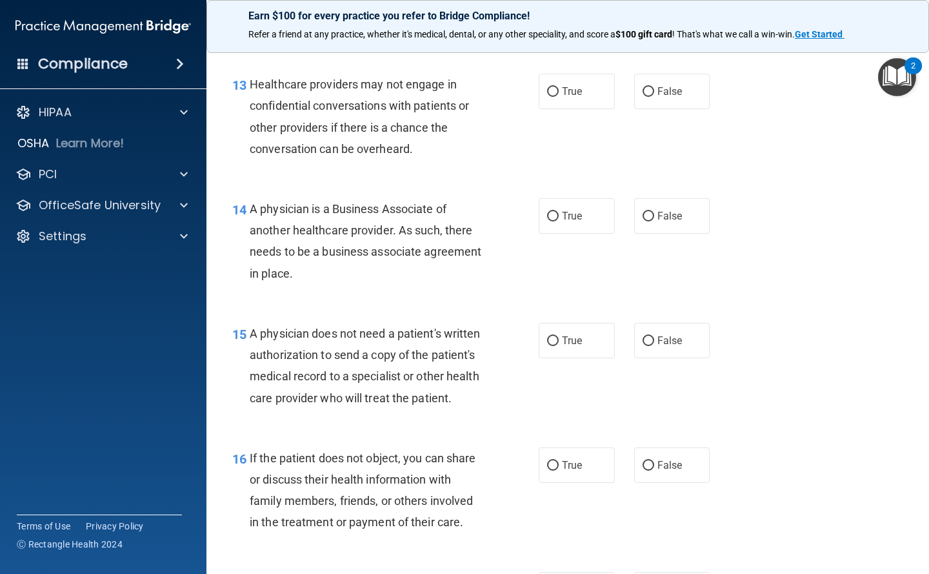
scroll to position [1548, 0]
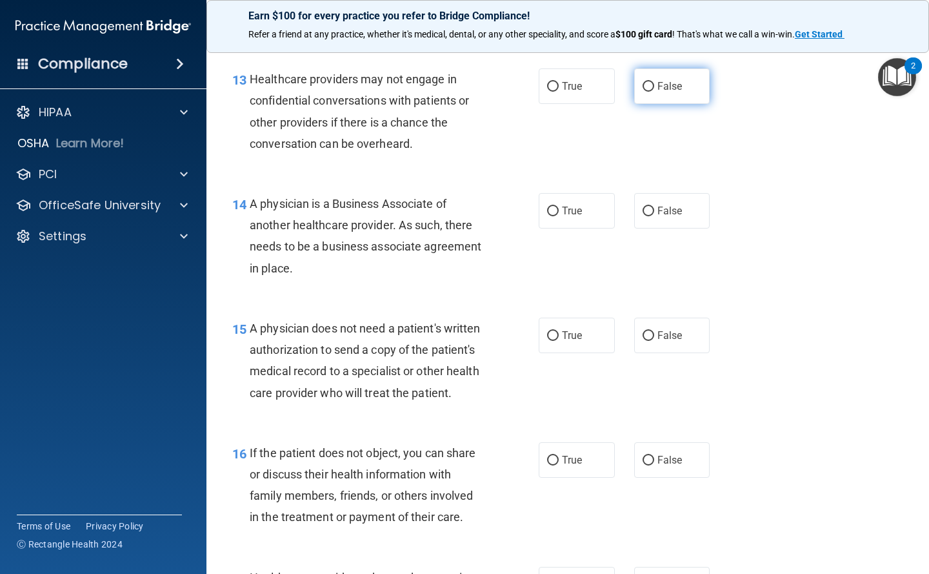
click at [649, 77] on label "False" at bounding box center [672, 85] width 76 height 35
click at [649, 82] on input "False" at bounding box center [649, 87] width 12 height 10
radio input "true"
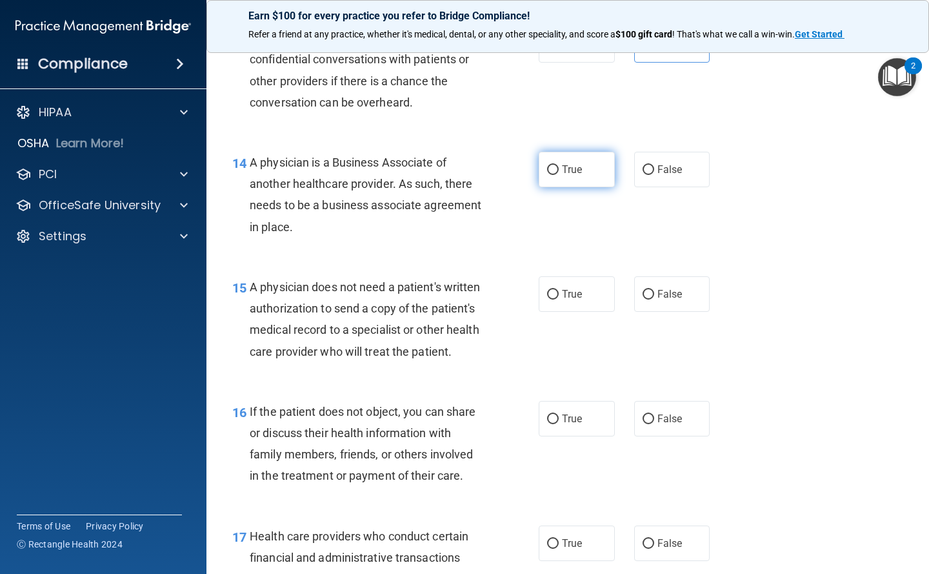
scroll to position [1613, 0]
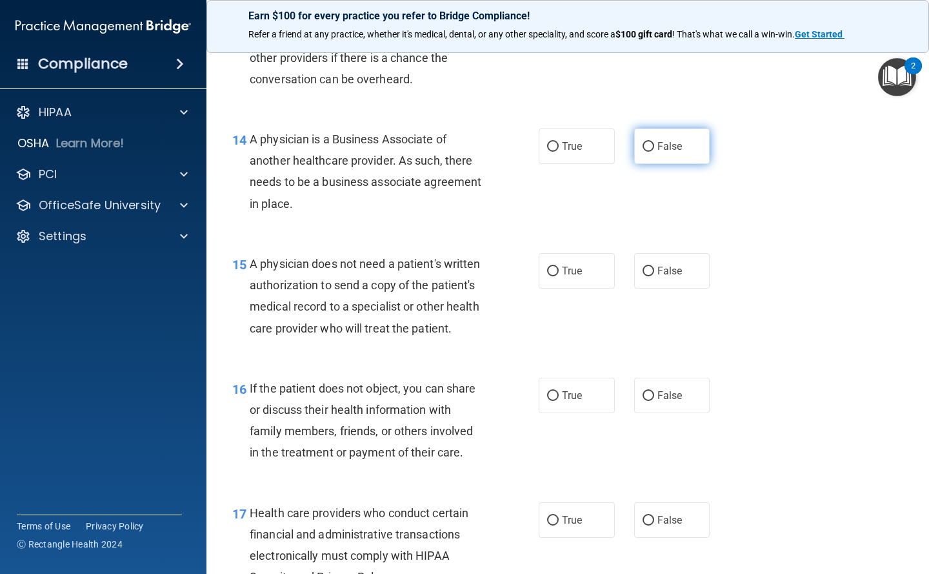
click at [643, 142] on input "False" at bounding box center [649, 147] width 12 height 10
radio input "true"
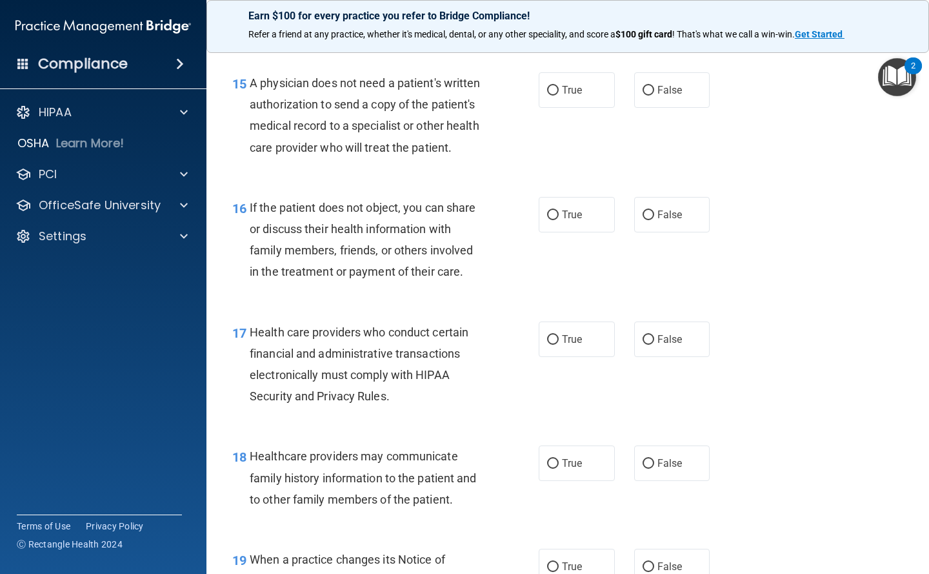
scroll to position [1806, 0]
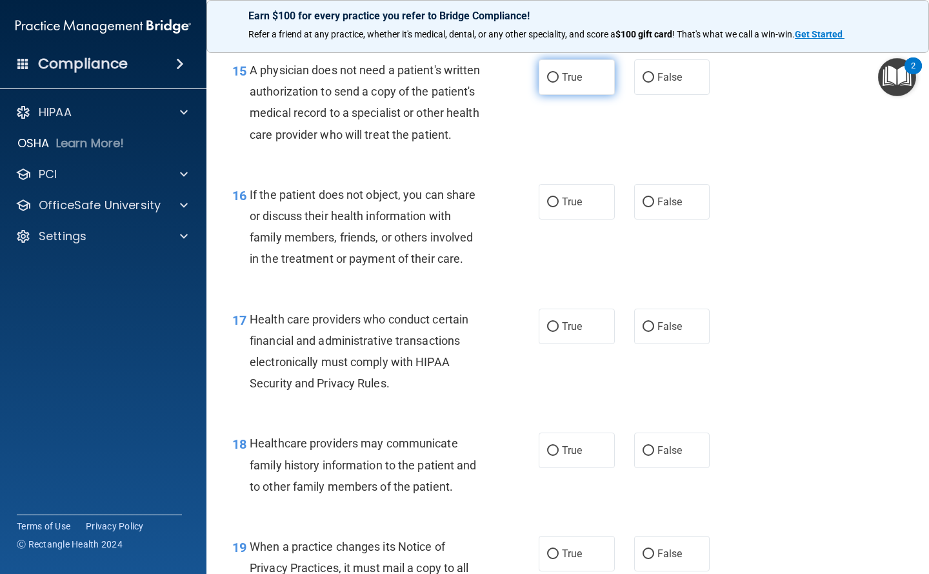
click at [548, 81] on input "True" at bounding box center [553, 78] width 12 height 10
radio input "true"
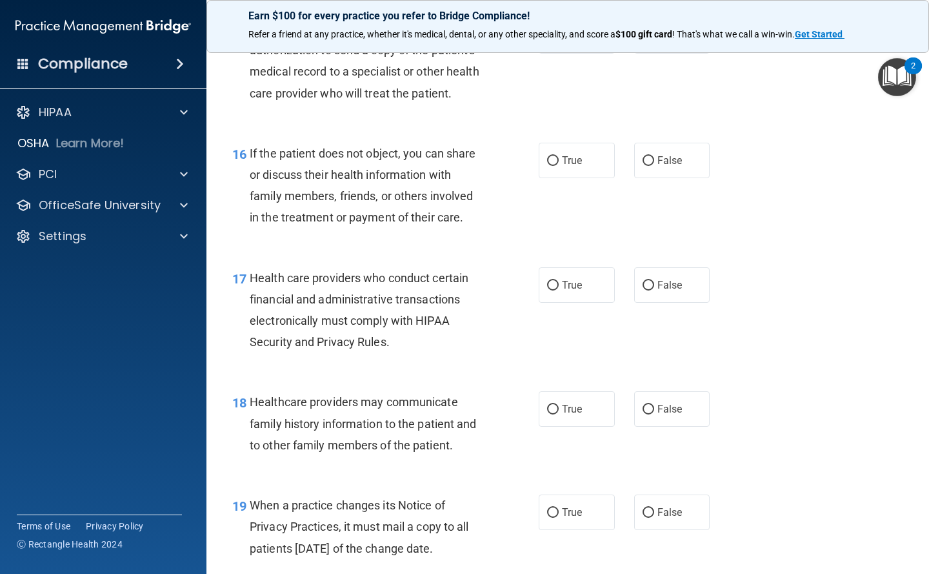
scroll to position [1871, 0]
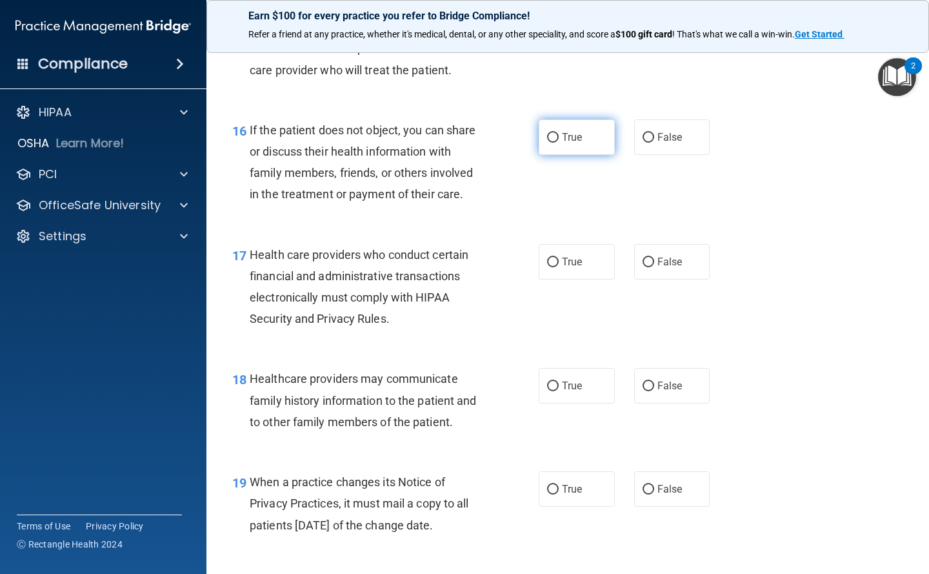
click at [563, 143] on span "True" at bounding box center [572, 137] width 20 height 12
click at [559, 143] on input "True" at bounding box center [553, 138] width 12 height 10
radio input "true"
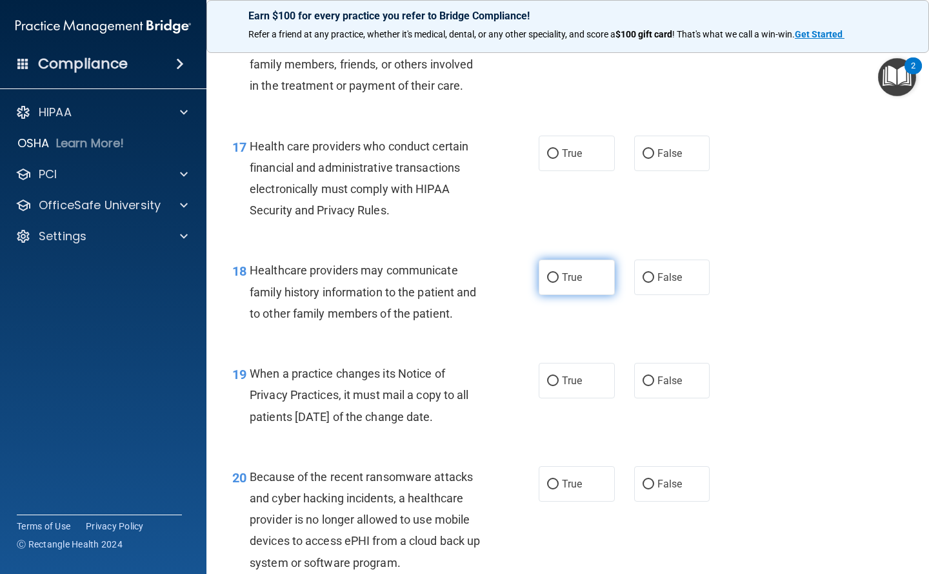
scroll to position [2065, 0]
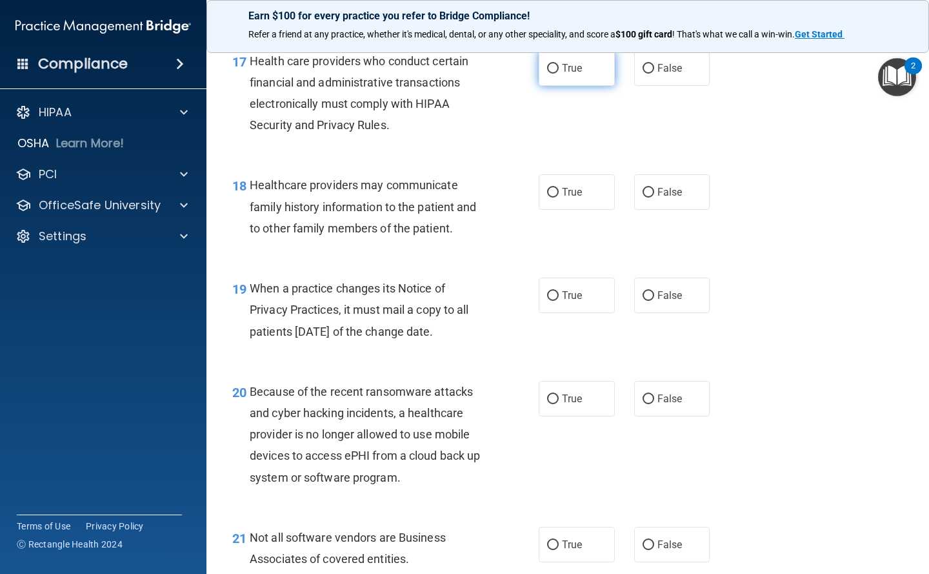
click at [555, 86] on label "True" at bounding box center [577, 67] width 76 height 35
click at [555, 74] on input "True" at bounding box center [553, 69] width 12 height 10
radio input "true"
click at [579, 210] on label "True" at bounding box center [577, 191] width 76 height 35
click at [559, 197] on input "True" at bounding box center [553, 193] width 12 height 10
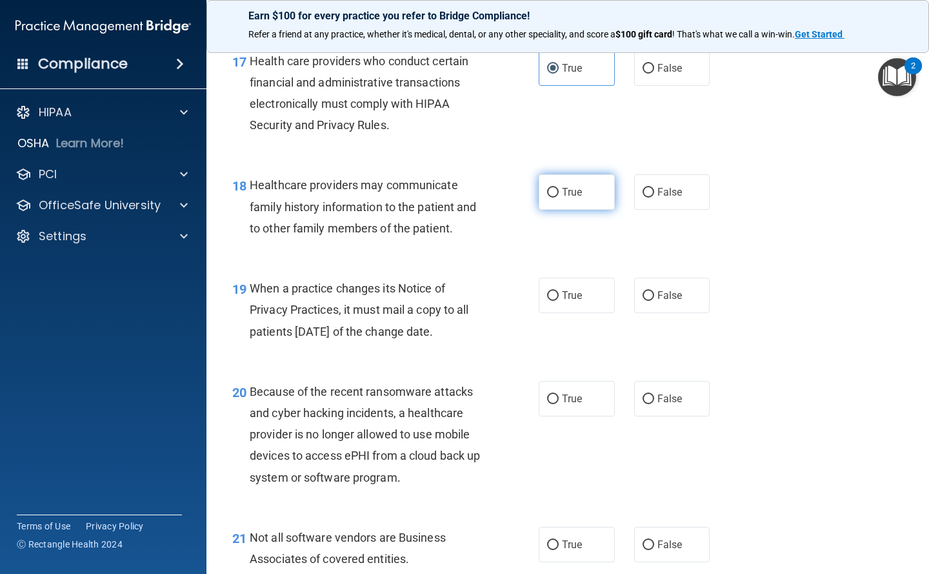
radio input "true"
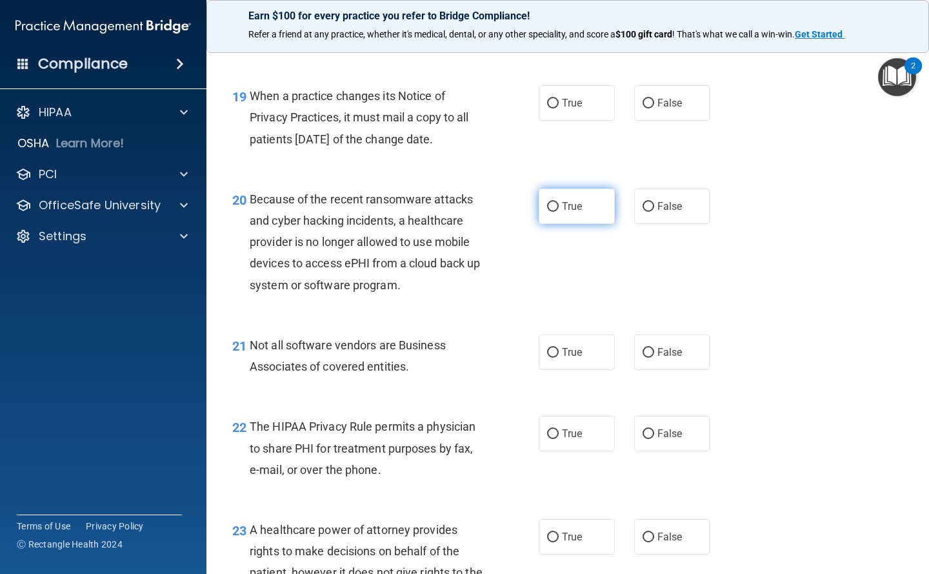
scroll to position [2258, 0]
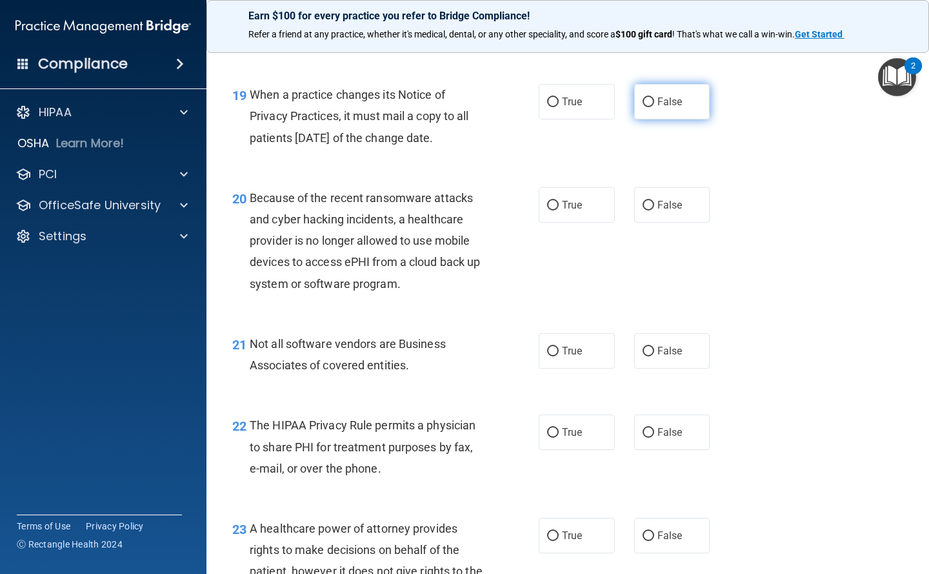
click at [659, 108] on span "False" at bounding box center [669, 101] width 25 height 12
click at [654, 107] on input "False" at bounding box center [649, 102] width 12 height 10
radio input "true"
click at [677, 223] on label "False" at bounding box center [672, 204] width 76 height 35
click at [654, 210] on input "False" at bounding box center [649, 206] width 12 height 10
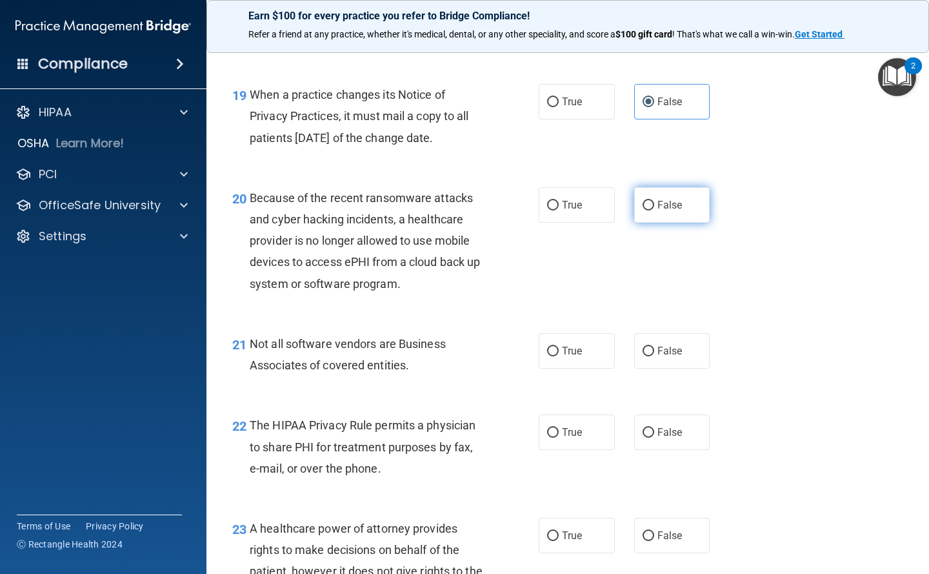
radio input "true"
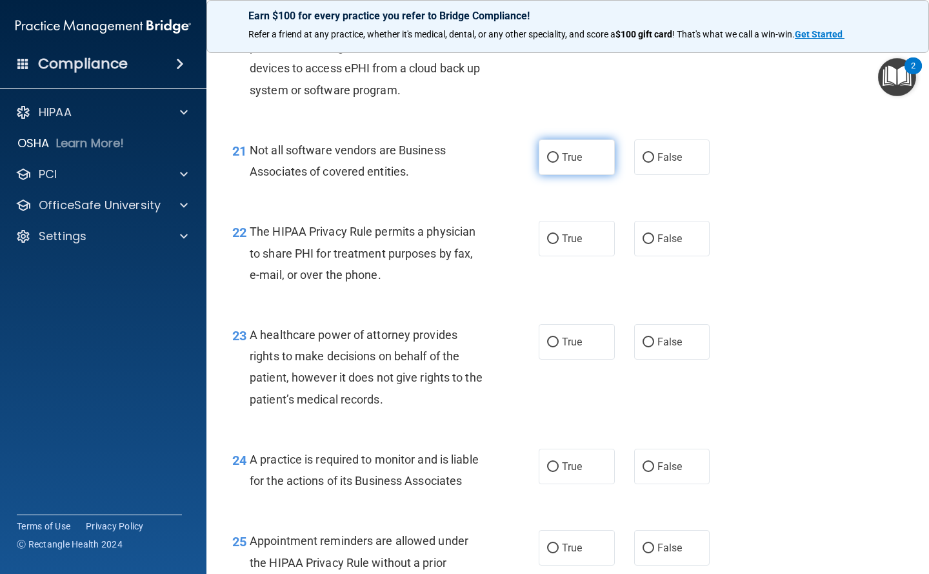
click at [578, 175] on label "True" at bounding box center [577, 156] width 76 height 35
click at [559, 163] on input "True" at bounding box center [553, 158] width 12 height 10
radio input "true"
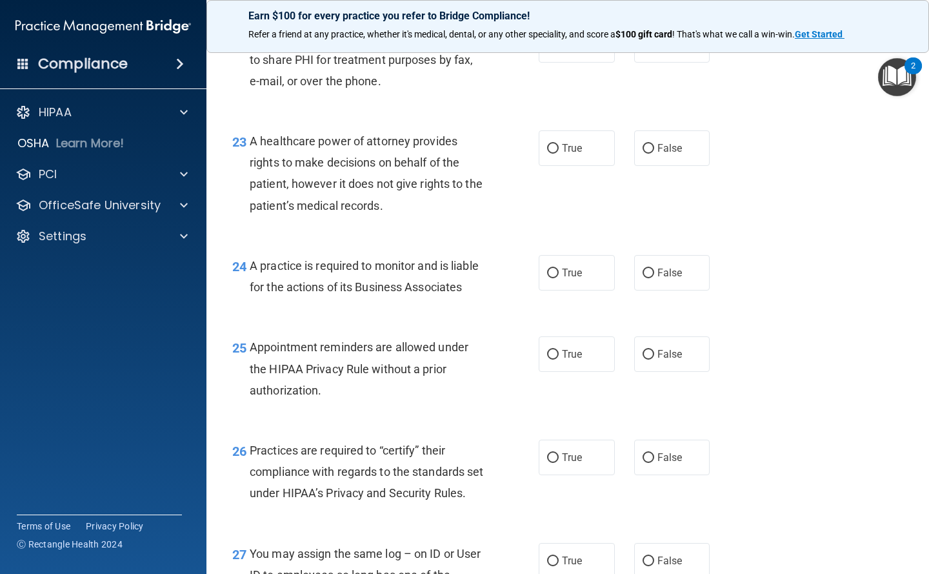
scroll to position [2581, 0]
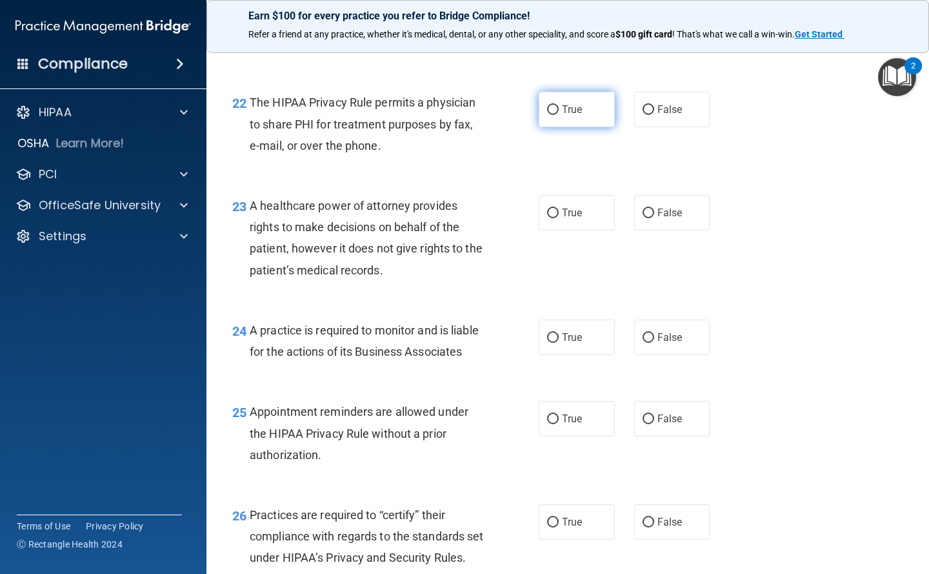
click at [572, 127] on label "True" at bounding box center [577, 109] width 76 height 35
click at [559, 115] on input "True" at bounding box center [553, 110] width 12 height 10
radio input "true"
click at [657, 219] on span "False" at bounding box center [669, 212] width 25 height 12
click at [654, 218] on input "False" at bounding box center [649, 213] width 12 height 10
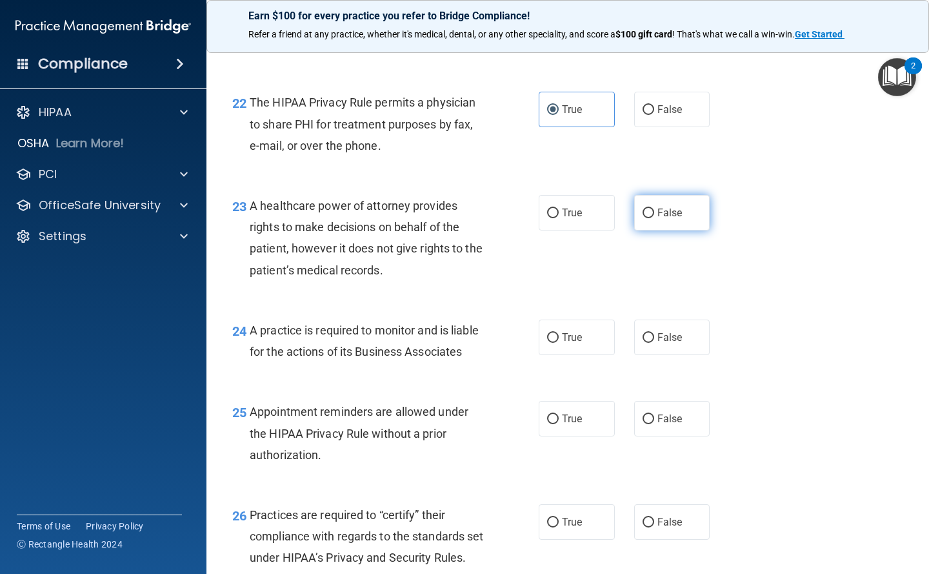
radio input "true"
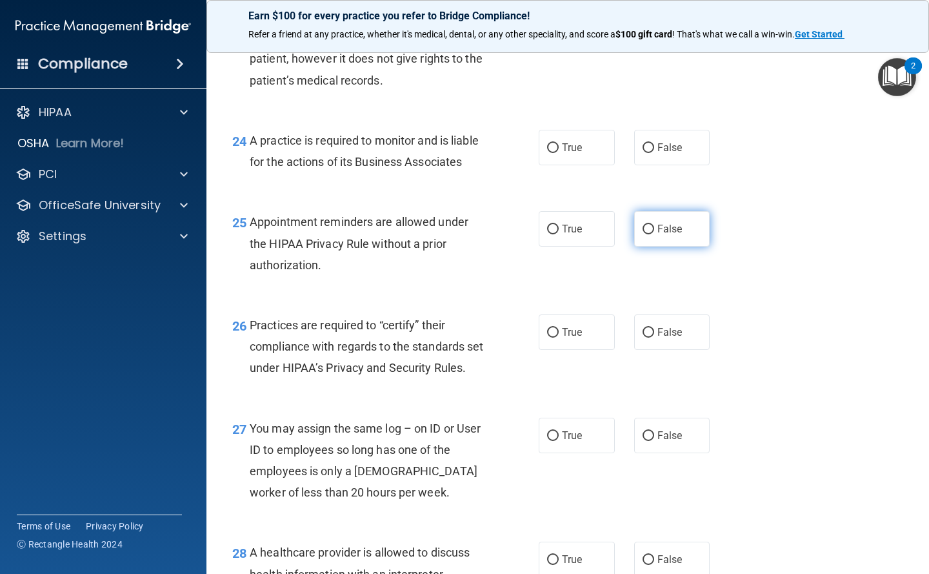
scroll to position [2774, 0]
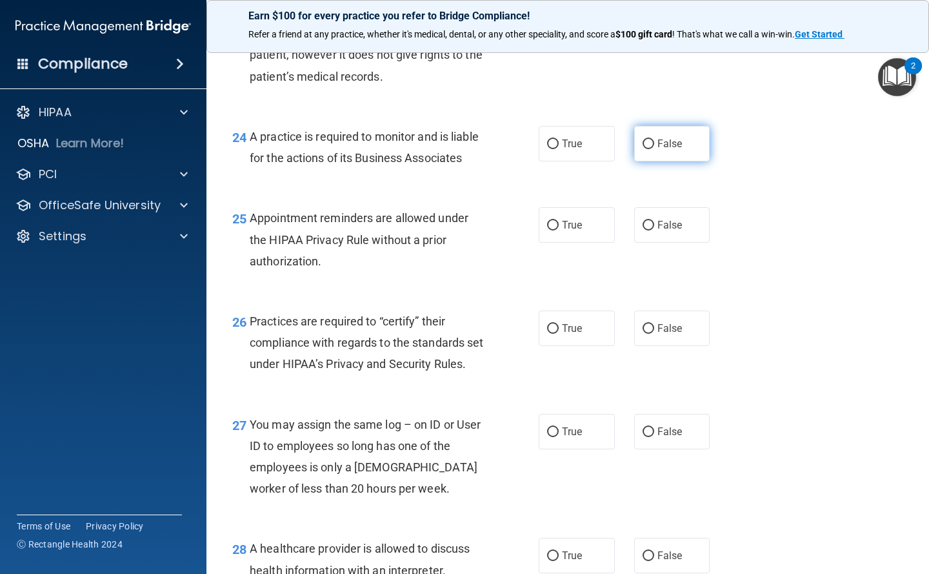
click at [648, 161] on label "False" at bounding box center [672, 143] width 76 height 35
click at [648, 149] on input "False" at bounding box center [649, 144] width 12 height 10
radio input "true"
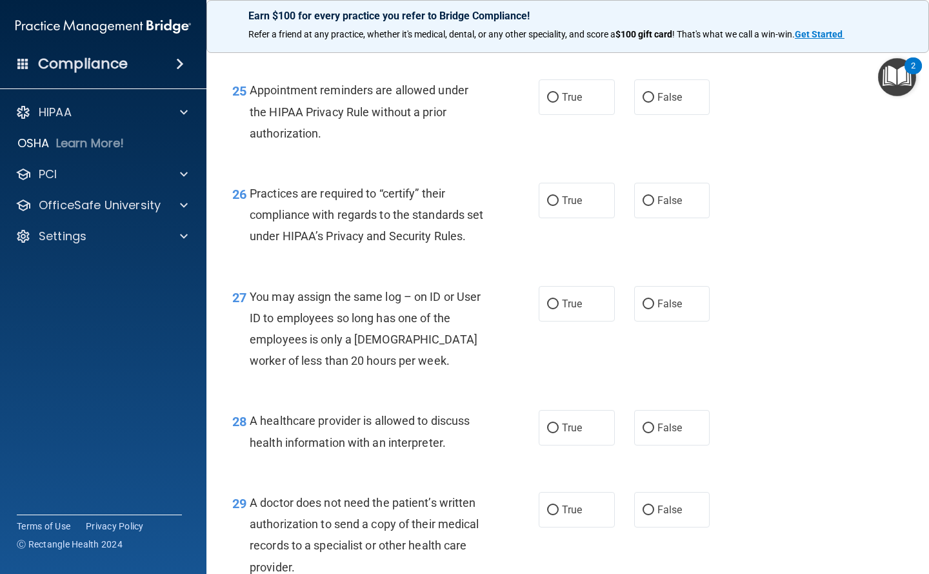
scroll to position [2903, 0]
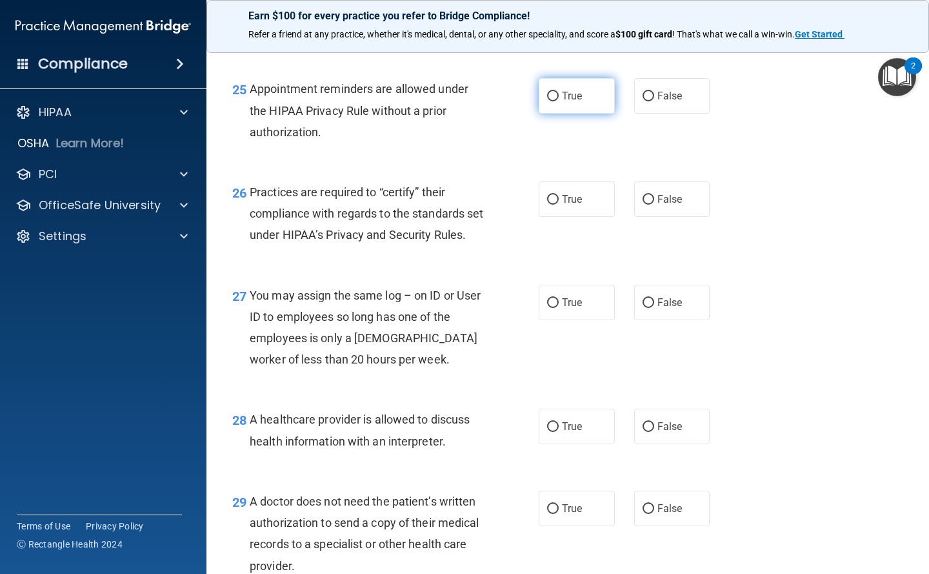
click at [590, 114] on label "True" at bounding box center [577, 95] width 76 height 35
click at [559, 101] on input "True" at bounding box center [553, 97] width 12 height 10
radio input "true"
drag, startPoint x: 649, startPoint y: 241, endPoint x: 656, endPoint y: 236, distance: 8.4
click at [650, 217] on label "False" at bounding box center [672, 198] width 76 height 35
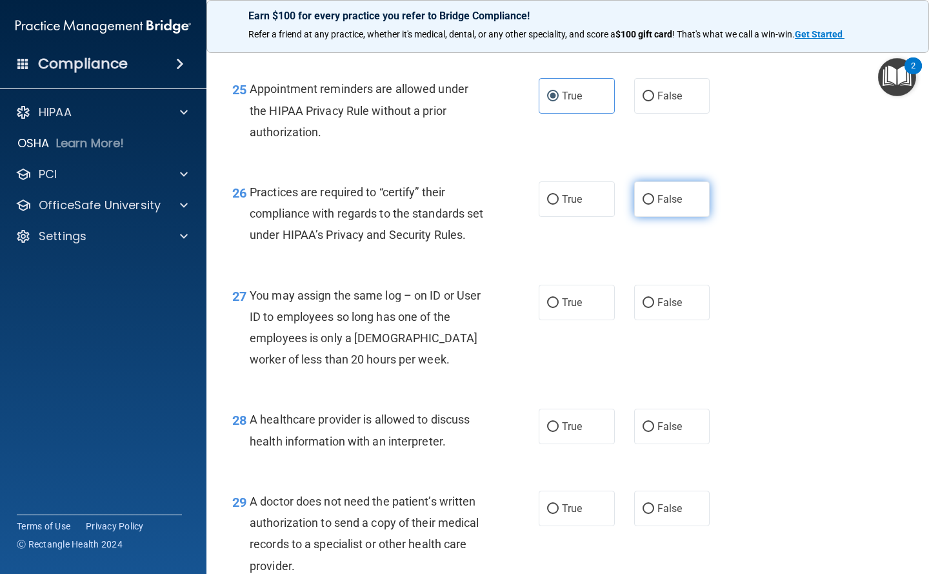
click at [650, 205] on input "False" at bounding box center [649, 200] width 12 height 10
radio input "true"
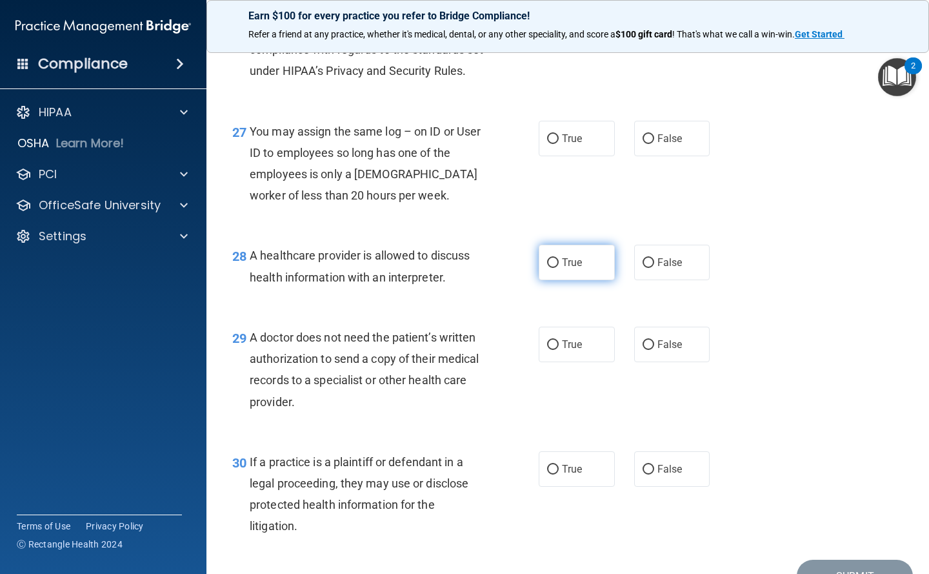
scroll to position [3097, 0]
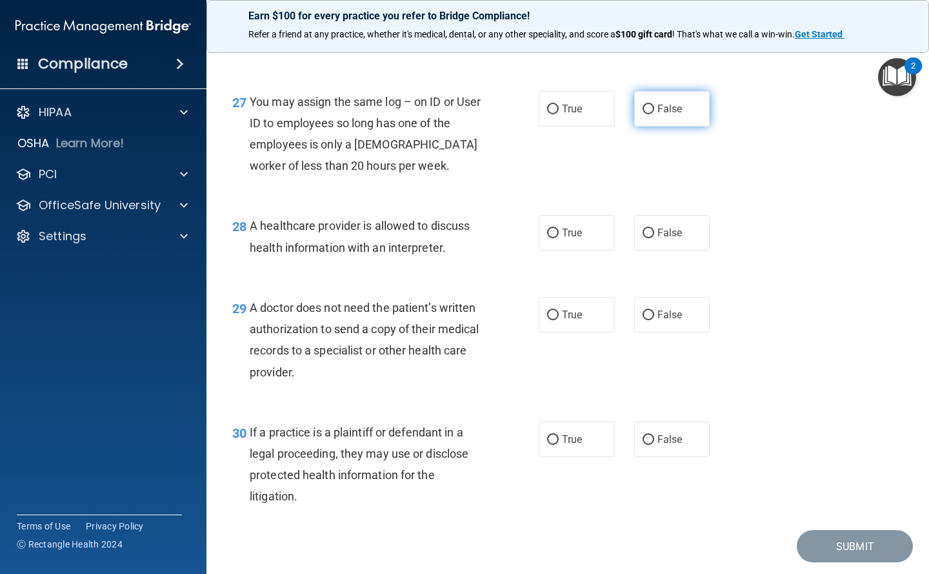
click at [655, 126] on label "False" at bounding box center [672, 108] width 76 height 35
click at [654, 114] on input "False" at bounding box center [649, 110] width 12 height 10
radio input "true"
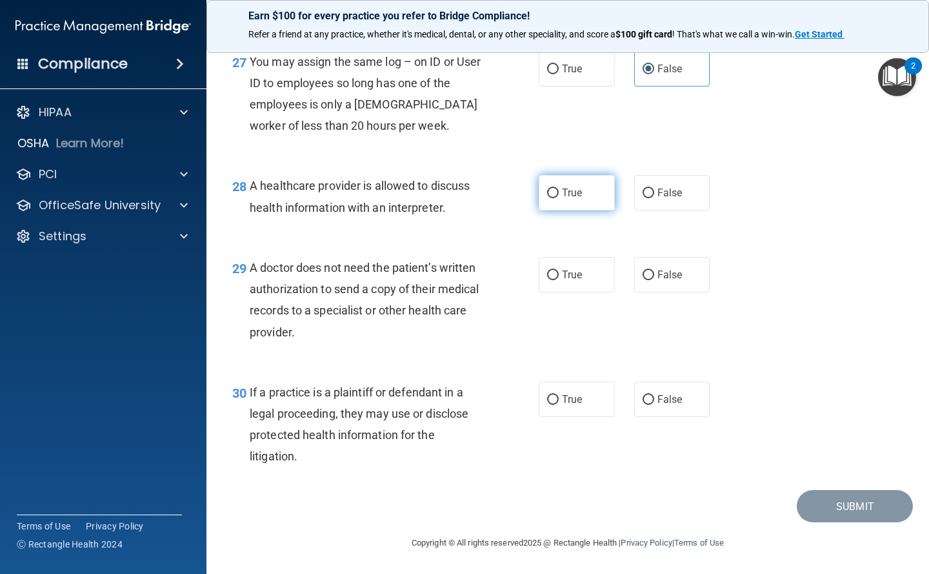
click at [564, 202] on label "True" at bounding box center [577, 192] width 76 height 35
click at [559, 198] on input "True" at bounding box center [553, 193] width 12 height 10
radio input "true"
click at [551, 265] on label "True" at bounding box center [577, 274] width 76 height 35
click at [551, 270] on input "True" at bounding box center [553, 275] width 12 height 10
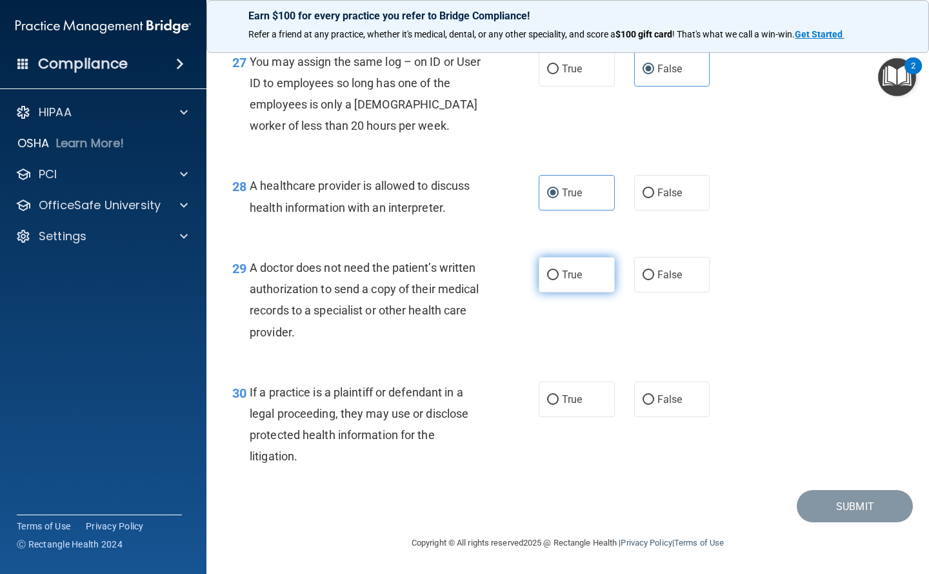
radio input "true"
drag, startPoint x: 566, startPoint y: 388, endPoint x: 565, endPoint y: 405, distance: 17.4
click at [566, 387] on label "True" at bounding box center [577, 398] width 76 height 35
click at [559, 395] on input "True" at bounding box center [553, 400] width 12 height 10
radio input "true"
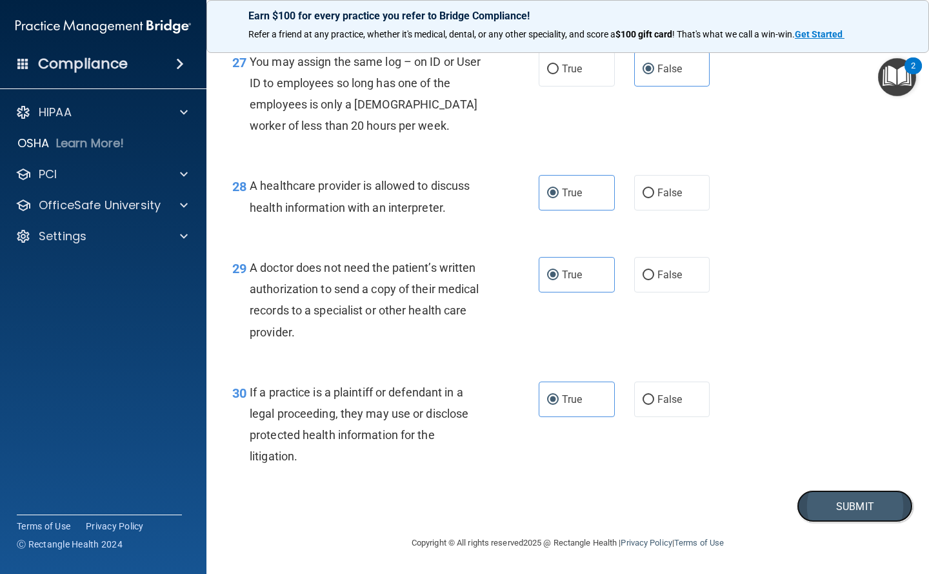
click at [848, 504] on button "Submit" at bounding box center [855, 506] width 116 height 33
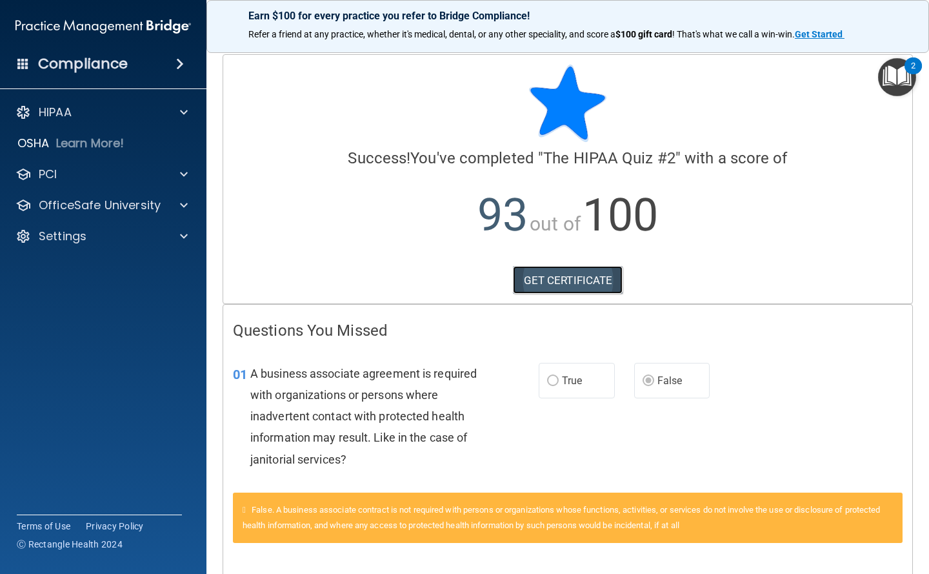
click at [567, 279] on link "GET CERTIFICATE" at bounding box center [568, 280] width 110 height 28
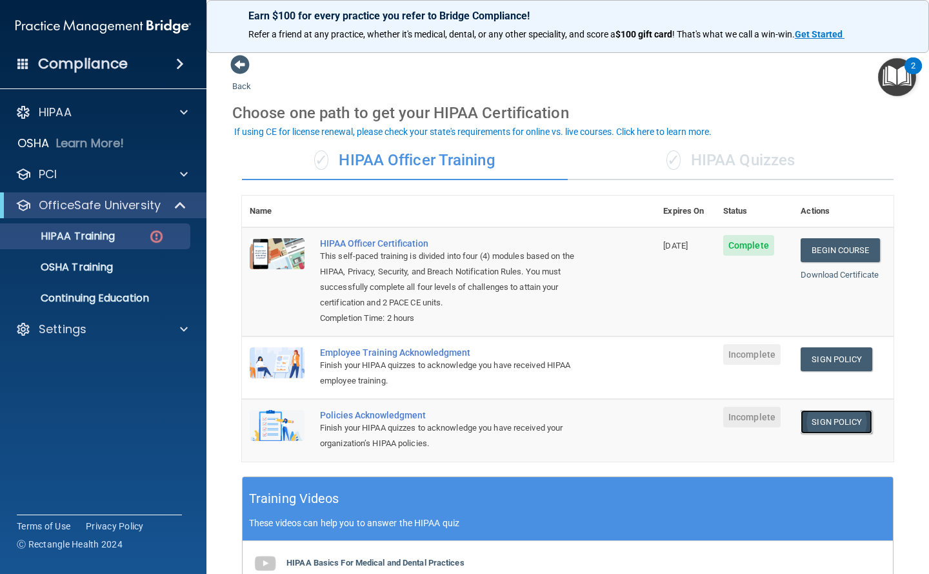
click at [825, 424] on link "Sign Policy" at bounding box center [837, 422] width 72 height 24
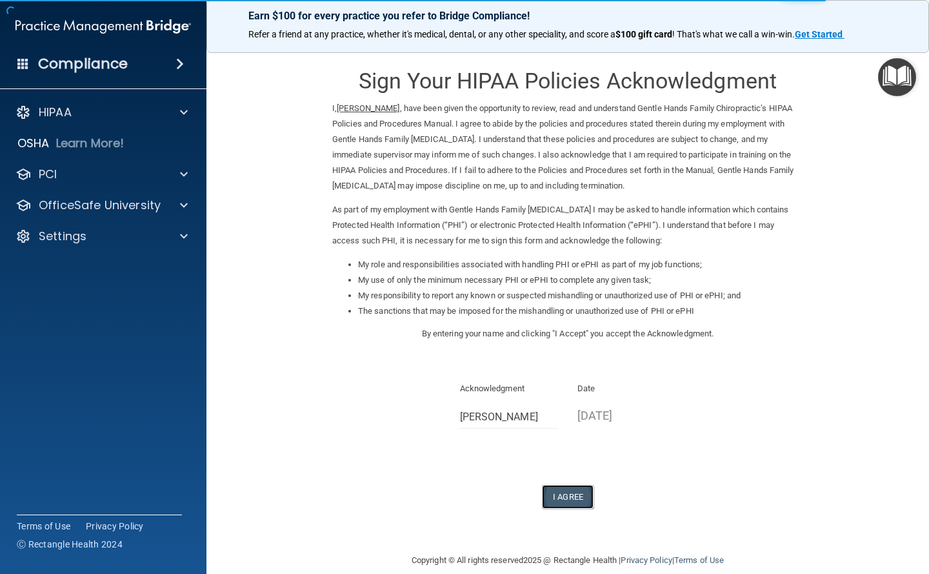
click at [565, 492] on button "I Agree" at bounding box center [568, 497] width 52 height 24
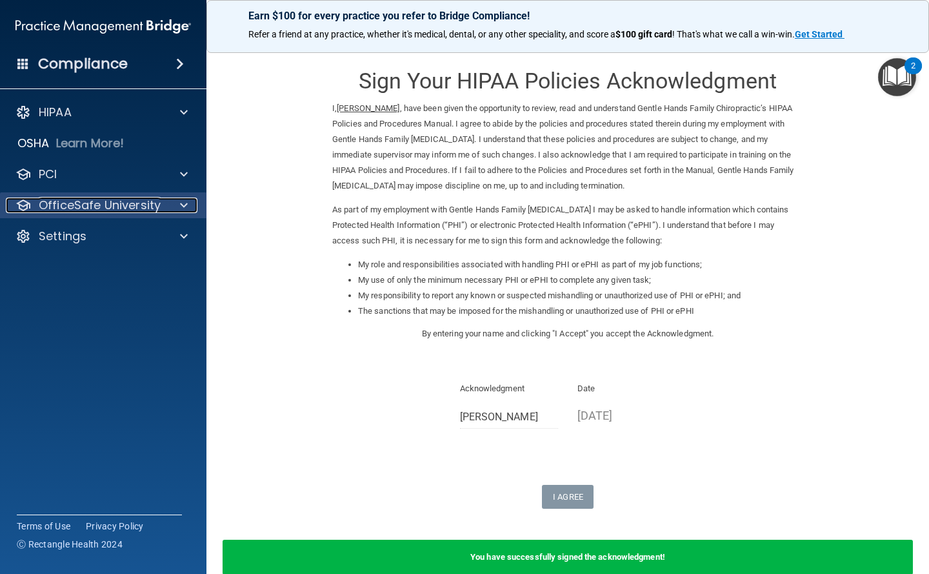
click at [88, 210] on p "OfficeSafe University" at bounding box center [100, 204] width 122 height 15
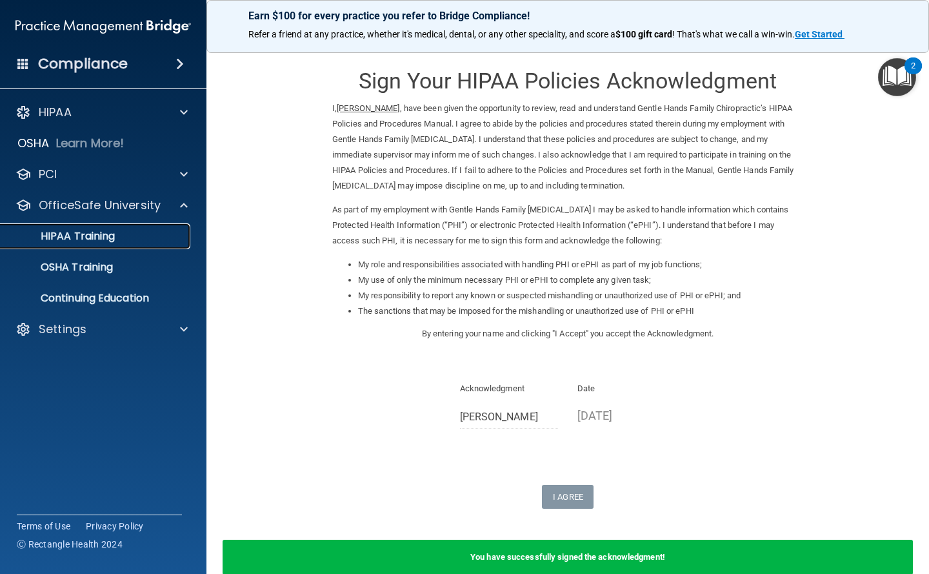
click at [109, 239] on p "HIPAA Training" at bounding box center [61, 236] width 106 height 13
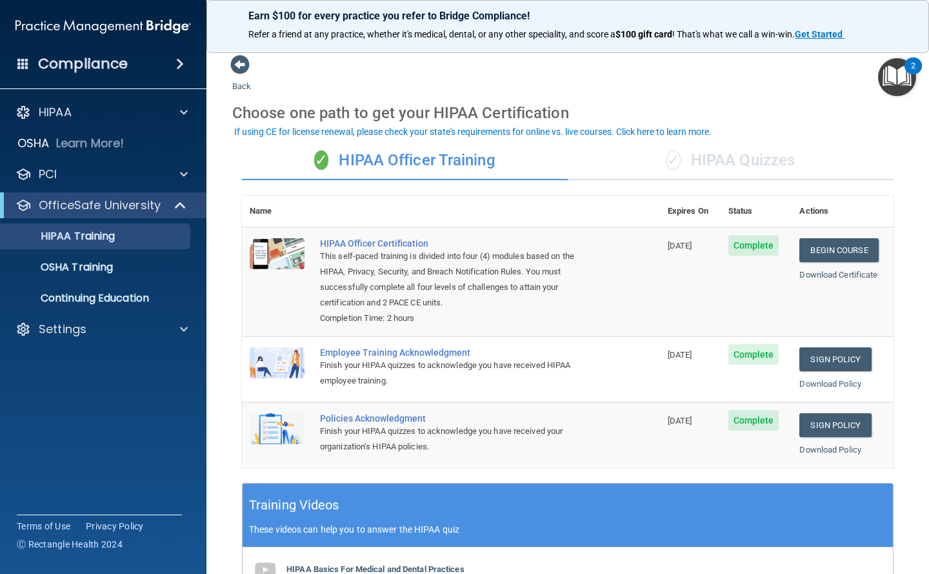
click at [722, 161] on div "✓ HIPAA Quizzes" at bounding box center [731, 160] width 326 height 39
